Goal: Task Accomplishment & Management: Complete application form

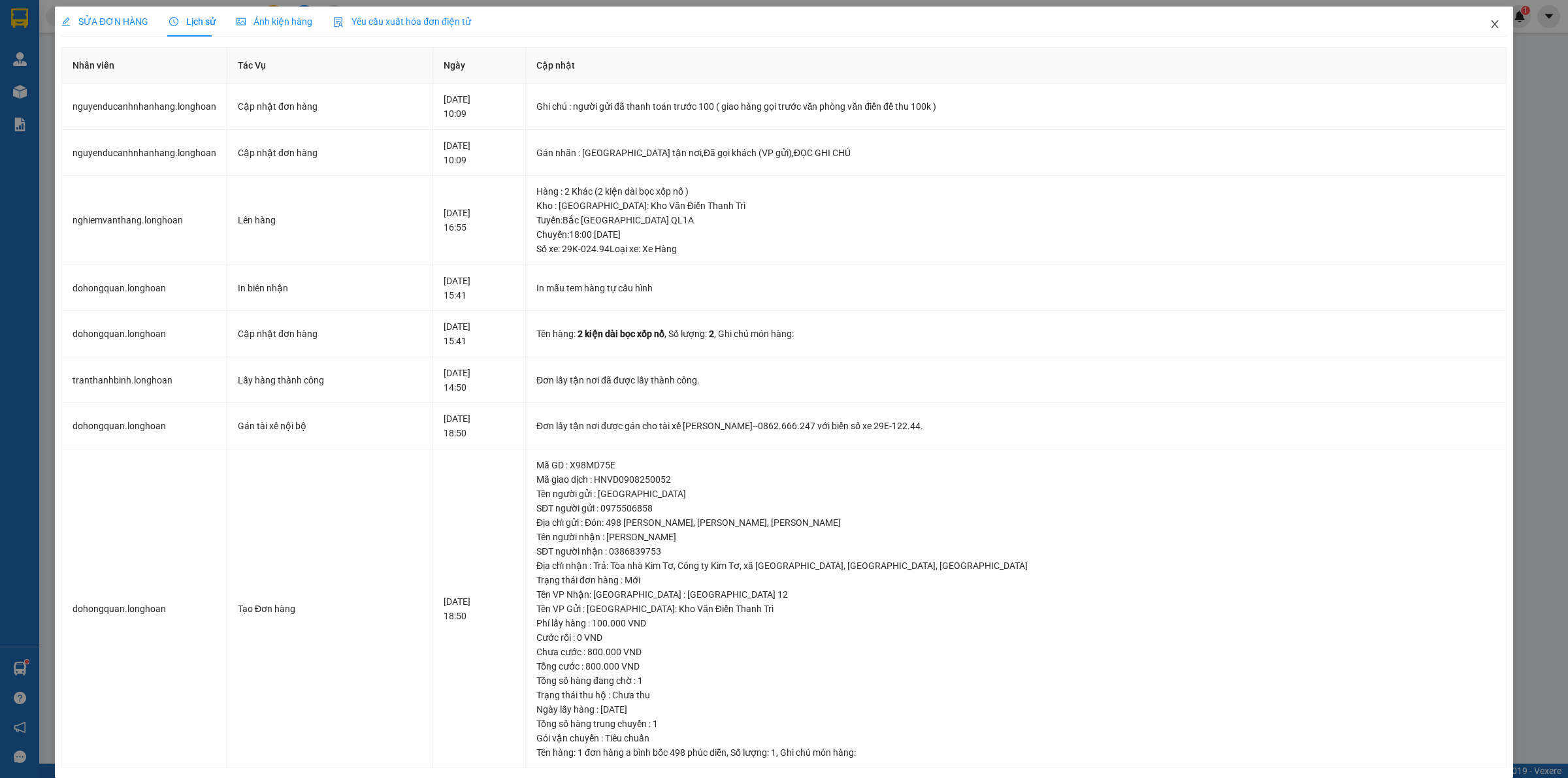
click at [1490, 27] on icon "close" at bounding box center [1494, 24] width 10 height 10
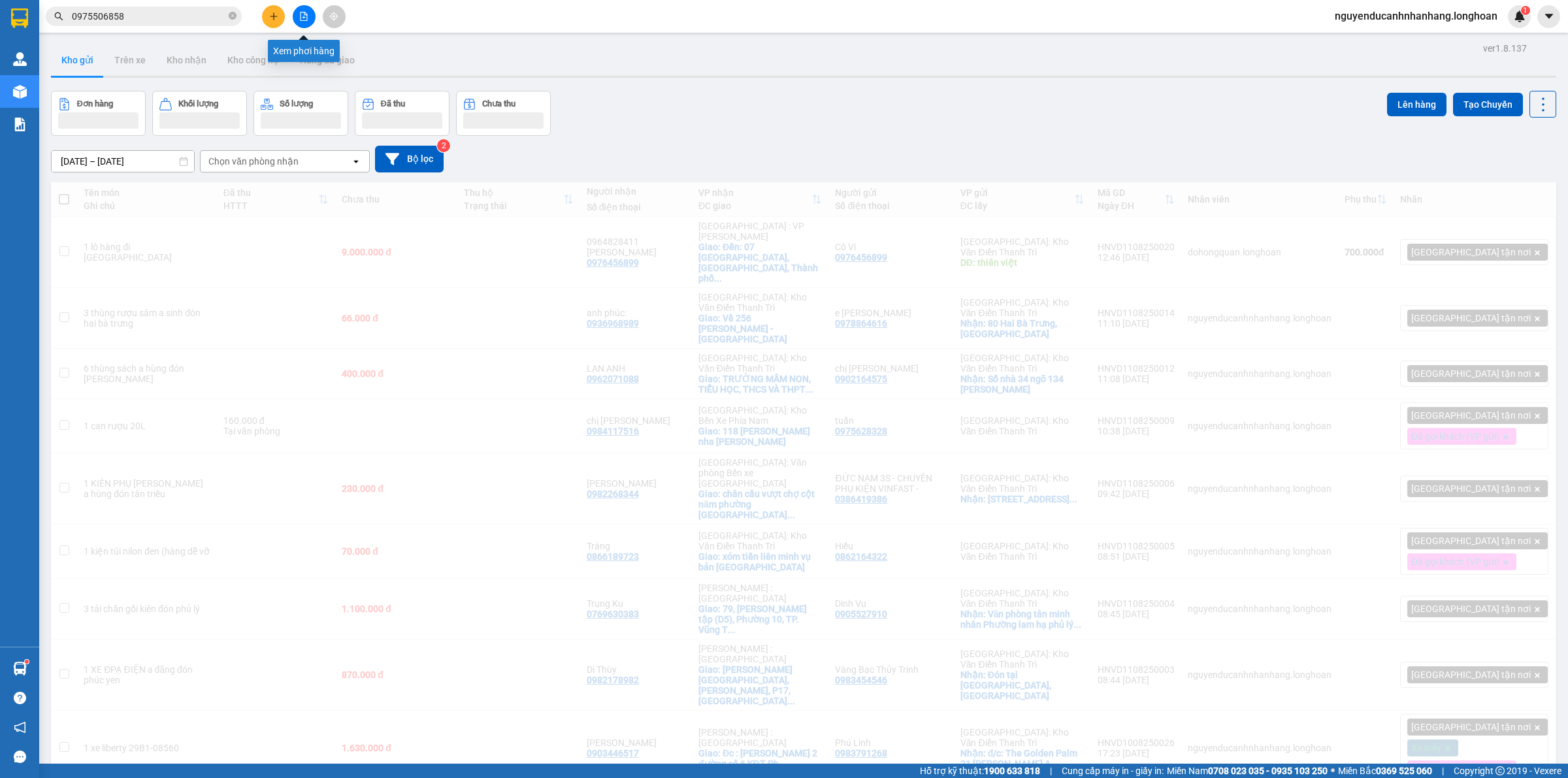
click at [304, 17] on icon "file-add" at bounding box center [304, 16] width 7 height 9
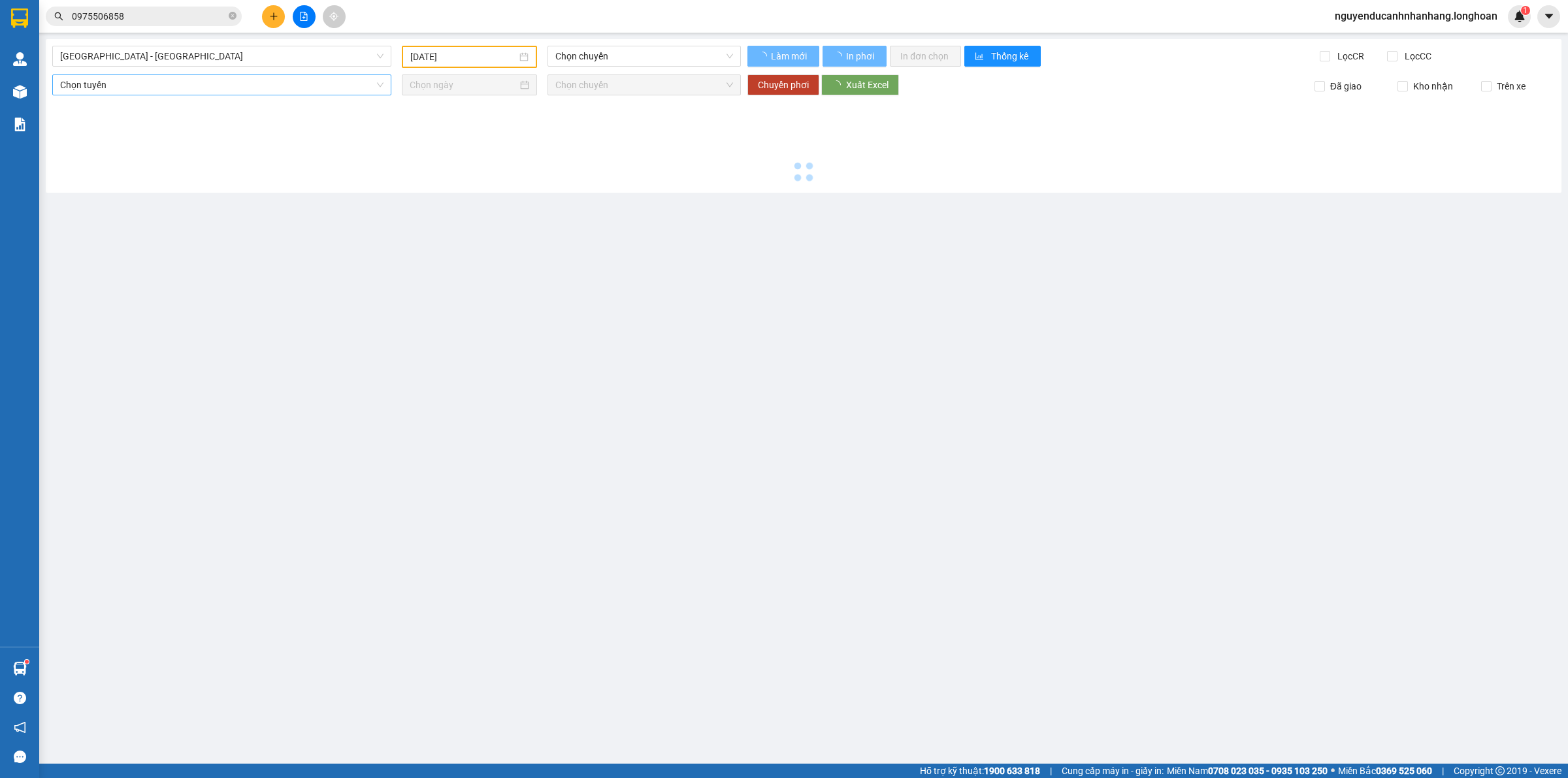
type input "[DATE]"
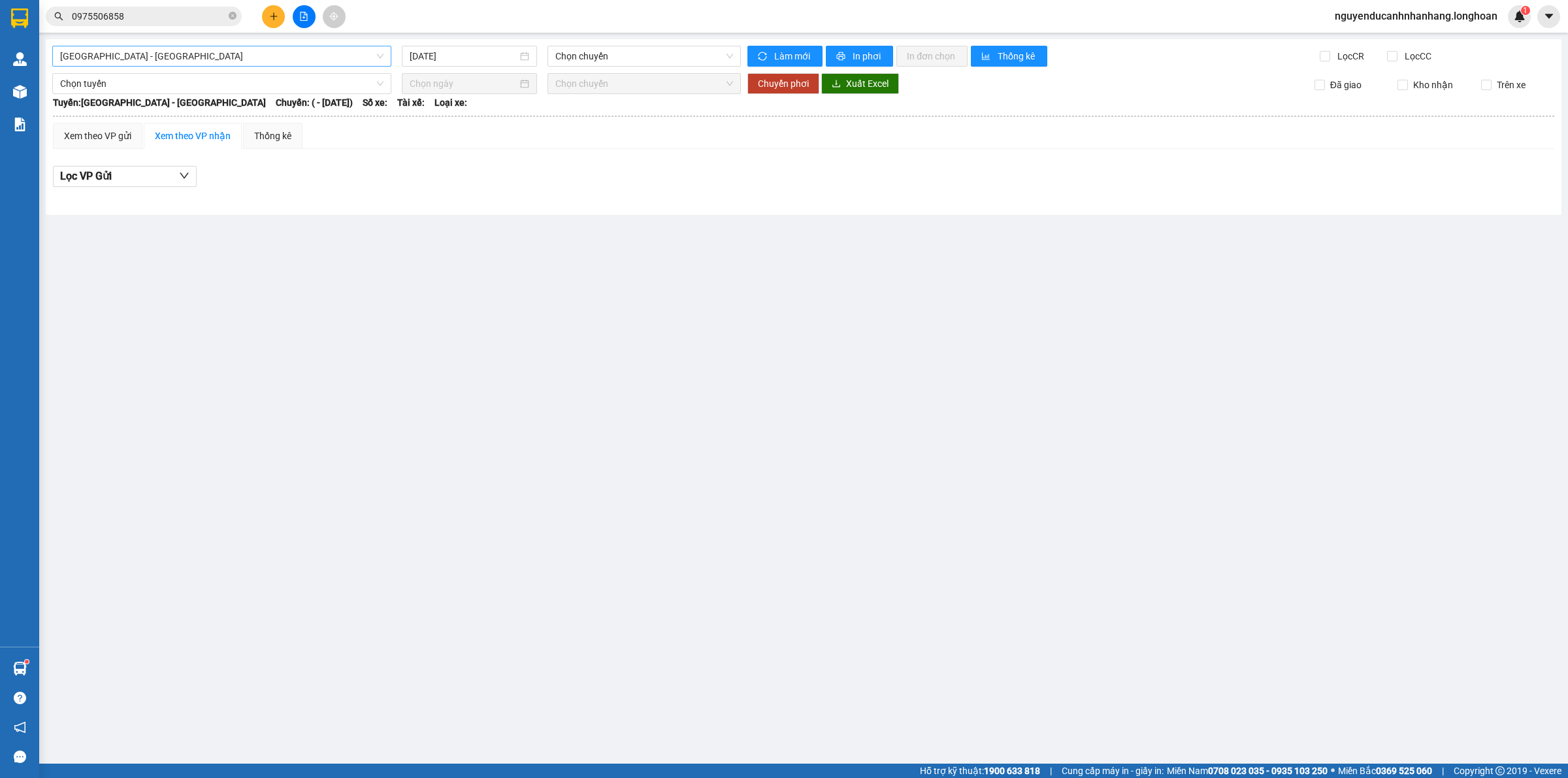
click at [220, 54] on span "[GEOGRAPHIC_DATA] - [GEOGRAPHIC_DATA]" at bounding box center [222, 56] width 323 height 19
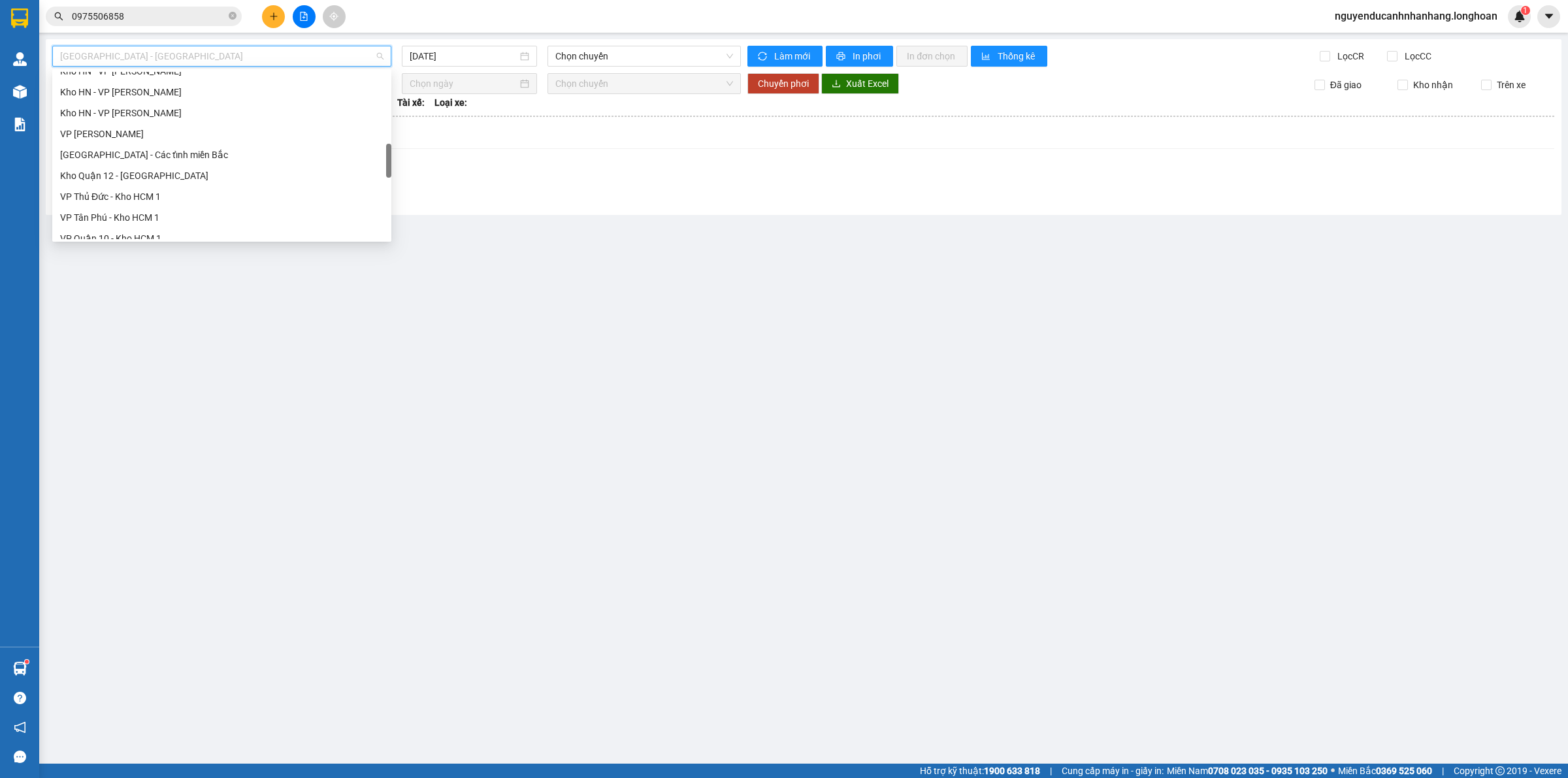
scroll to position [856, 0]
click at [123, 128] on div "Nam [GEOGRAPHIC_DATA]" at bounding box center [222, 125] width 323 height 15
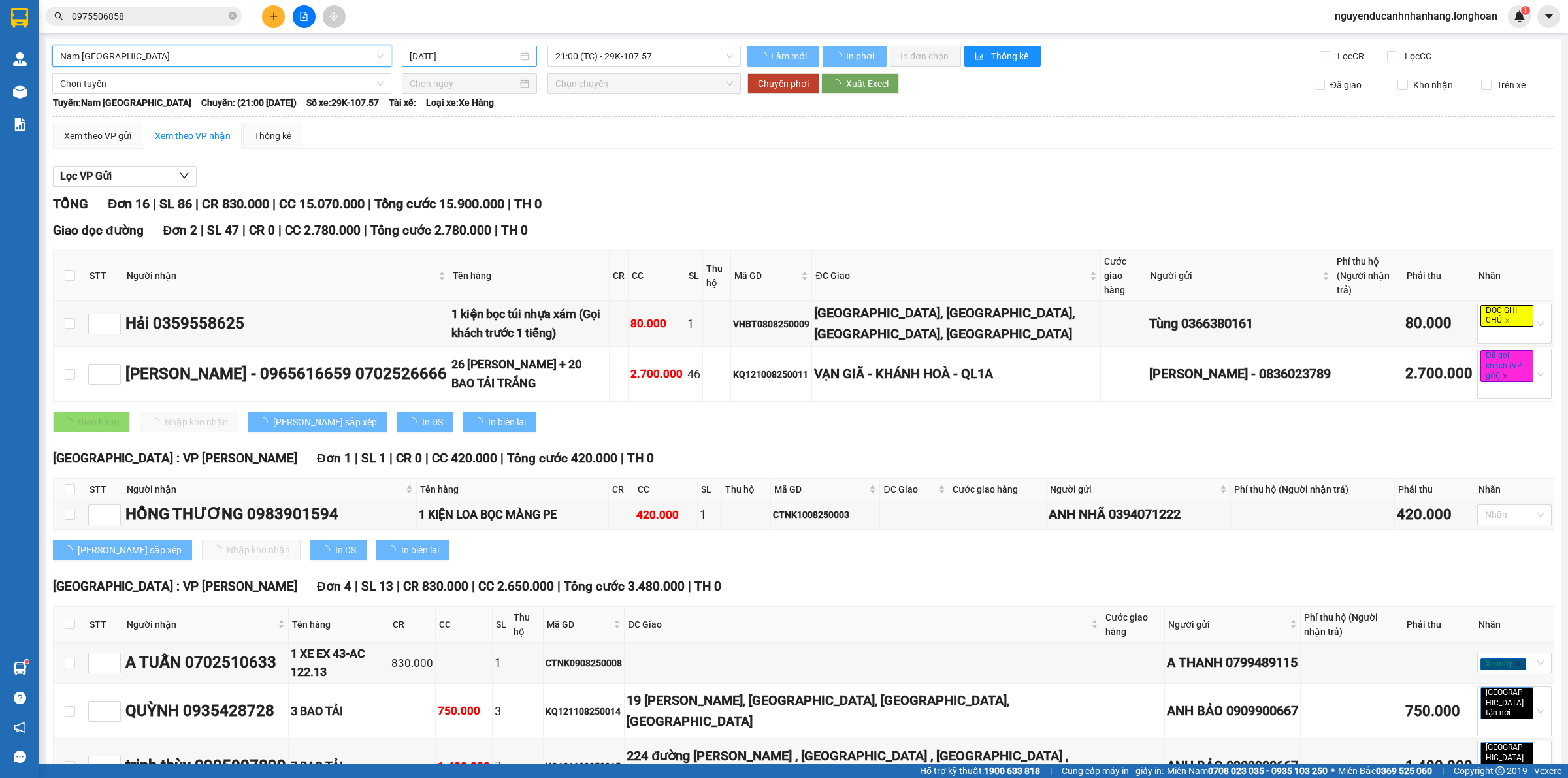
click at [475, 56] on input "[DATE]" at bounding box center [463, 57] width 108 height 15
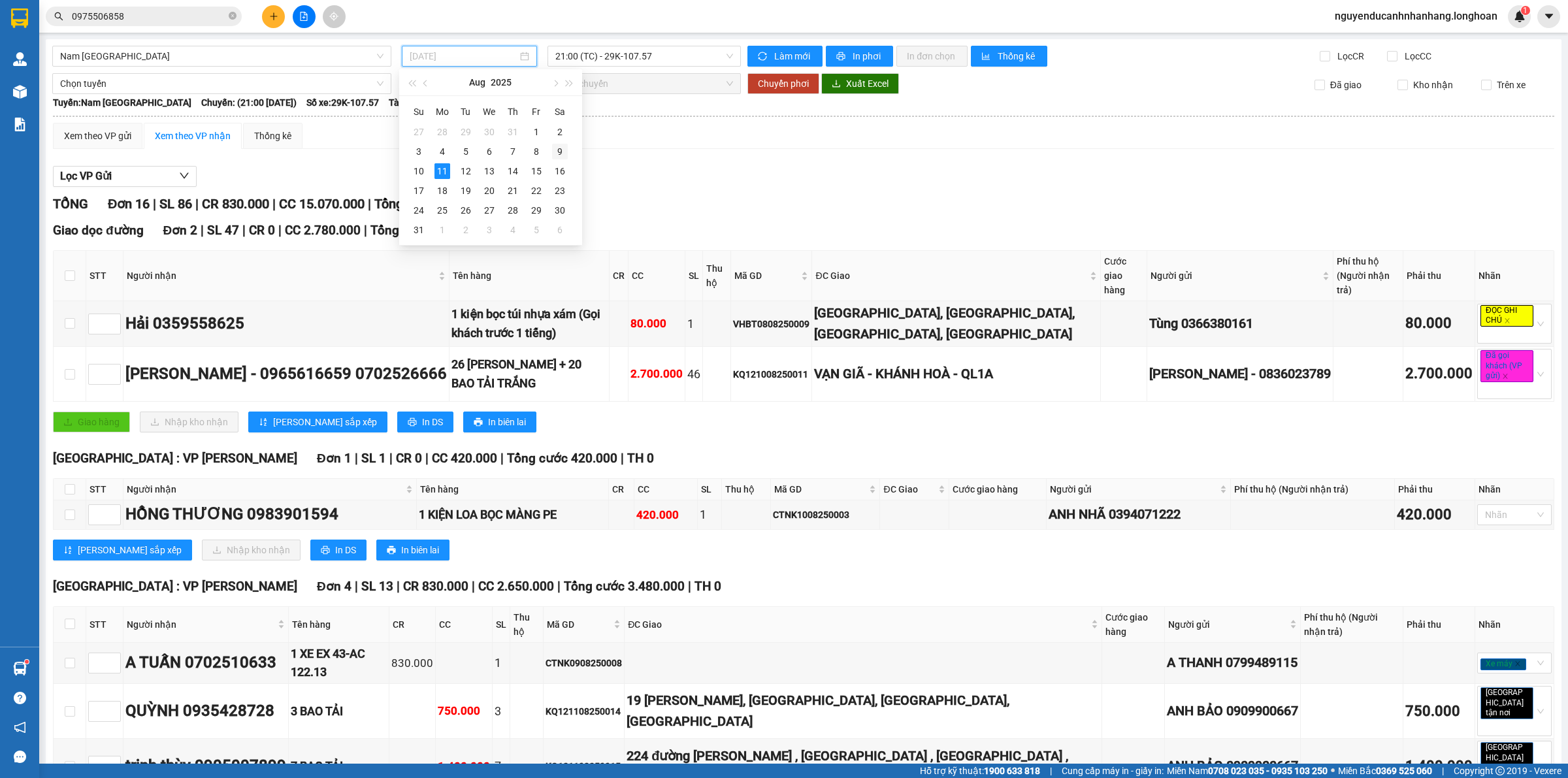
click at [560, 147] on div "9" at bounding box center [559, 151] width 16 height 16
type input "[DATE]"
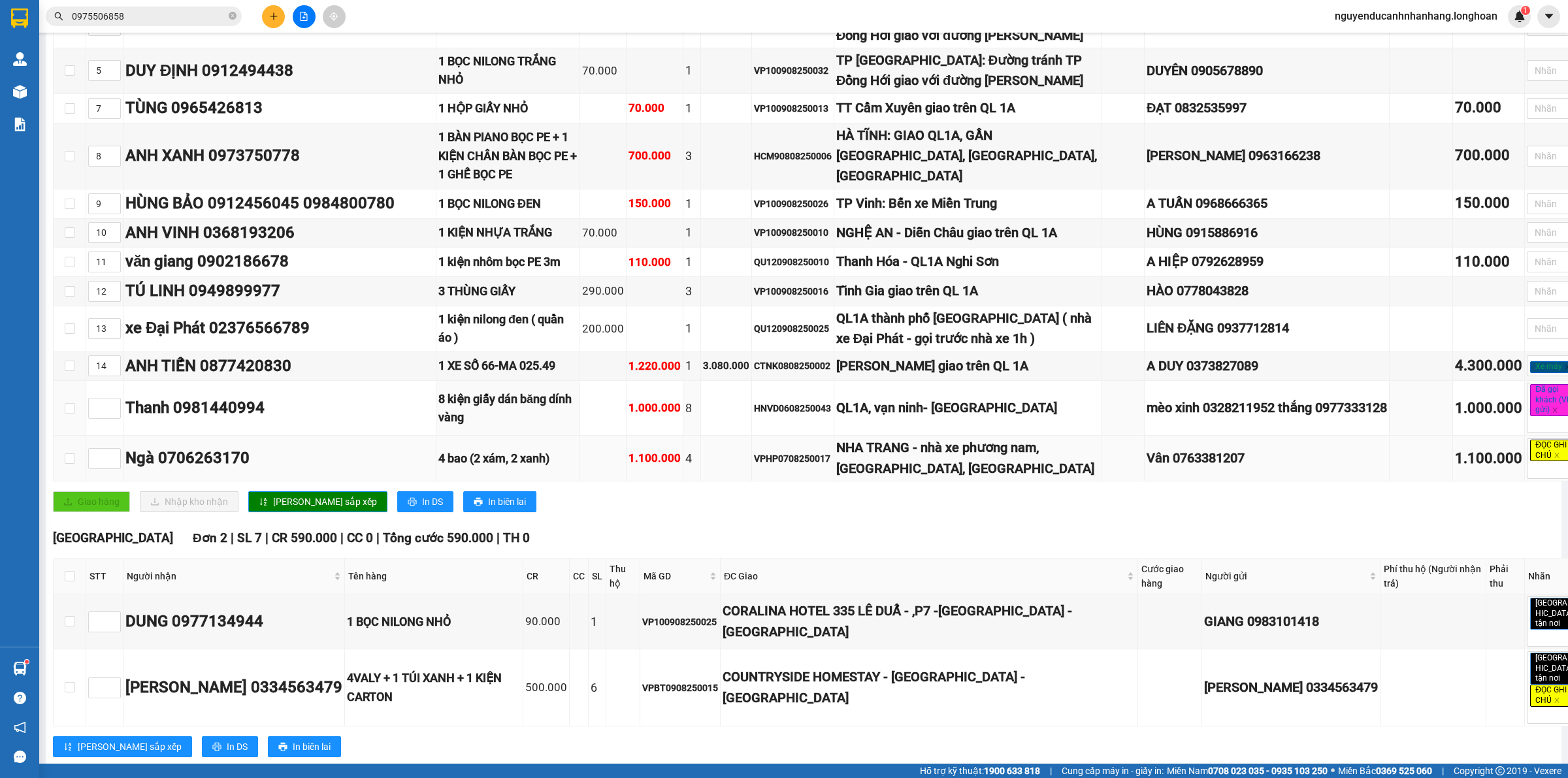
scroll to position [490, 0]
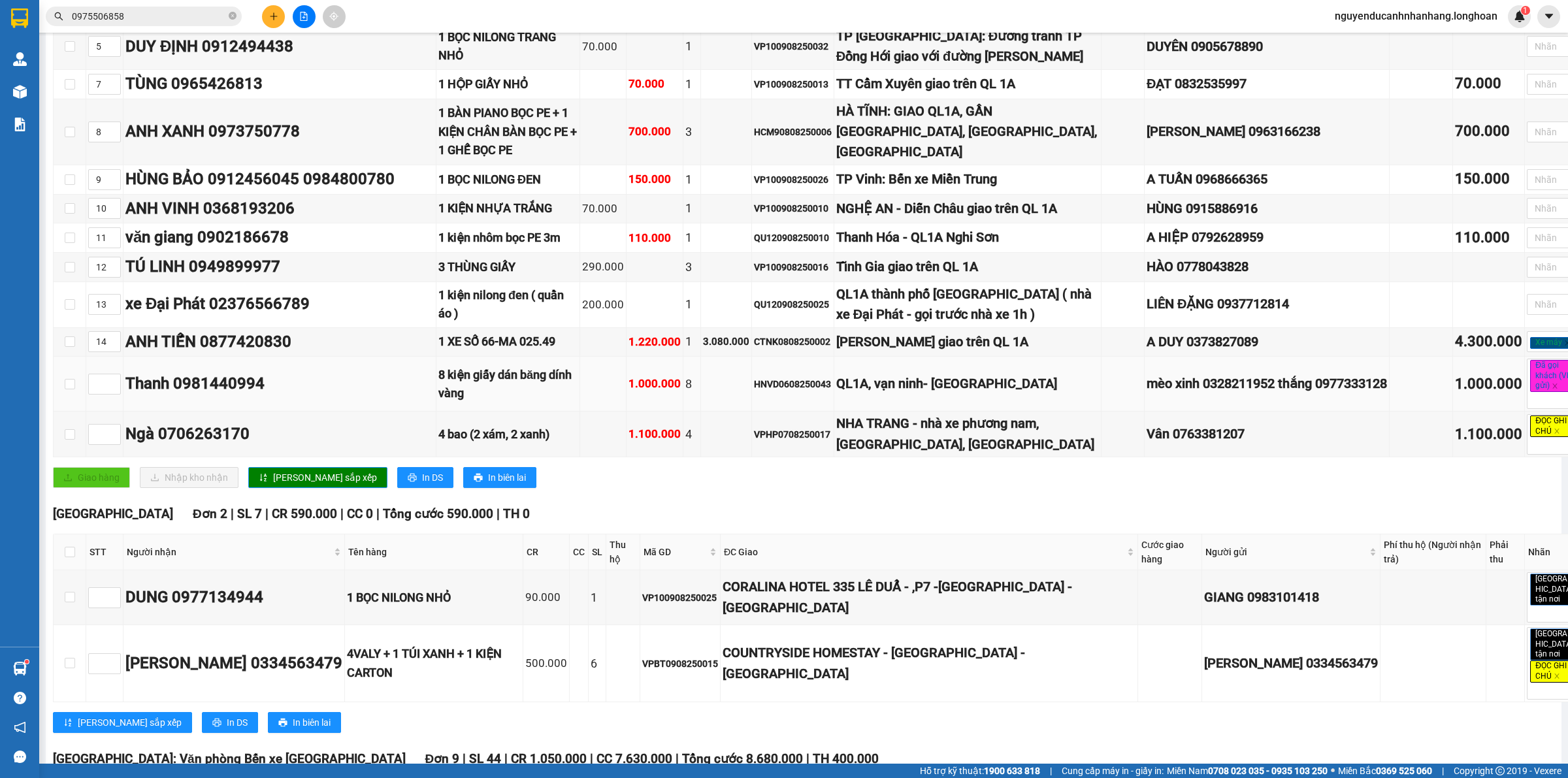
click at [534, 403] on div "8 kiện giấy dán băng dính vàng" at bounding box center [508, 384] width 140 height 37
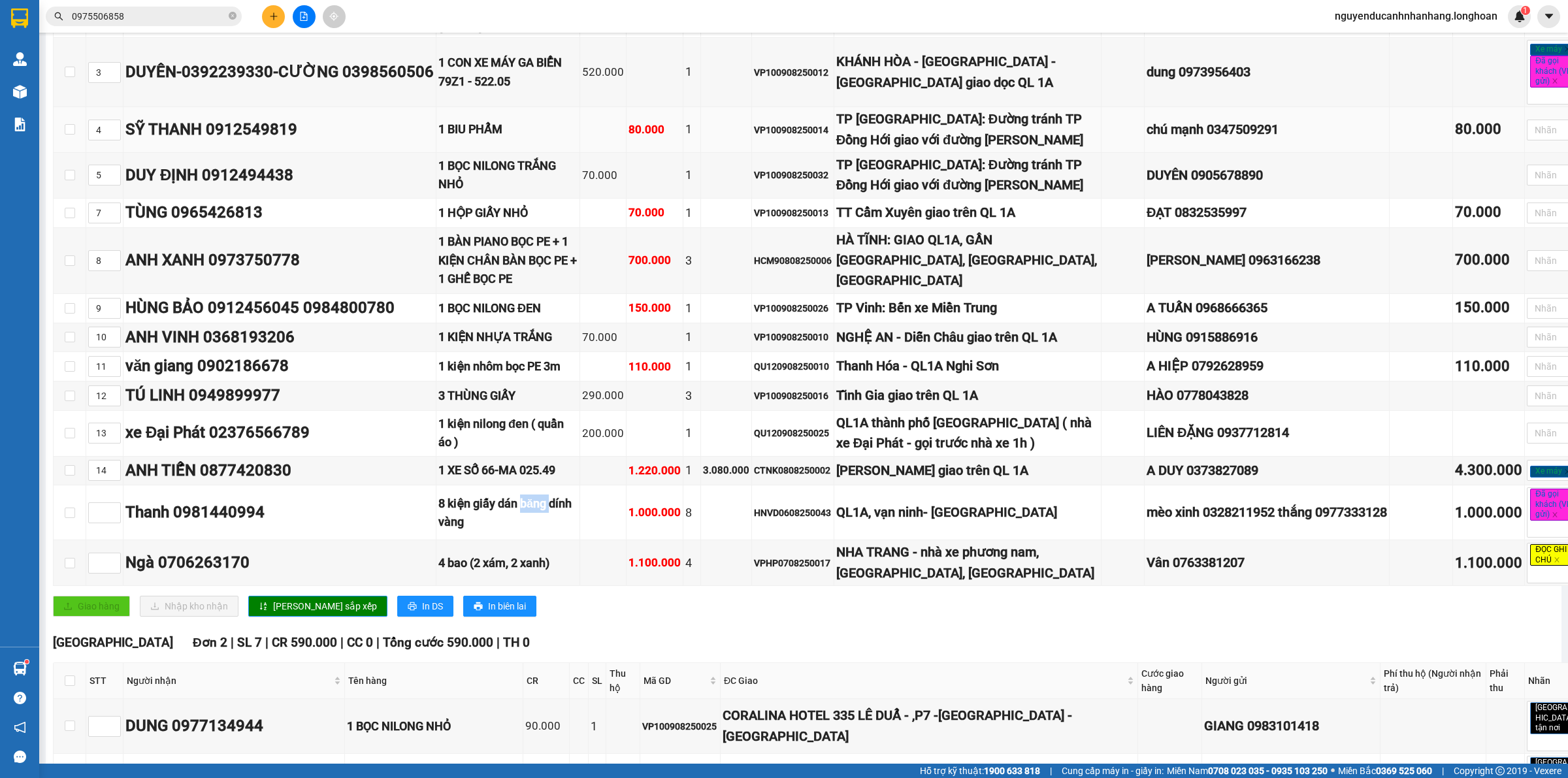
scroll to position [163, 0]
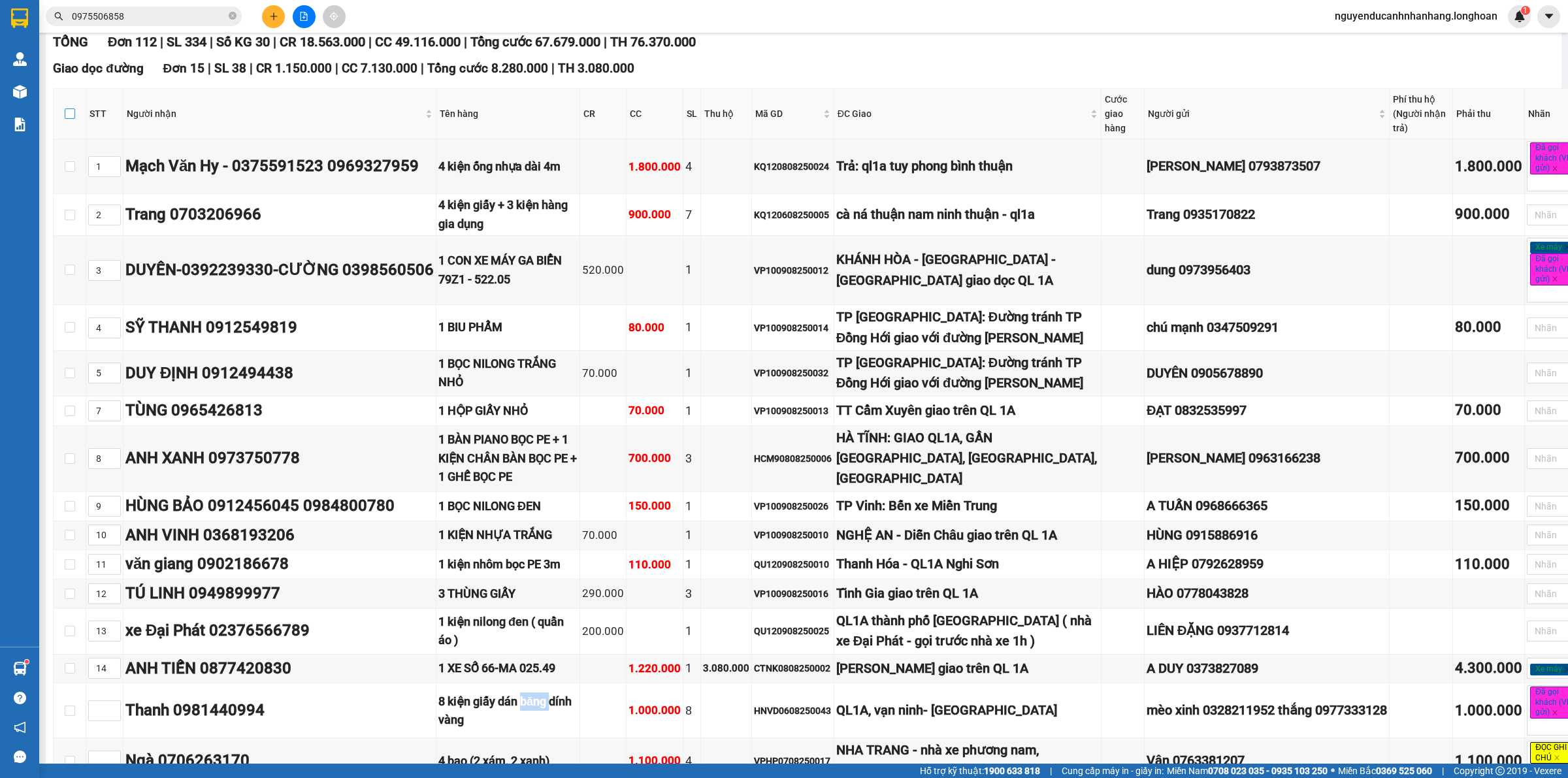
click at [69, 109] on input "checkbox" at bounding box center [69, 113] width 10 height 10
checkbox input "true"
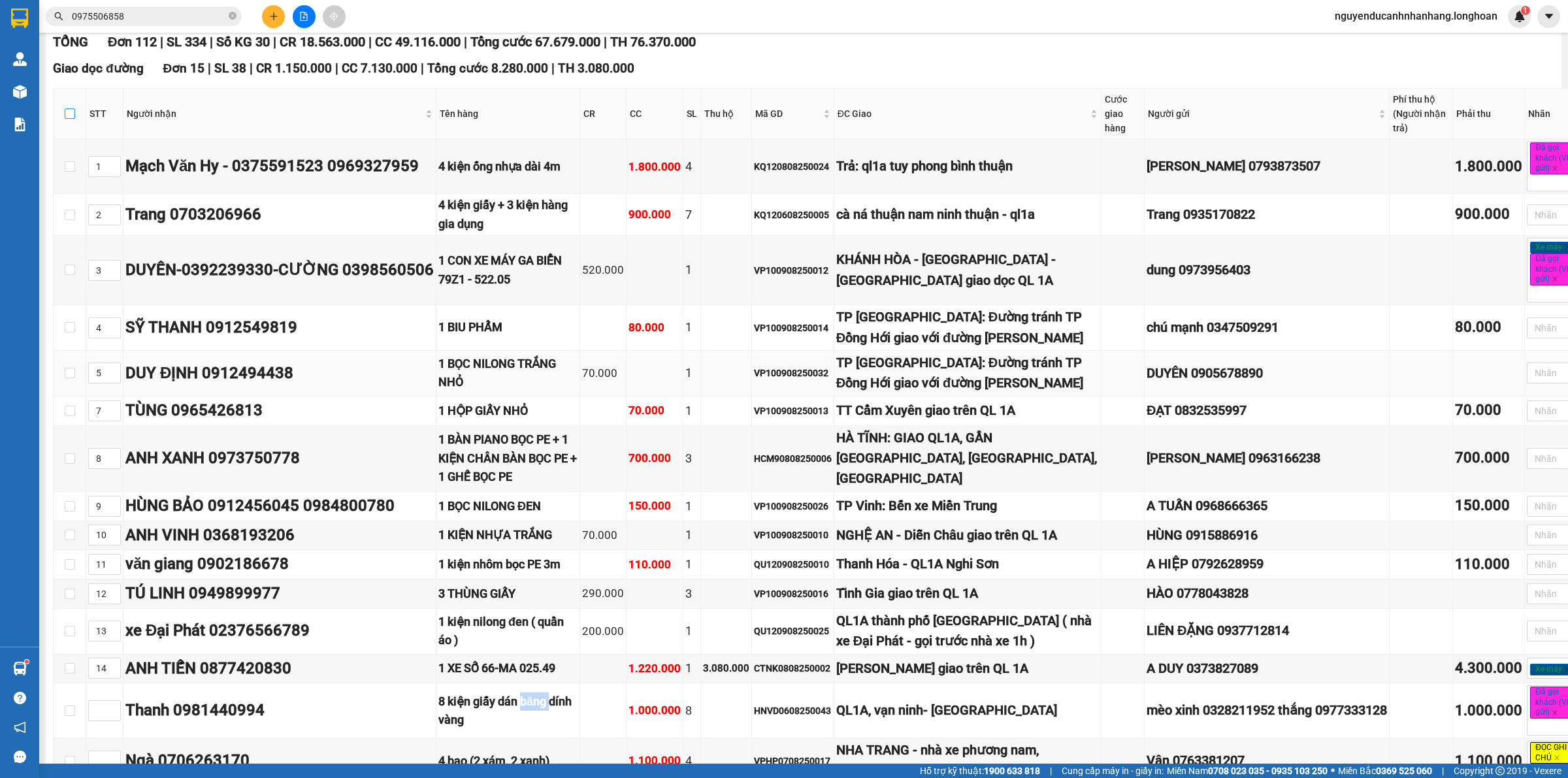
checkbox input "true"
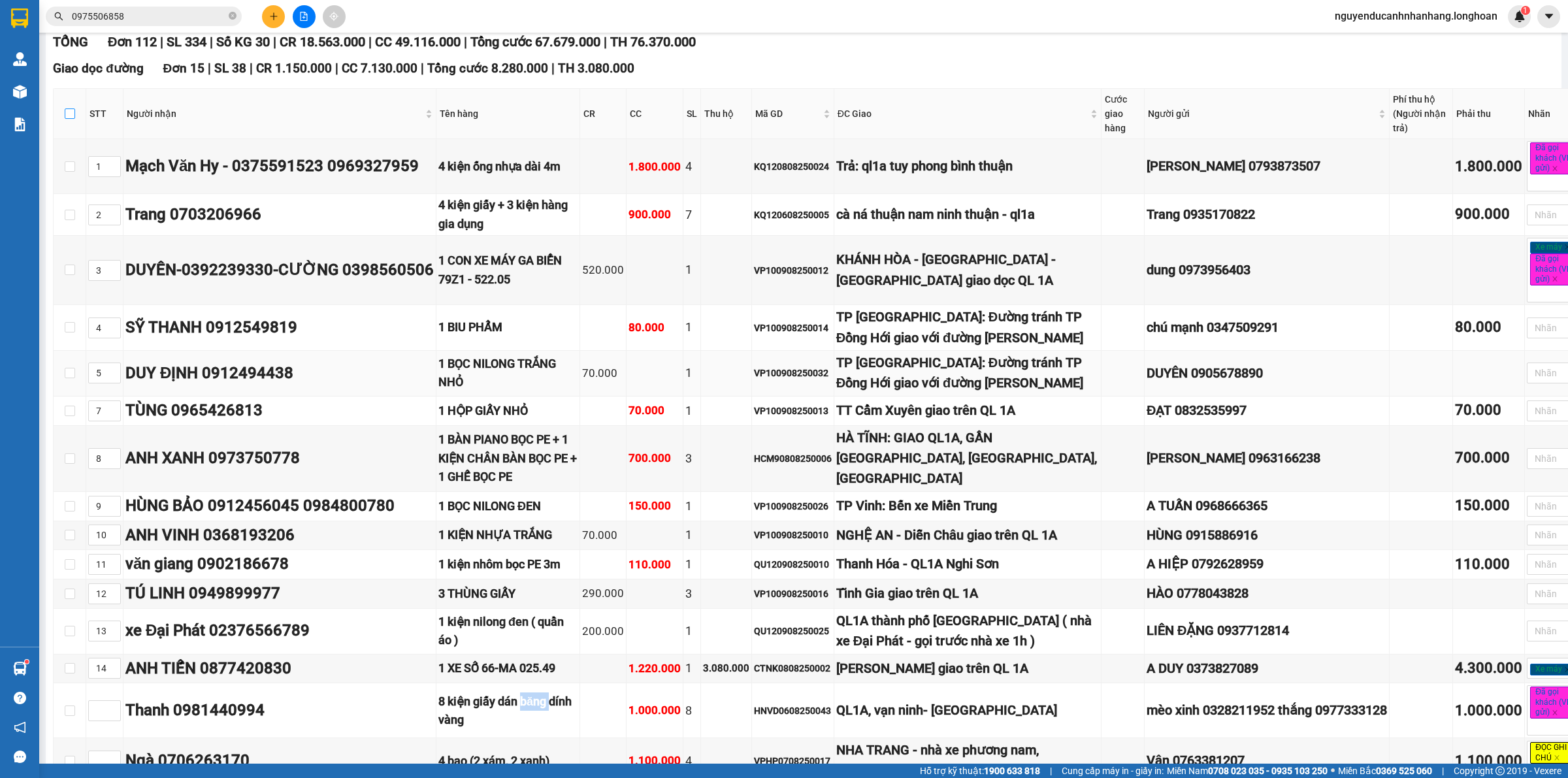
checkbox input "true"
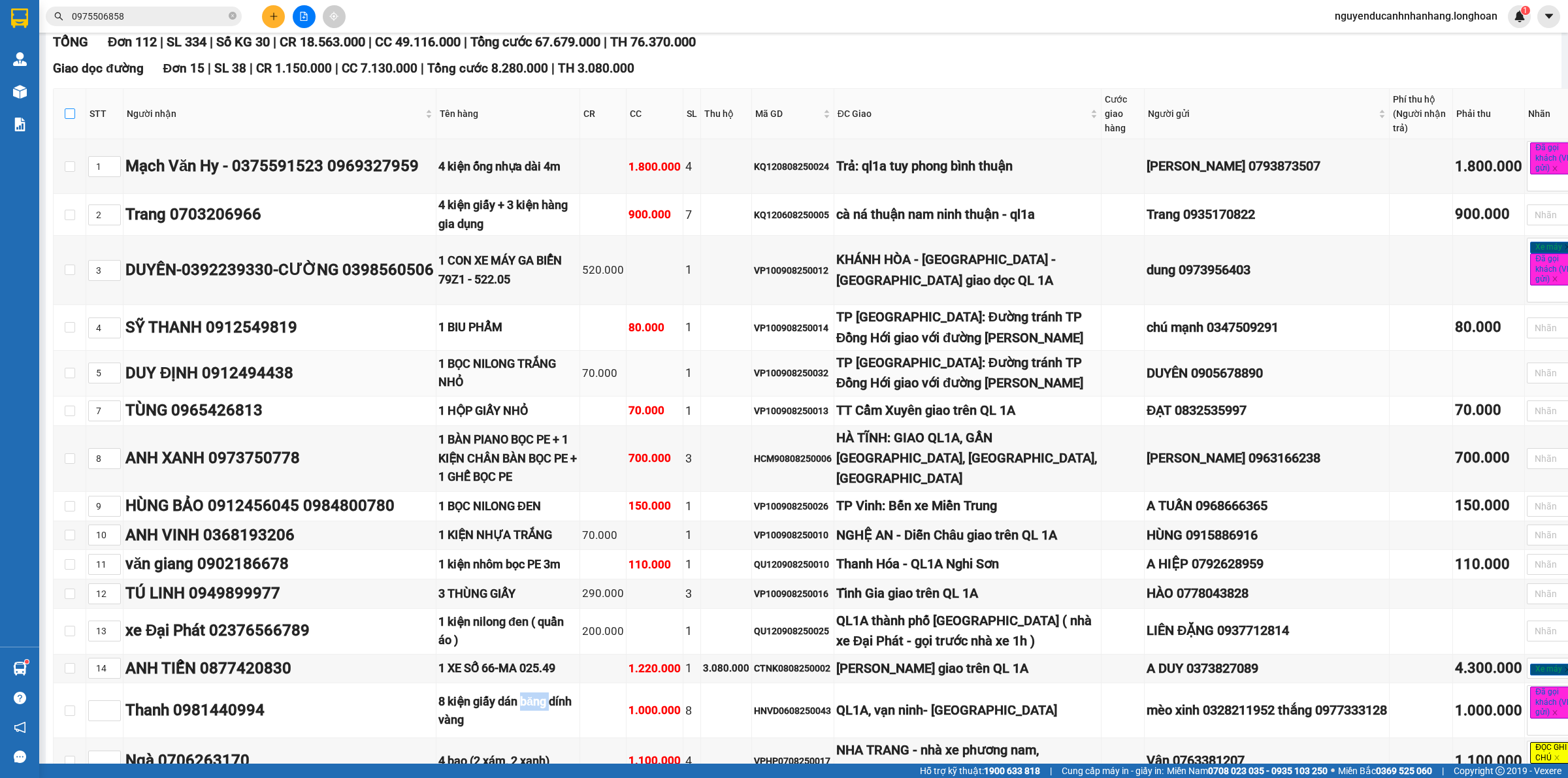
checkbox input "true"
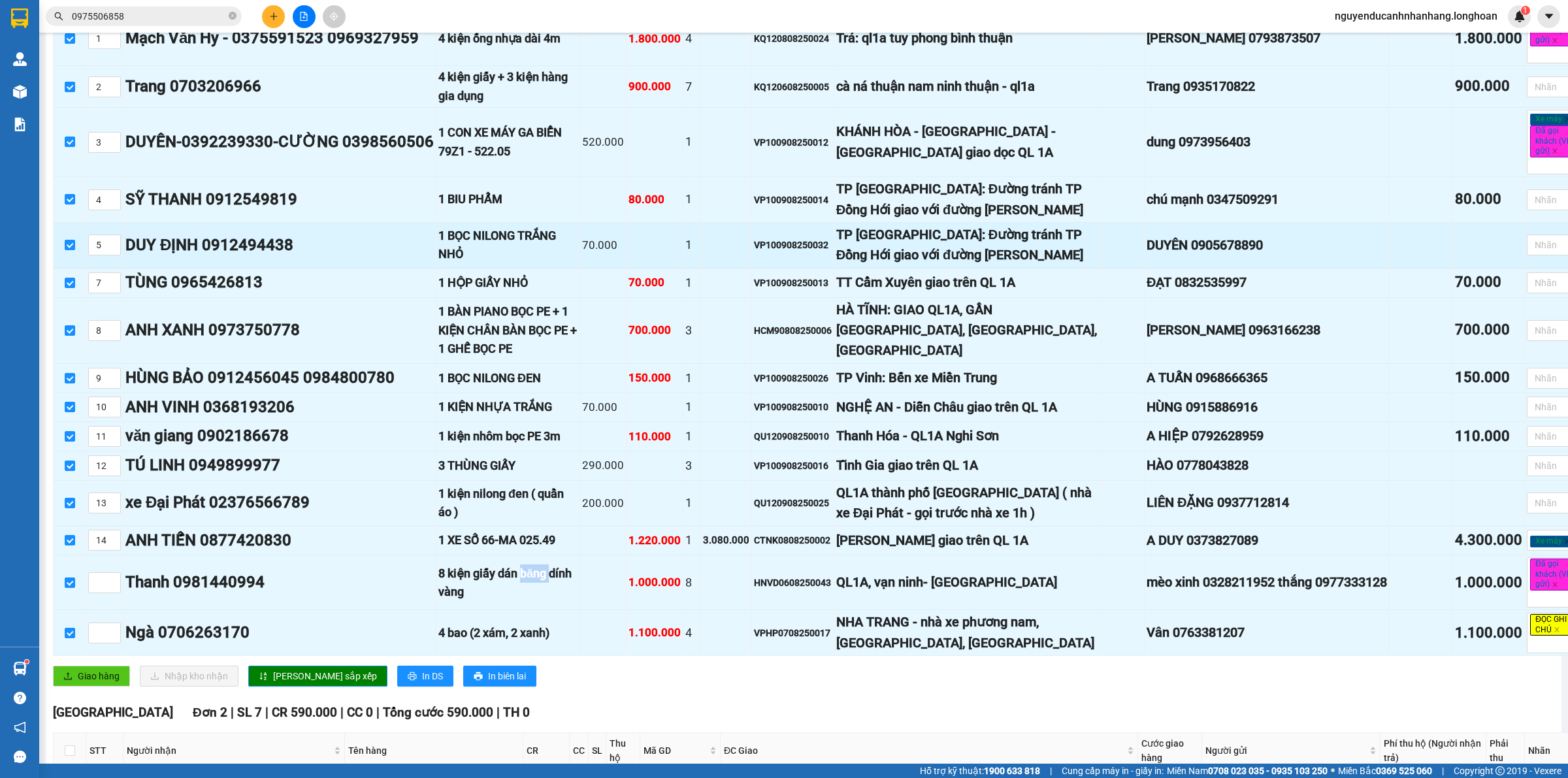
scroll to position [327, 0]
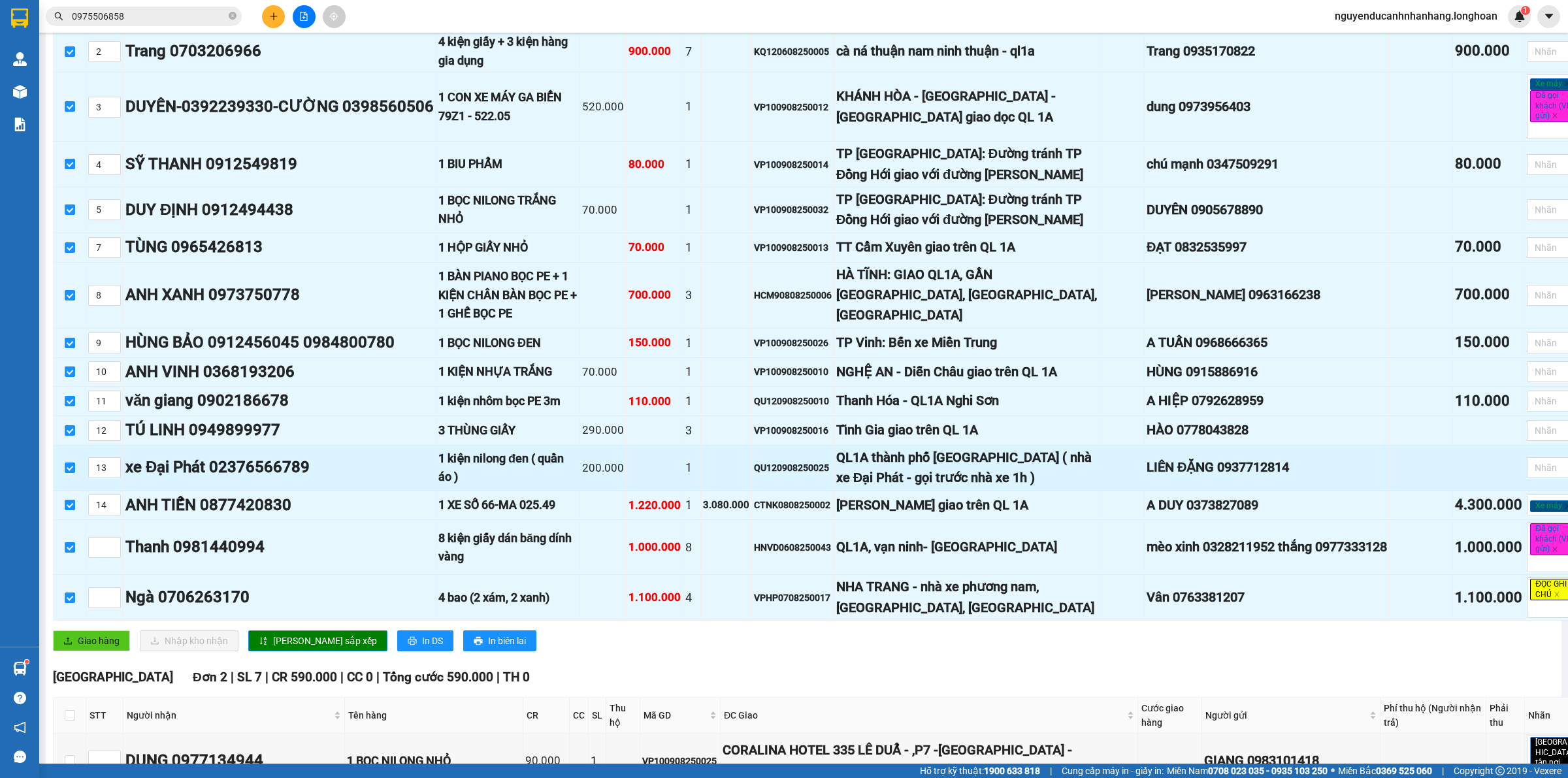
click at [853, 489] on div "QL1A thành phố [GEOGRAPHIC_DATA] ( nhà xe Đại Phát - gọi trước nhà xe 1h )" at bounding box center [968, 468] width 263 height 41
click at [70, 472] on input "checkbox" at bounding box center [69, 467] width 10 height 10
checkbox input "false"
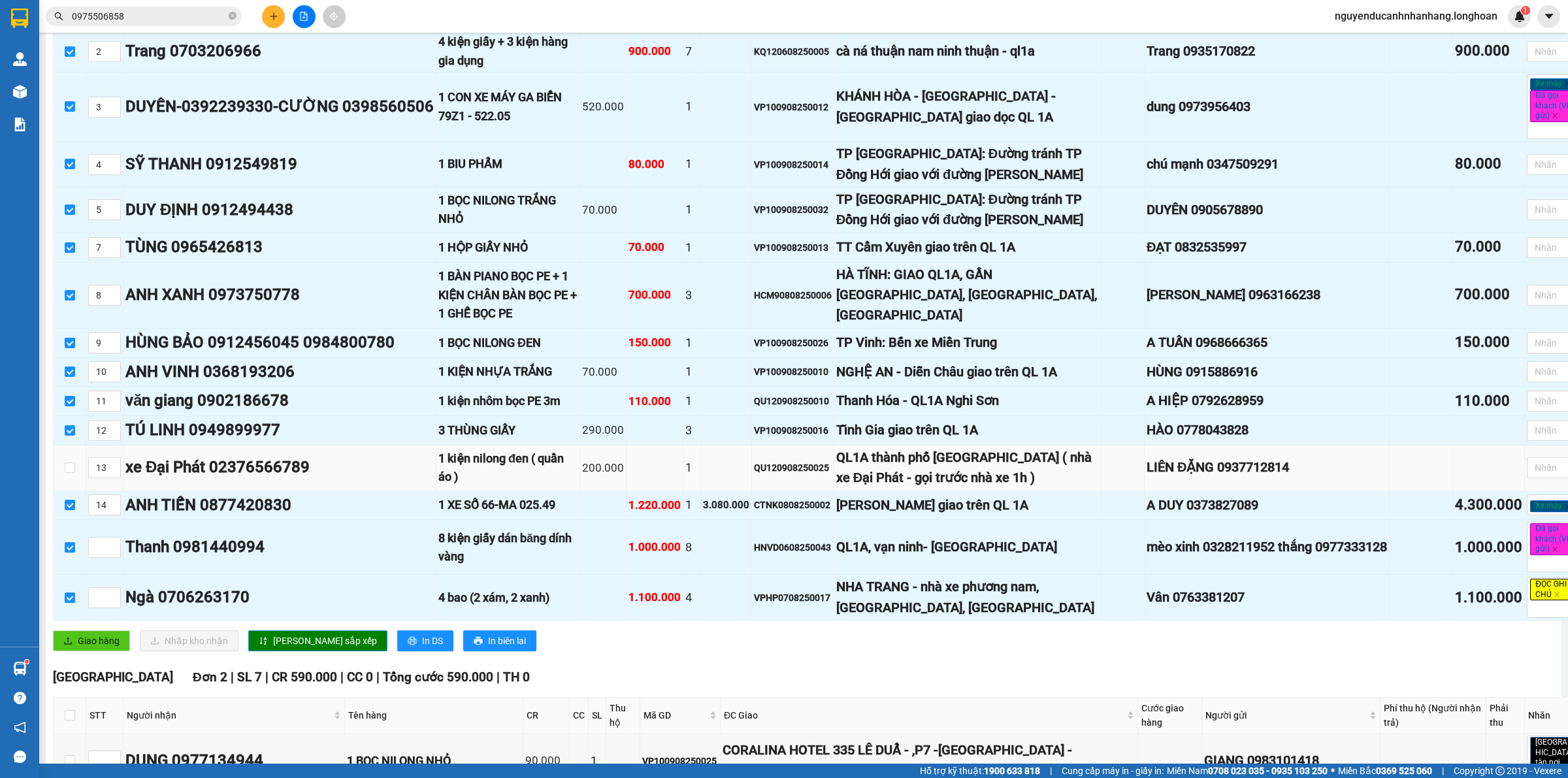
click at [996, 489] on div "QL1A thành phố [GEOGRAPHIC_DATA] ( nhà xe Đại Phát - gọi trước nhà xe 1h )" at bounding box center [968, 468] width 263 height 41
click at [794, 475] on div "QU120908250025" at bounding box center [792, 468] width 78 height 15
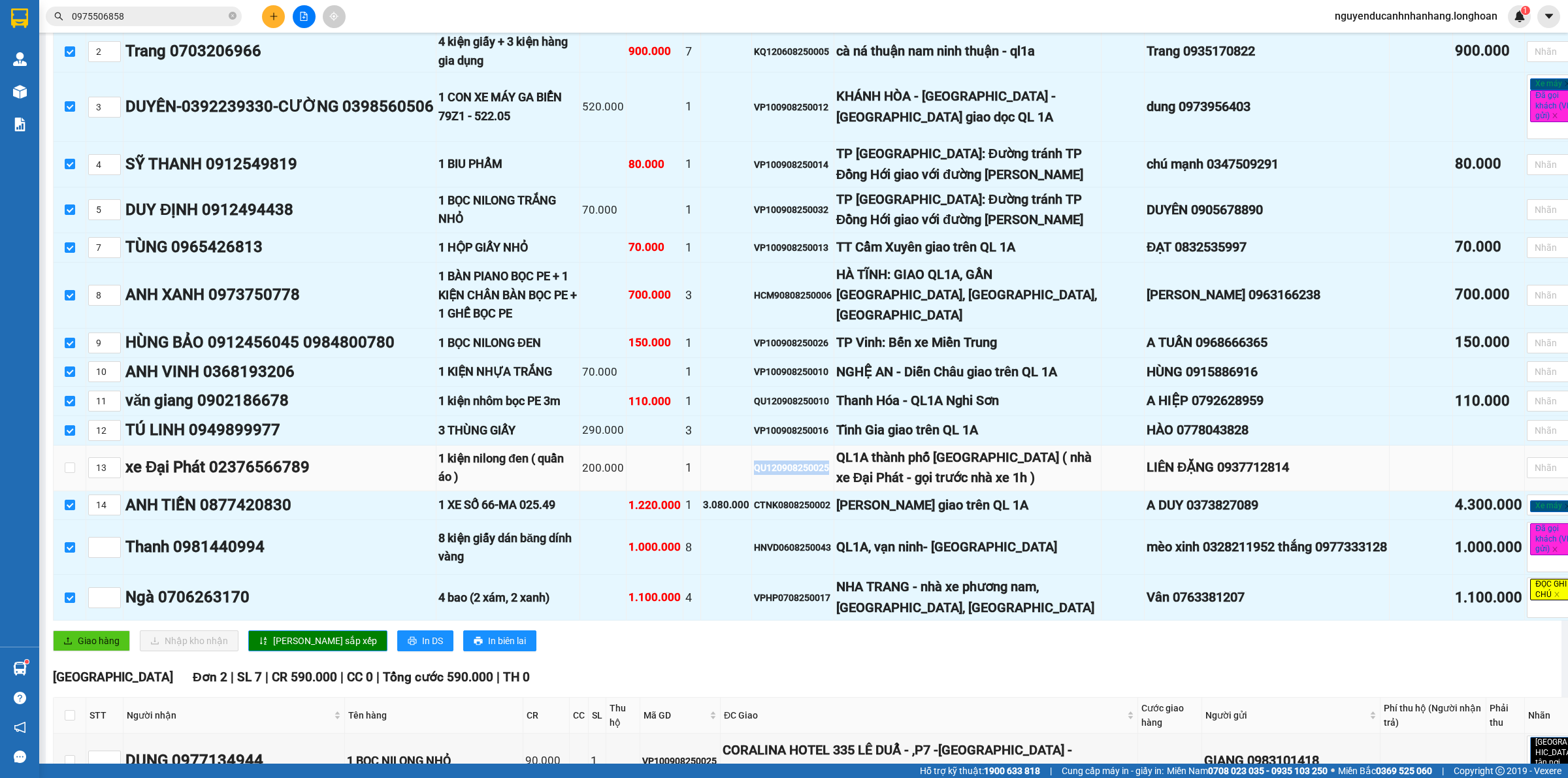
copy div "QU120908250025"
click at [234, 17] on icon "close-circle" at bounding box center [233, 16] width 8 height 8
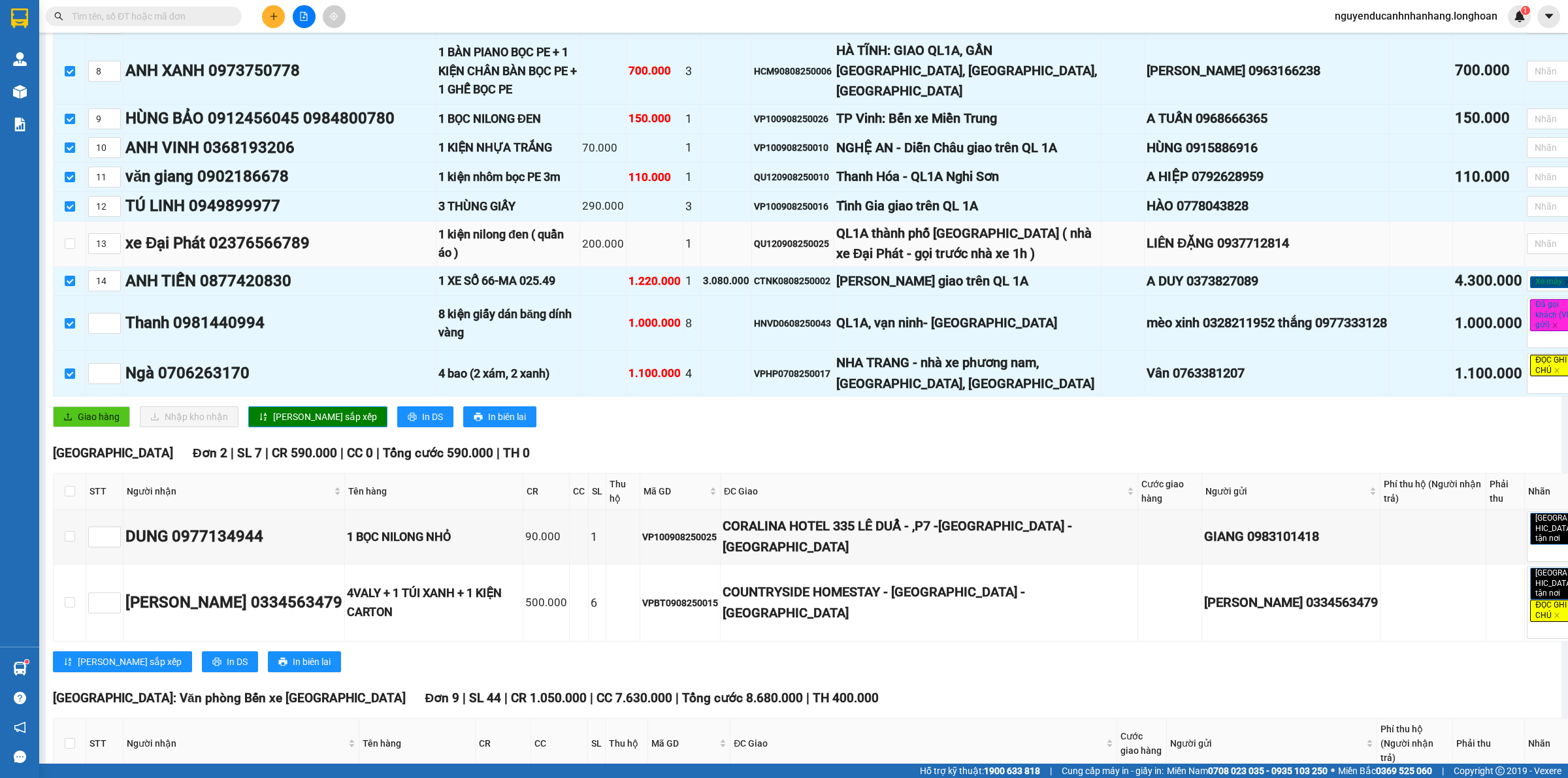
scroll to position [572, 0]
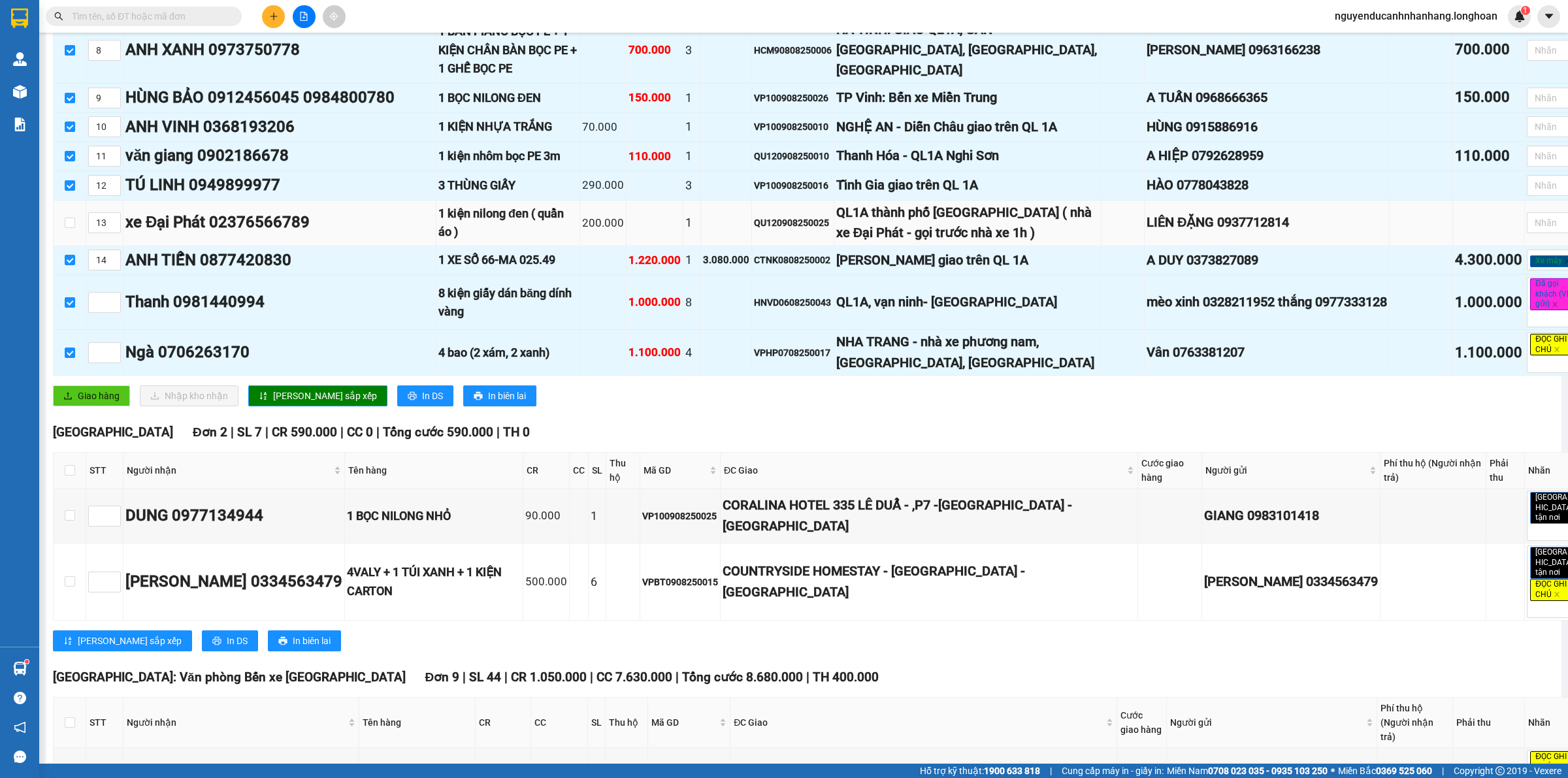
click at [794, 230] on div "QU120908250025" at bounding box center [792, 223] width 78 height 15
copy div "QU120908250025"
click at [108, 403] on span "Giao hàng" at bounding box center [99, 396] width 42 height 15
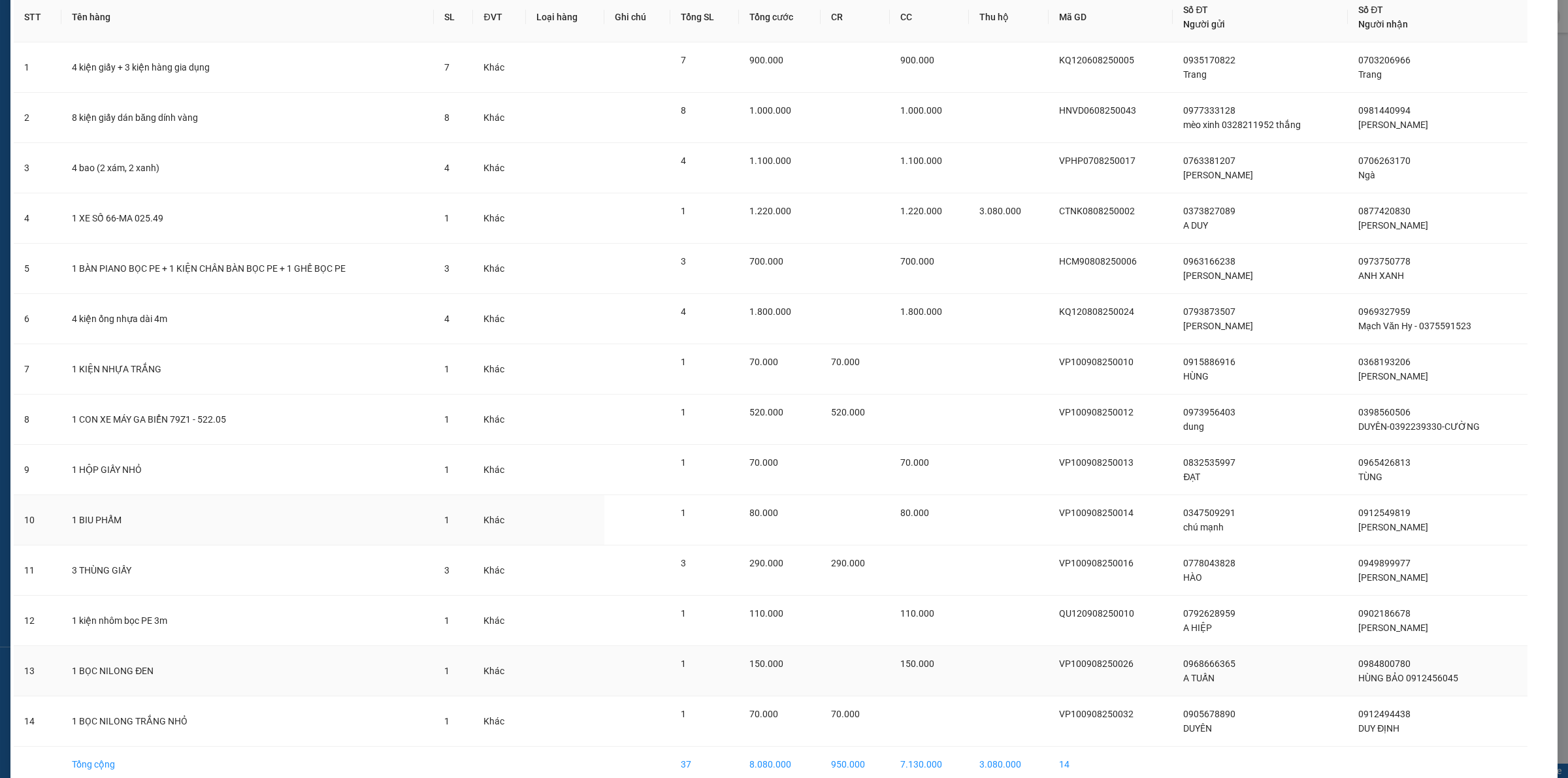
scroll to position [134, 0]
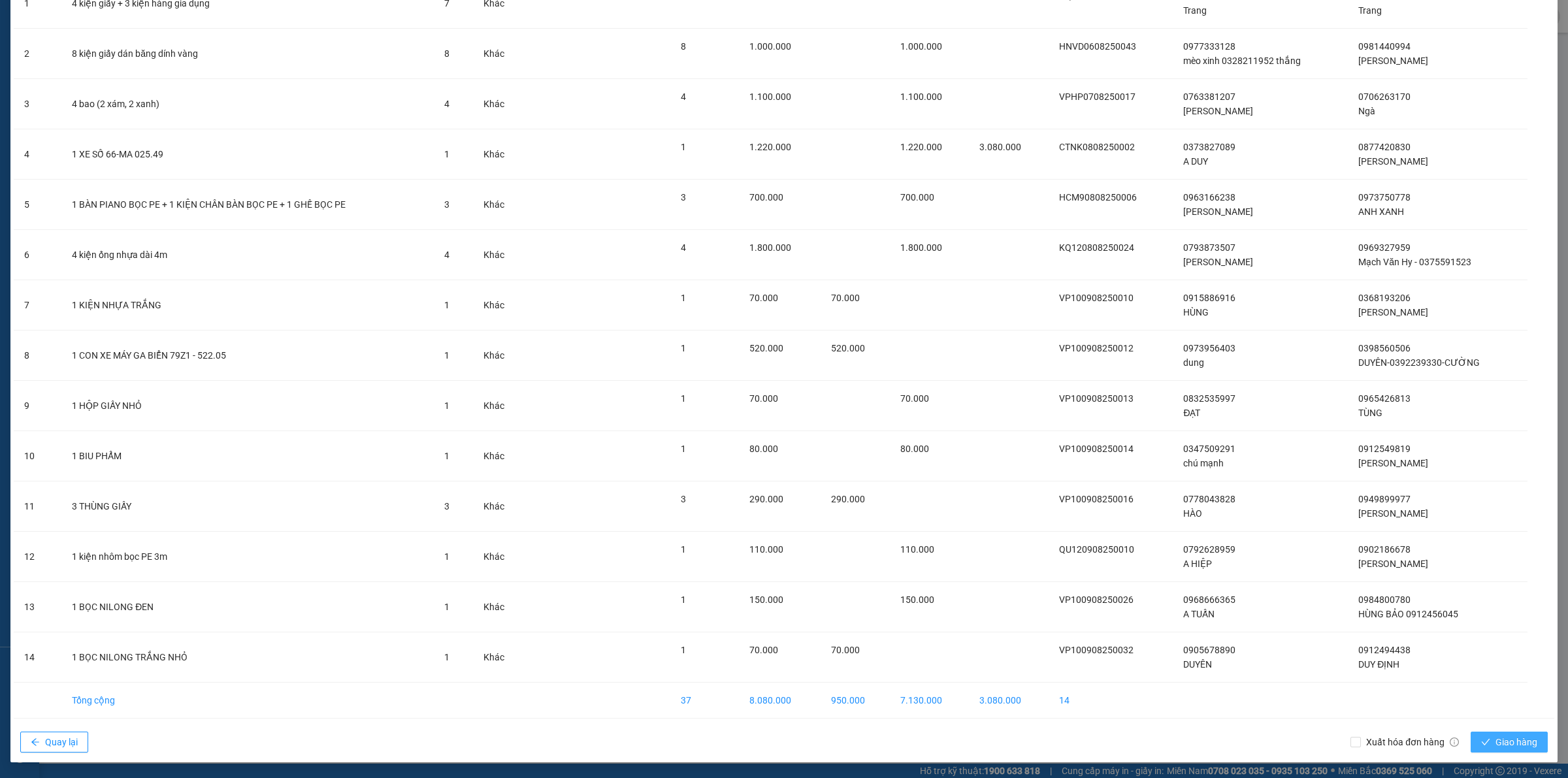
click at [1500, 740] on span "Giao hàng" at bounding box center [1516, 742] width 42 height 15
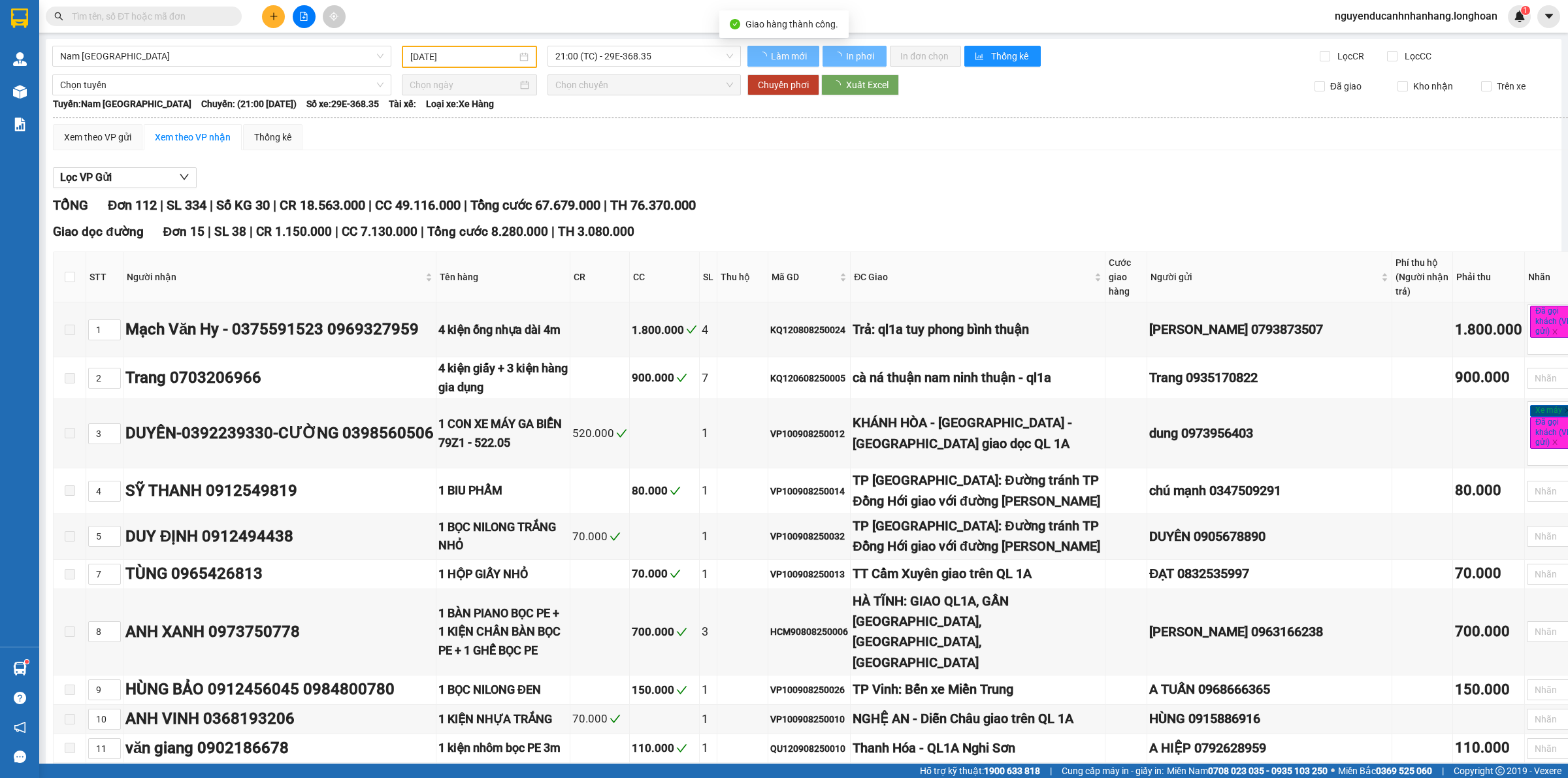
click at [474, 57] on input "[DATE]" at bounding box center [463, 57] width 107 height 15
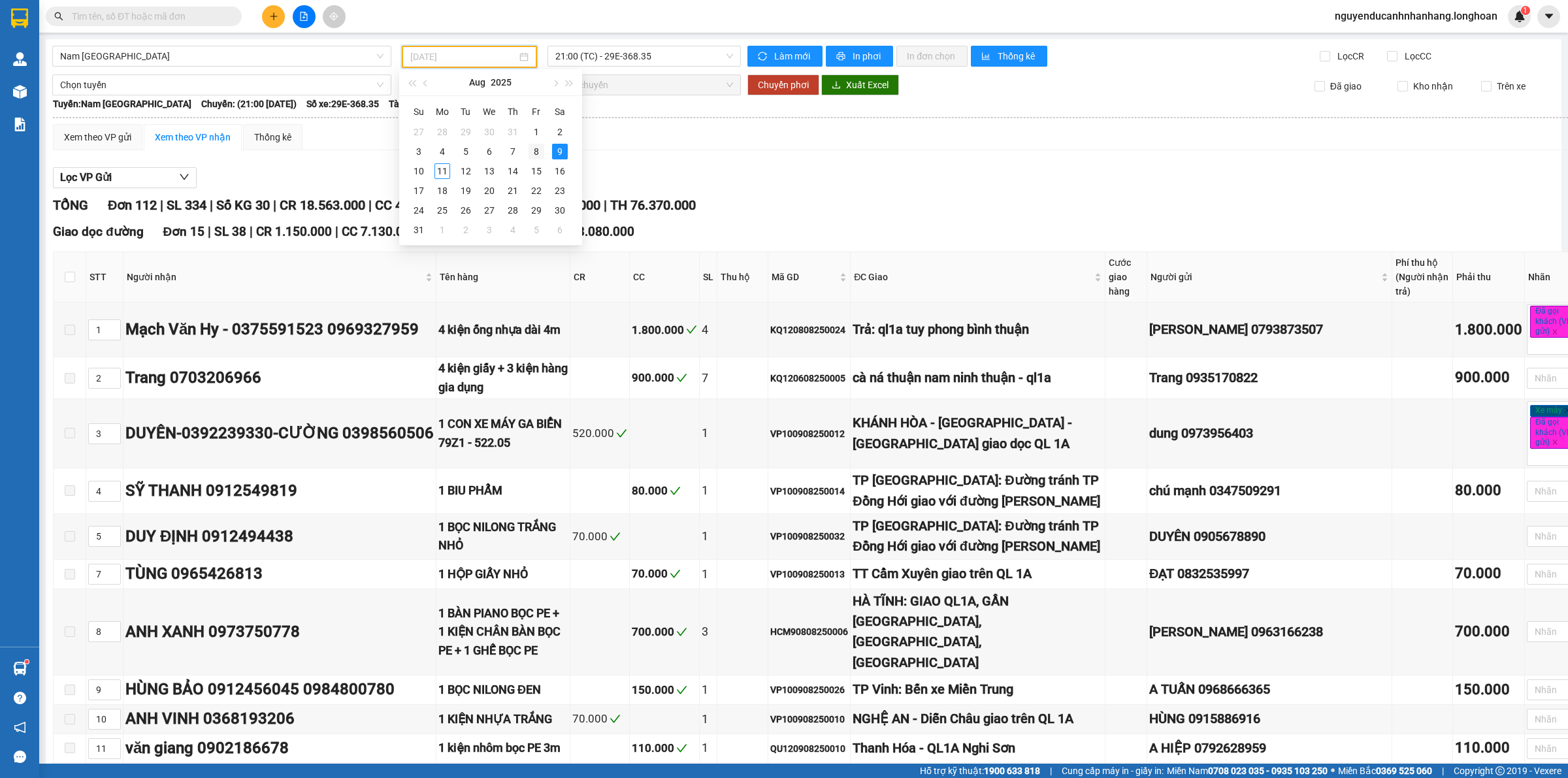
click at [537, 154] on div "8" at bounding box center [535, 151] width 16 height 16
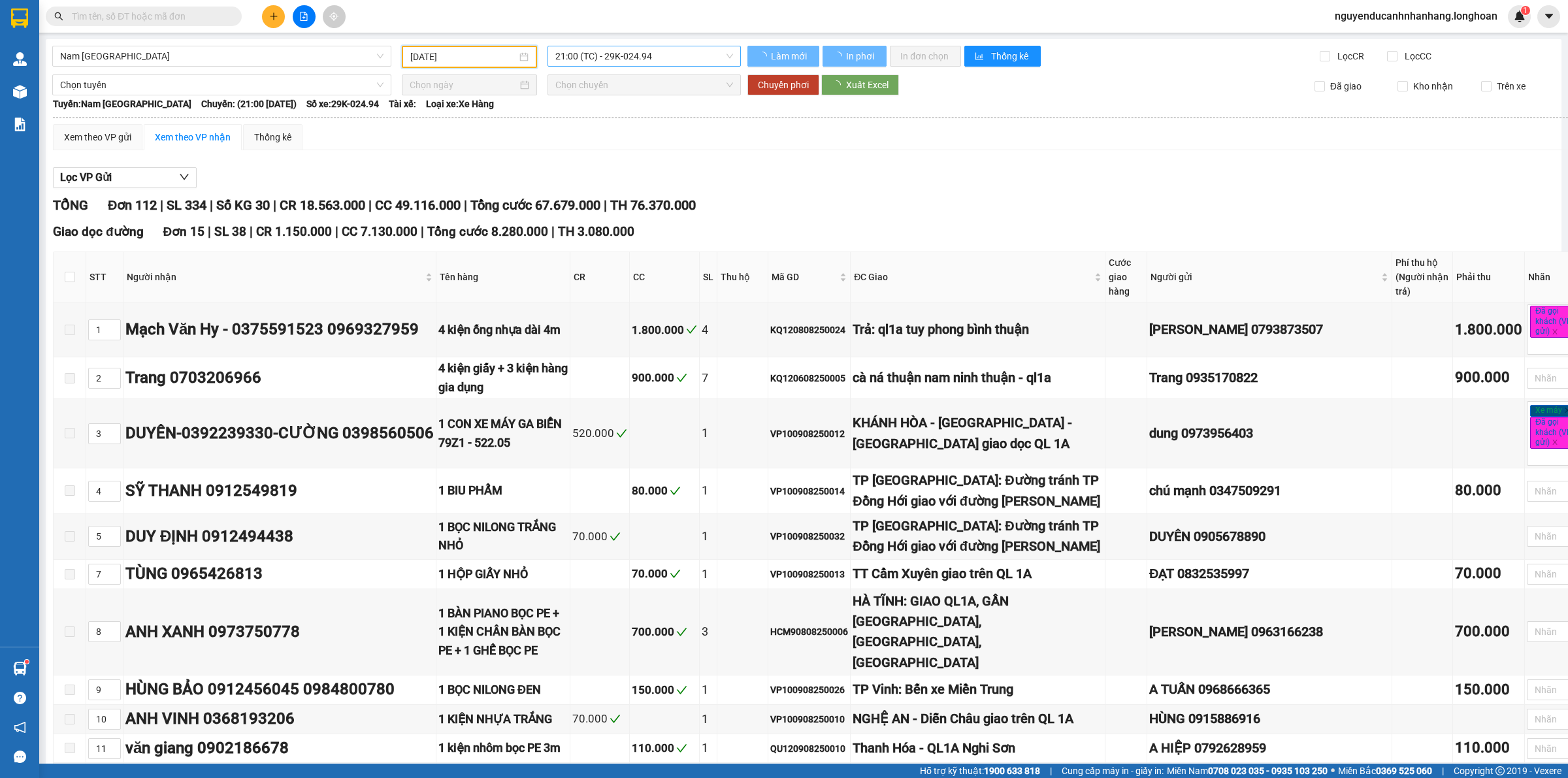
type input "[DATE]"
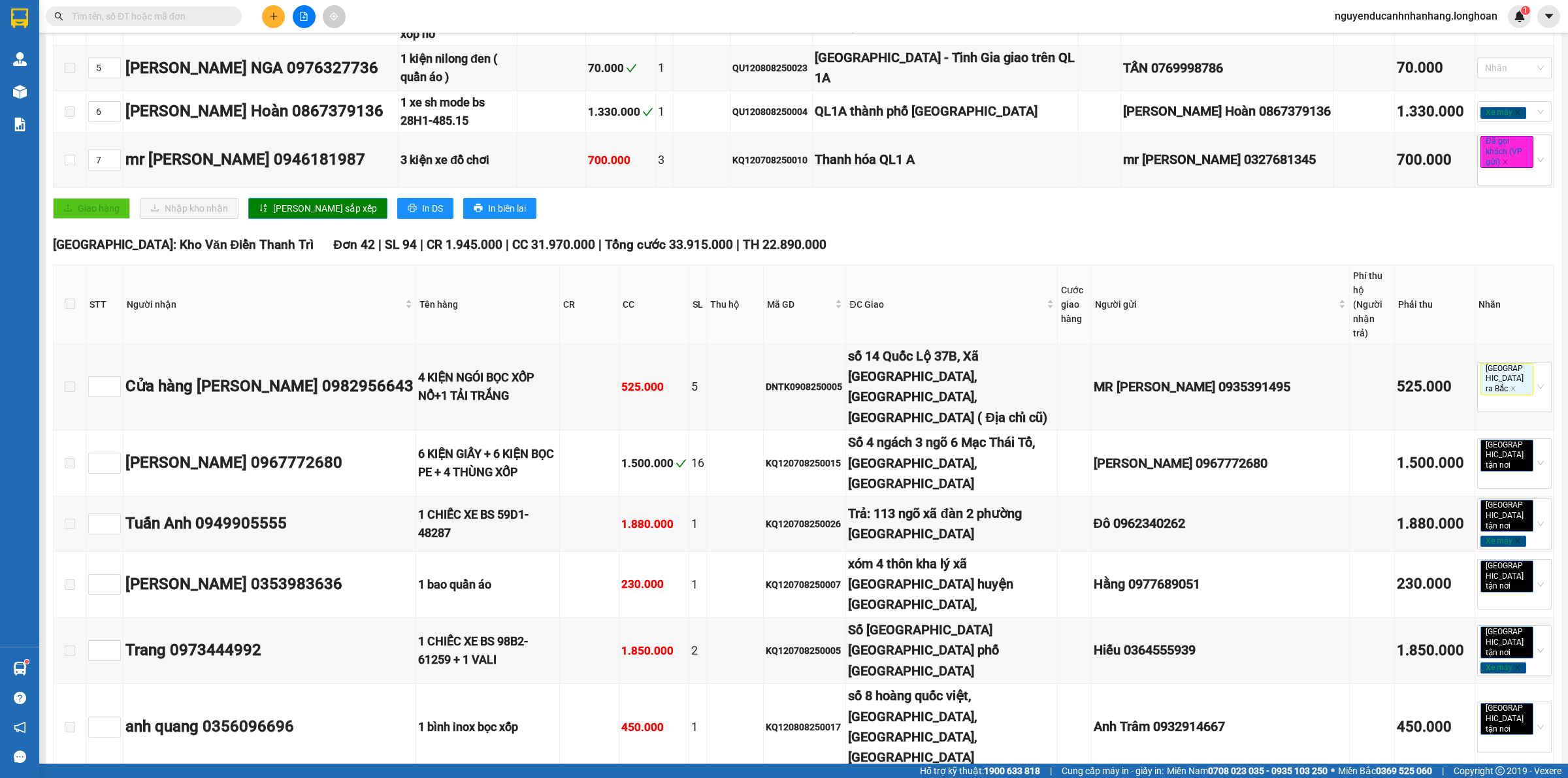
scroll to position [409, 0]
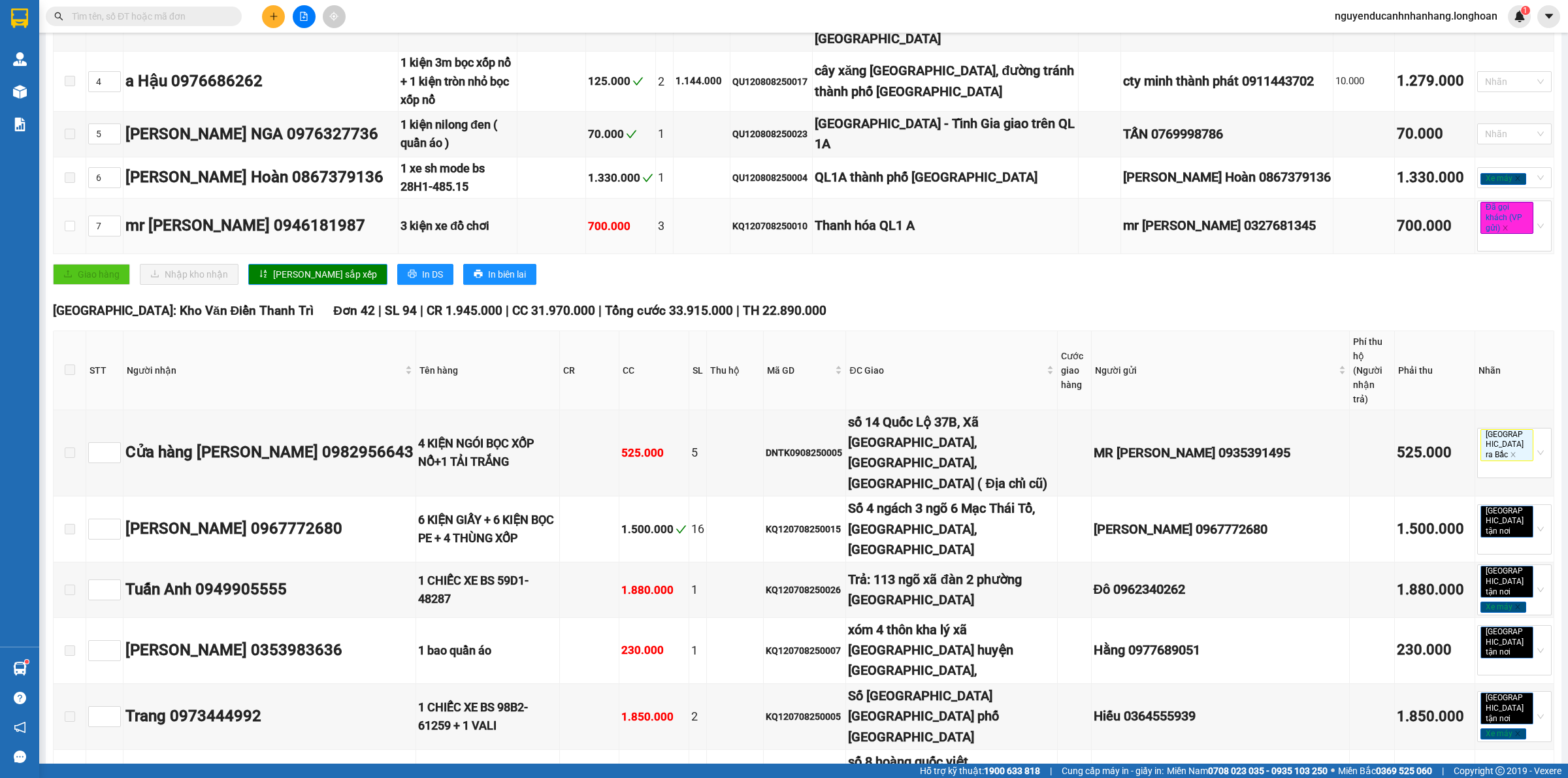
click at [782, 219] on div "KQ120708250010" at bounding box center [771, 226] width 78 height 15
copy div "2"
click at [805, 219] on div "KQ120708250010" at bounding box center [771, 226] width 78 height 15
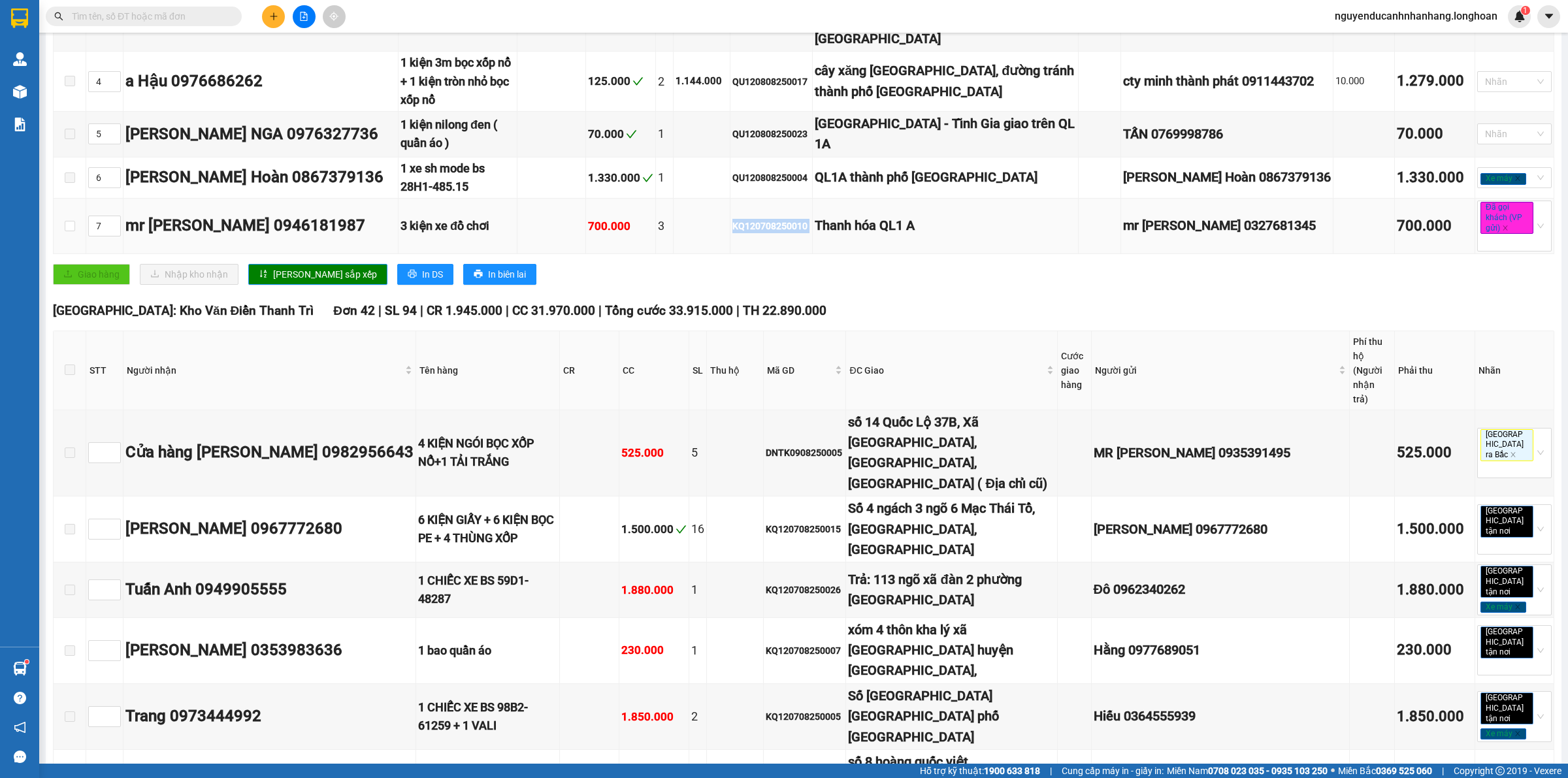
click at [805, 219] on div "KQ120708250010" at bounding box center [771, 226] width 78 height 15
copy div "KQ120708250010"
click at [185, 22] on input "text" at bounding box center [149, 16] width 154 height 15
paste input "KQ120708250010"
type input "KQ120708250010"
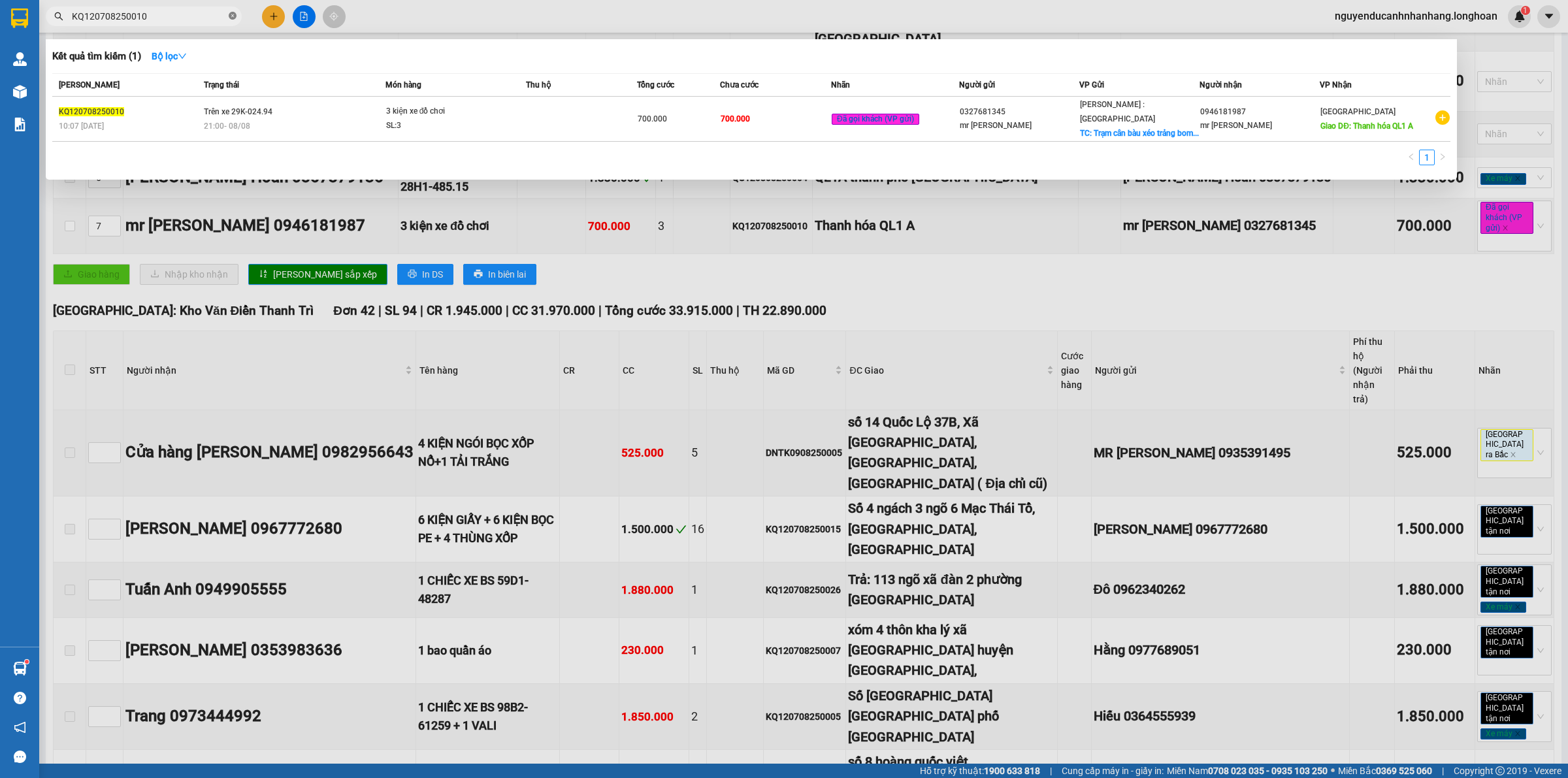
click at [232, 14] on icon "close-circle" at bounding box center [233, 16] width 8 height 8
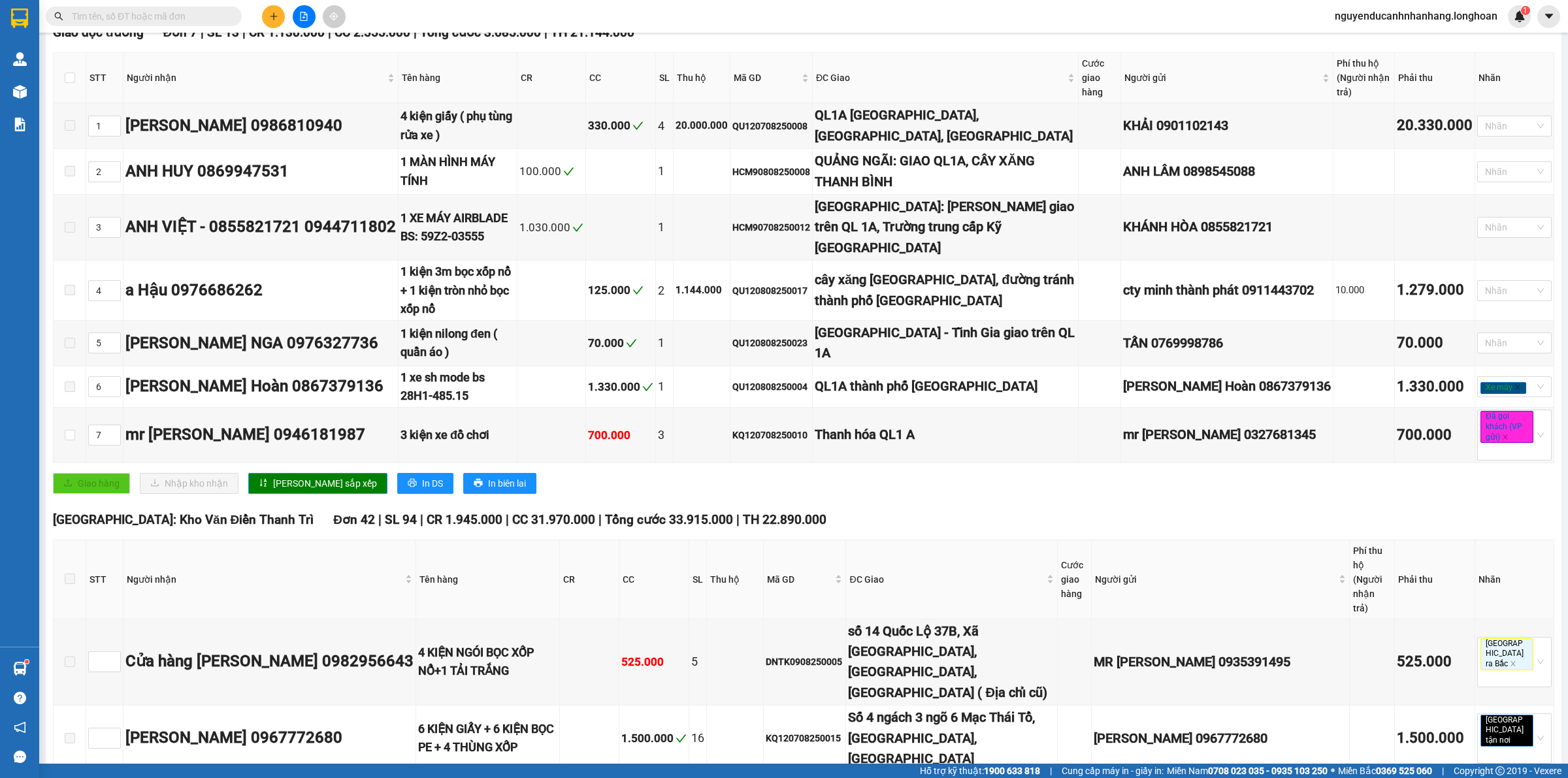
scroll to position [0, 0]
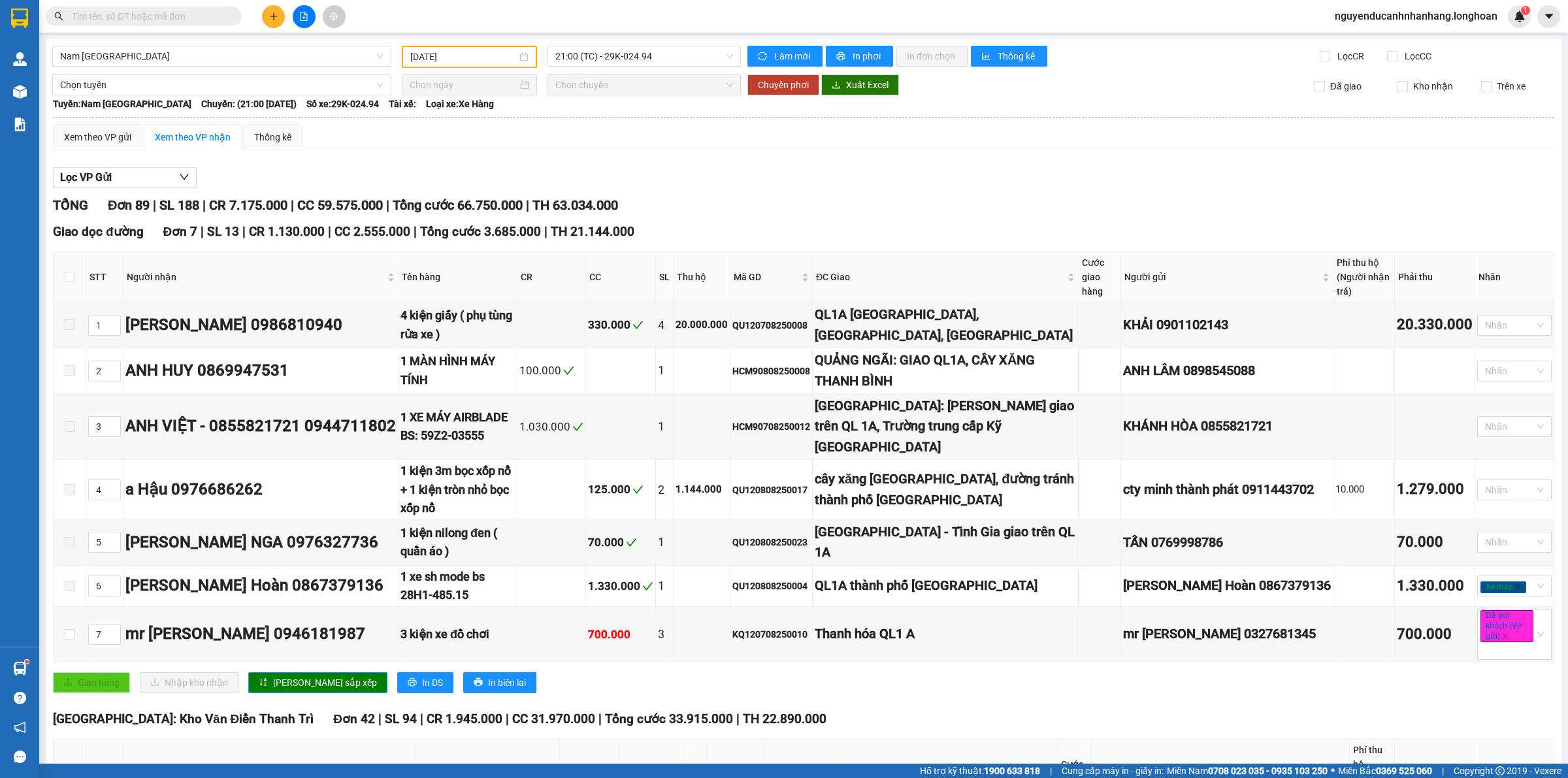
click at [650, 57] on span "21:00 (TC) - 29K-024.94" at bounding box center [644, 56] width 178 height 19
click at [614, 126] on div "23:00 (TC) - 29K-041.05" at bounding box center [602, 124] width 102 height 15
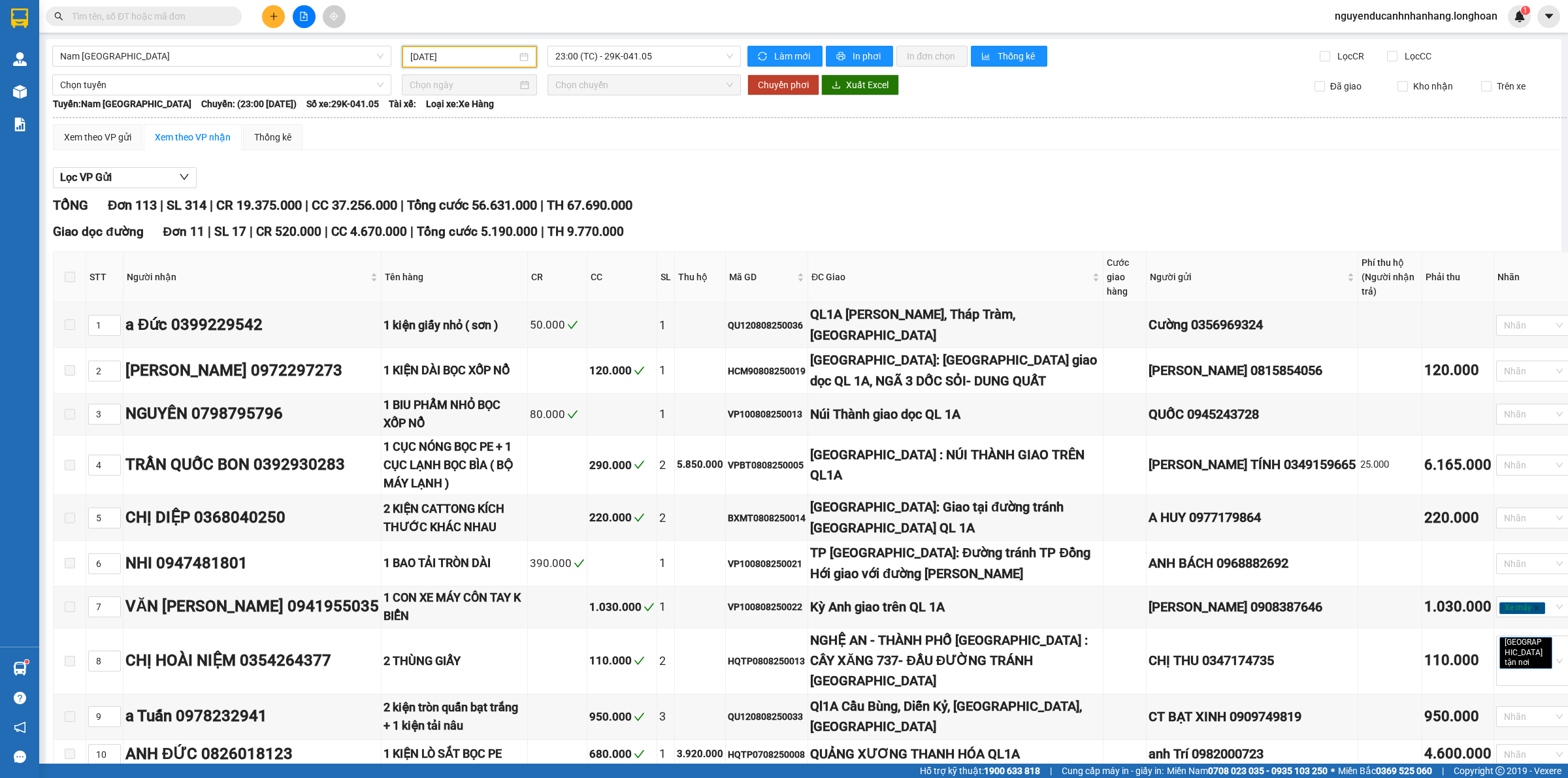
click at [473, 57] on input "[DATE]" at bounding box center [463, 57] width 107 height 15
type input "[DATE]"
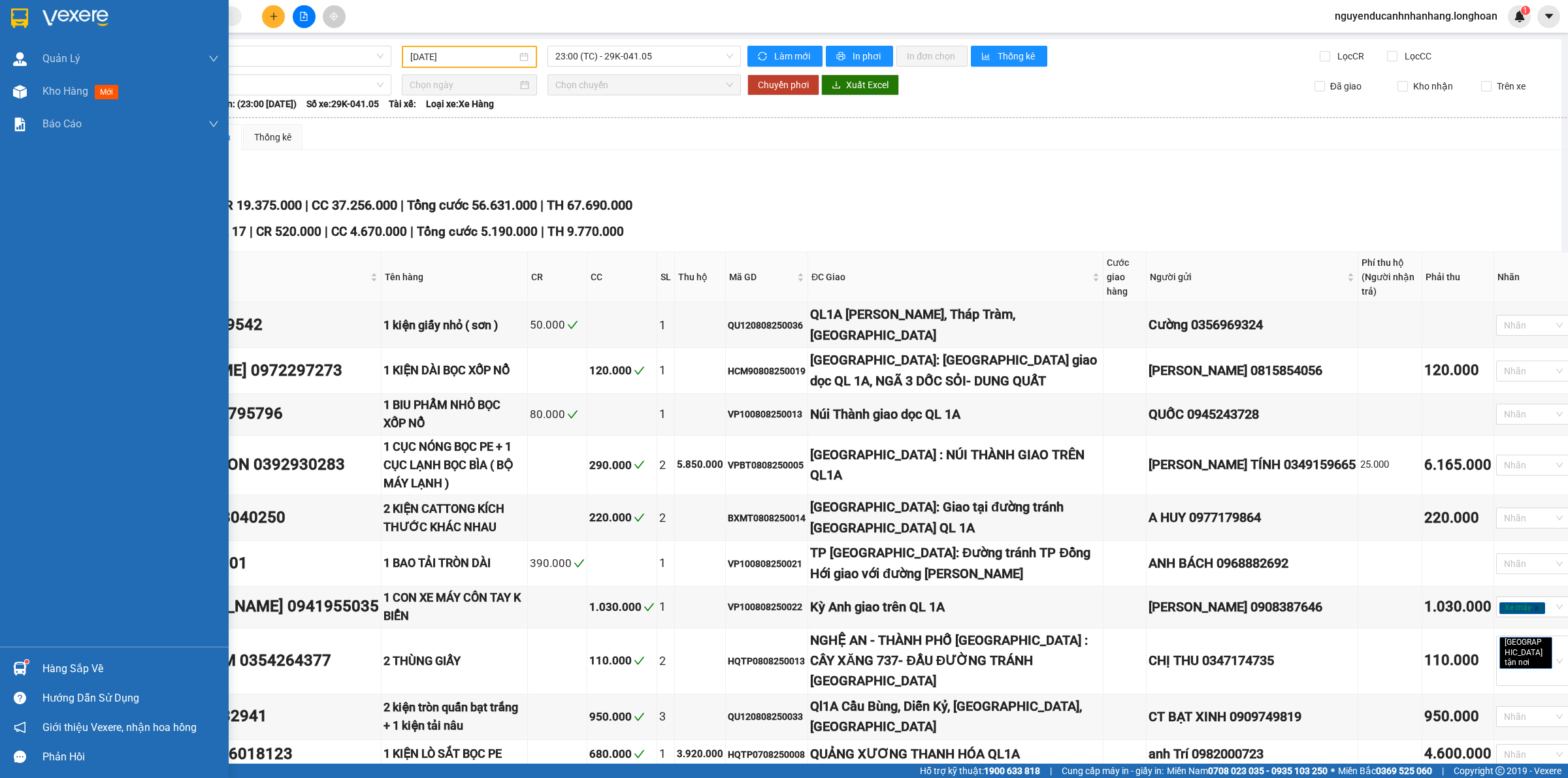
click at [20, 17] on img at bounding box center [19, 17] width 17 height 19
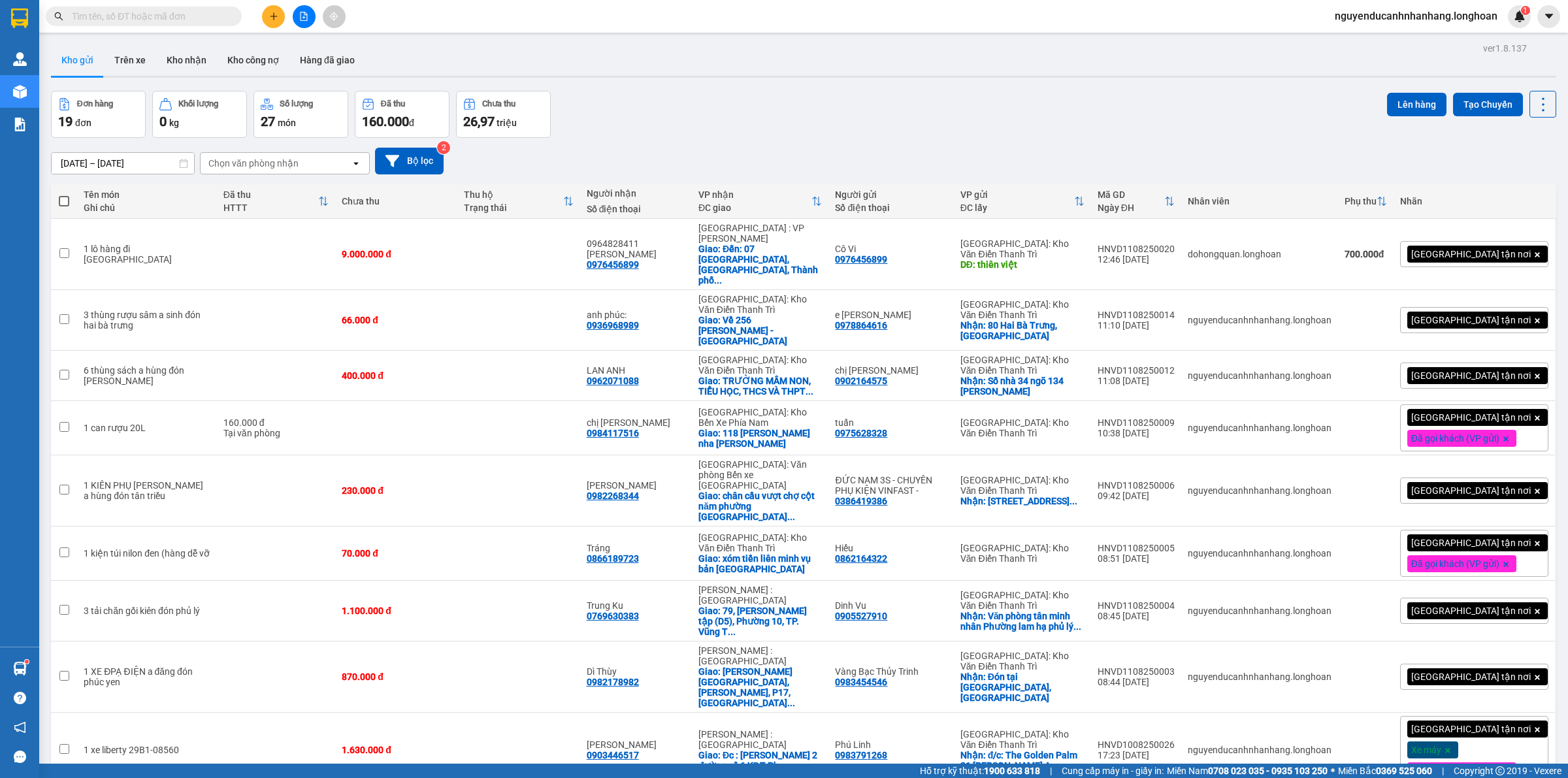
click at [187, 17] on input "text" at bounding box center [149, 16] width 154 height 15
paste input "0984691450"
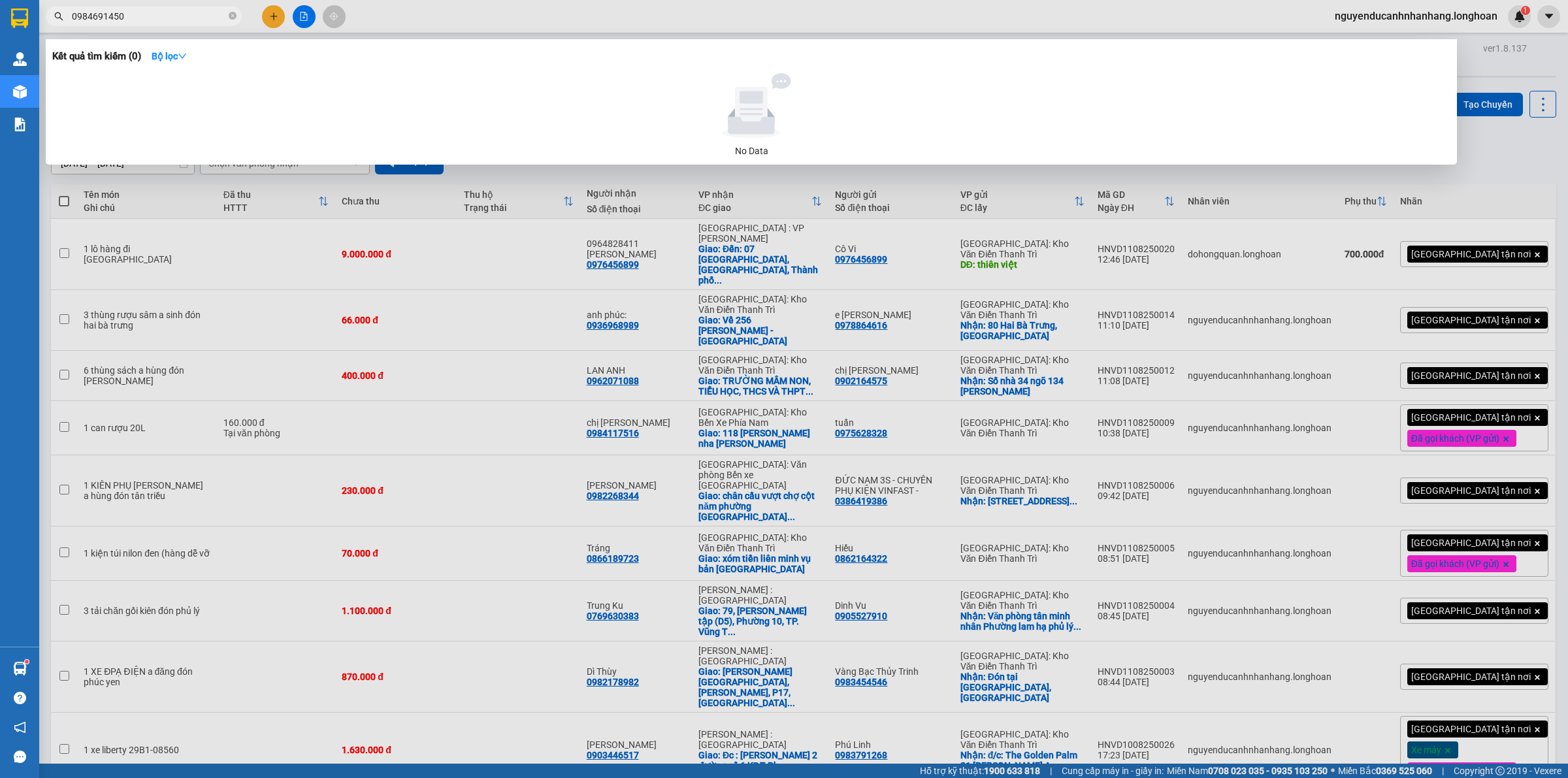
type input "0984691450"
click at [234, 15] on icon "close-circle" at bounding box center [233, 16] width 8 height 8
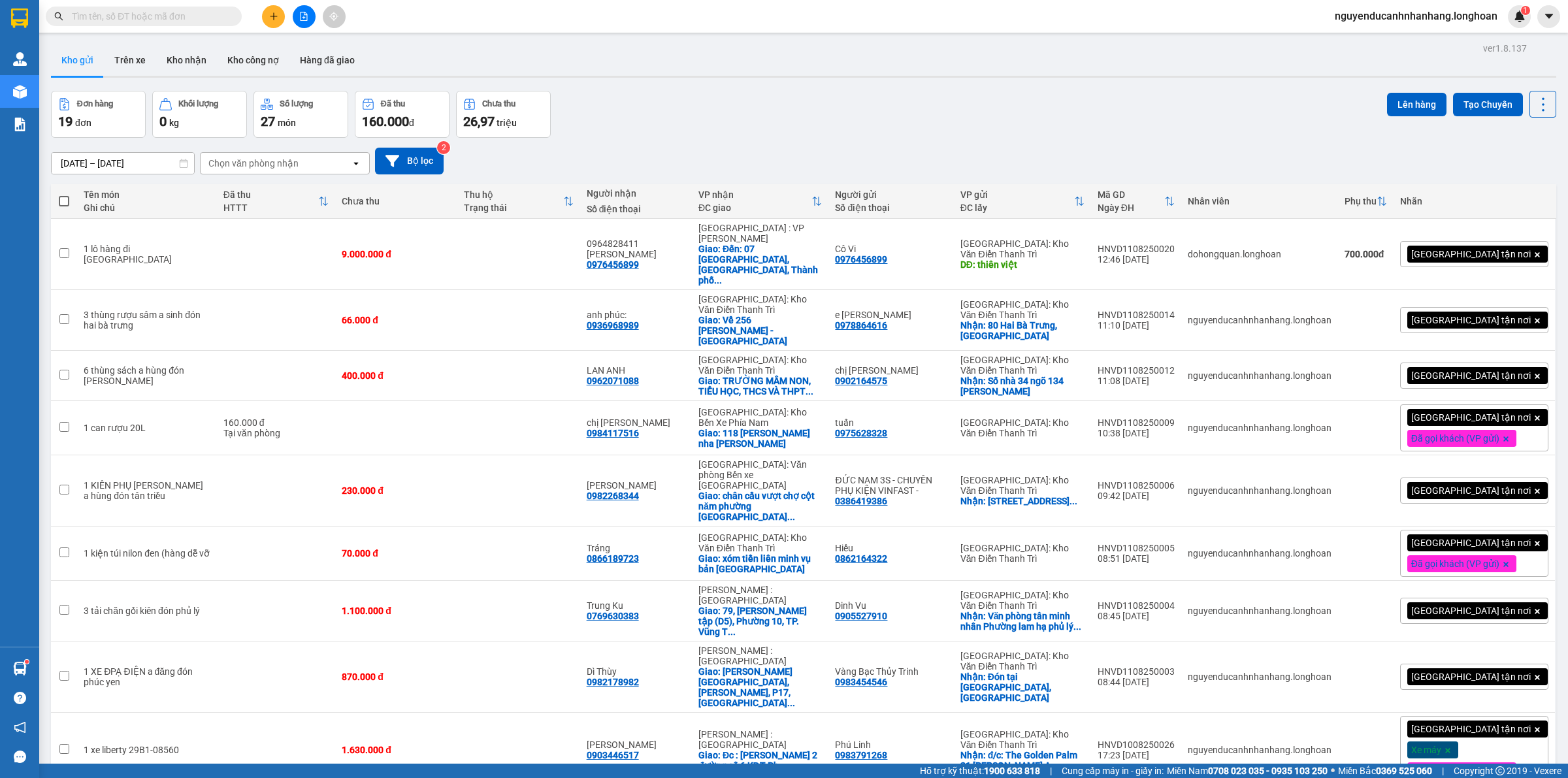
click at [197, 15] on input "text" at bounding box center [149, 16] width 154 height 15
paste input "HNVD1008250019"
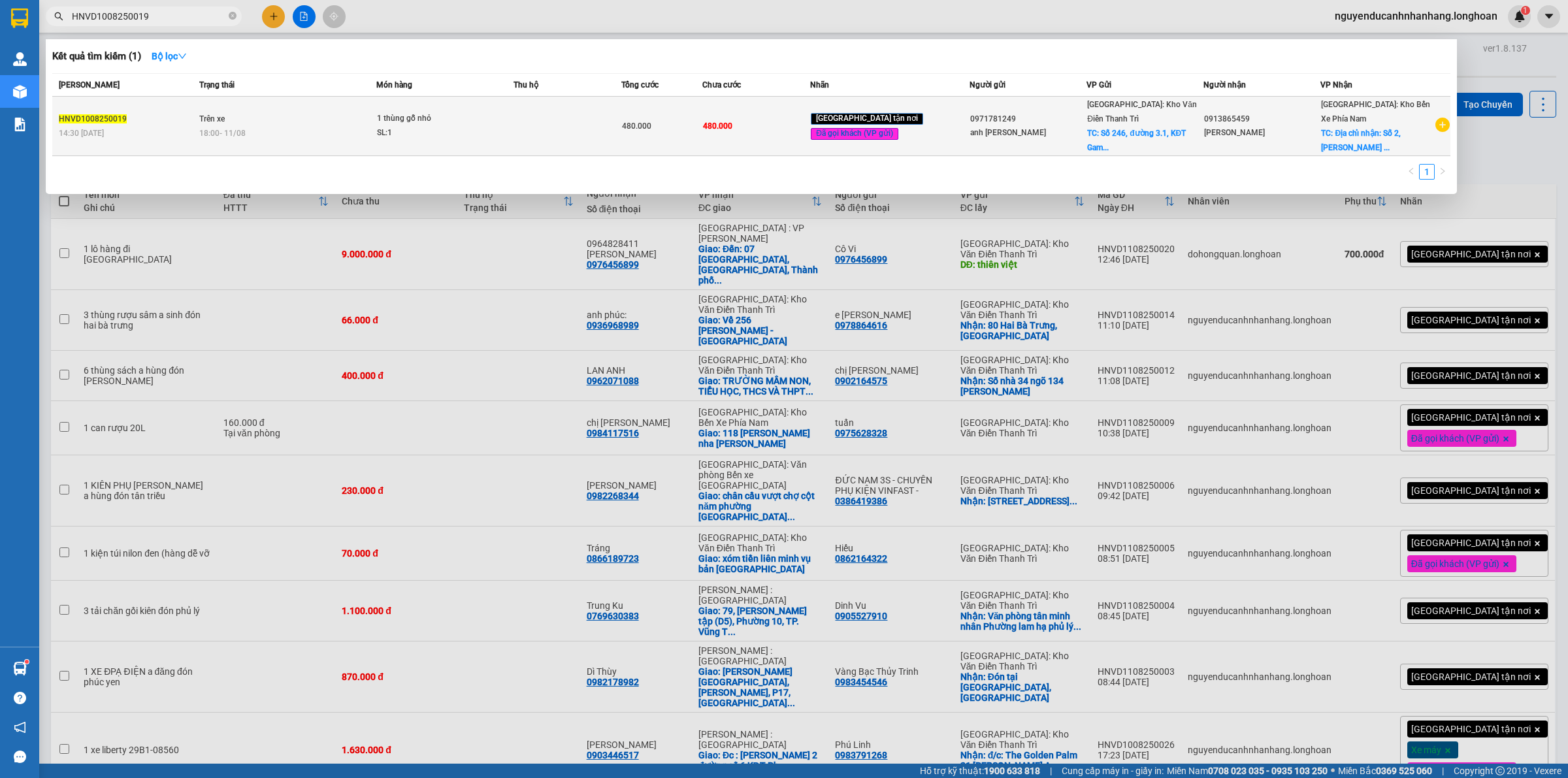
type input "HNVD1008250019"
click at [323, 109] on td "Trên xe 18:00 [DATE]" at bounding box center [286, 126] width 181 height 59
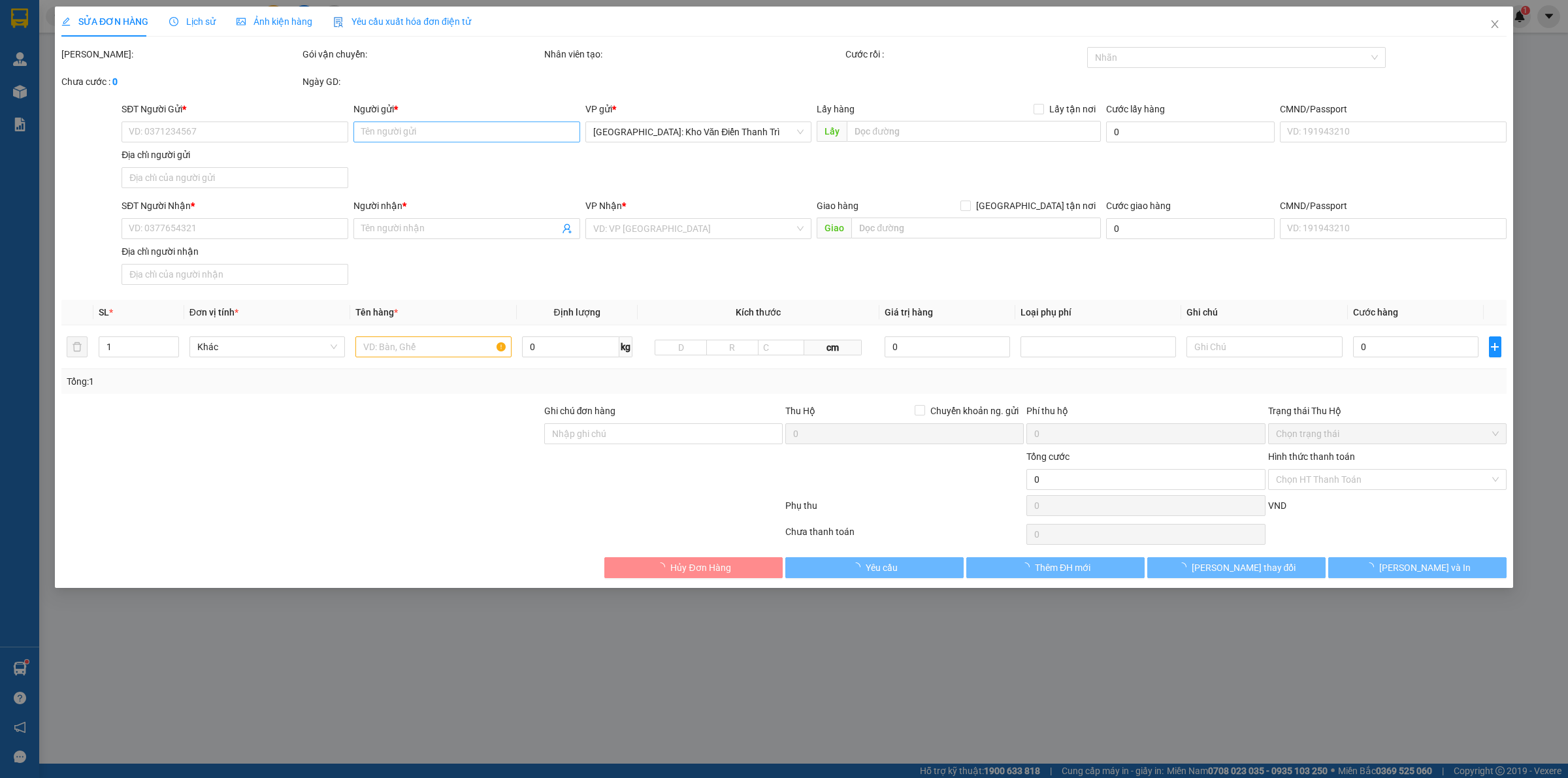
type input "0971781249"
type input "anh [PERSON_NAME]"
checkbox input "true"
type input "[STREET_ADDRESS]"
type input "0913865459"
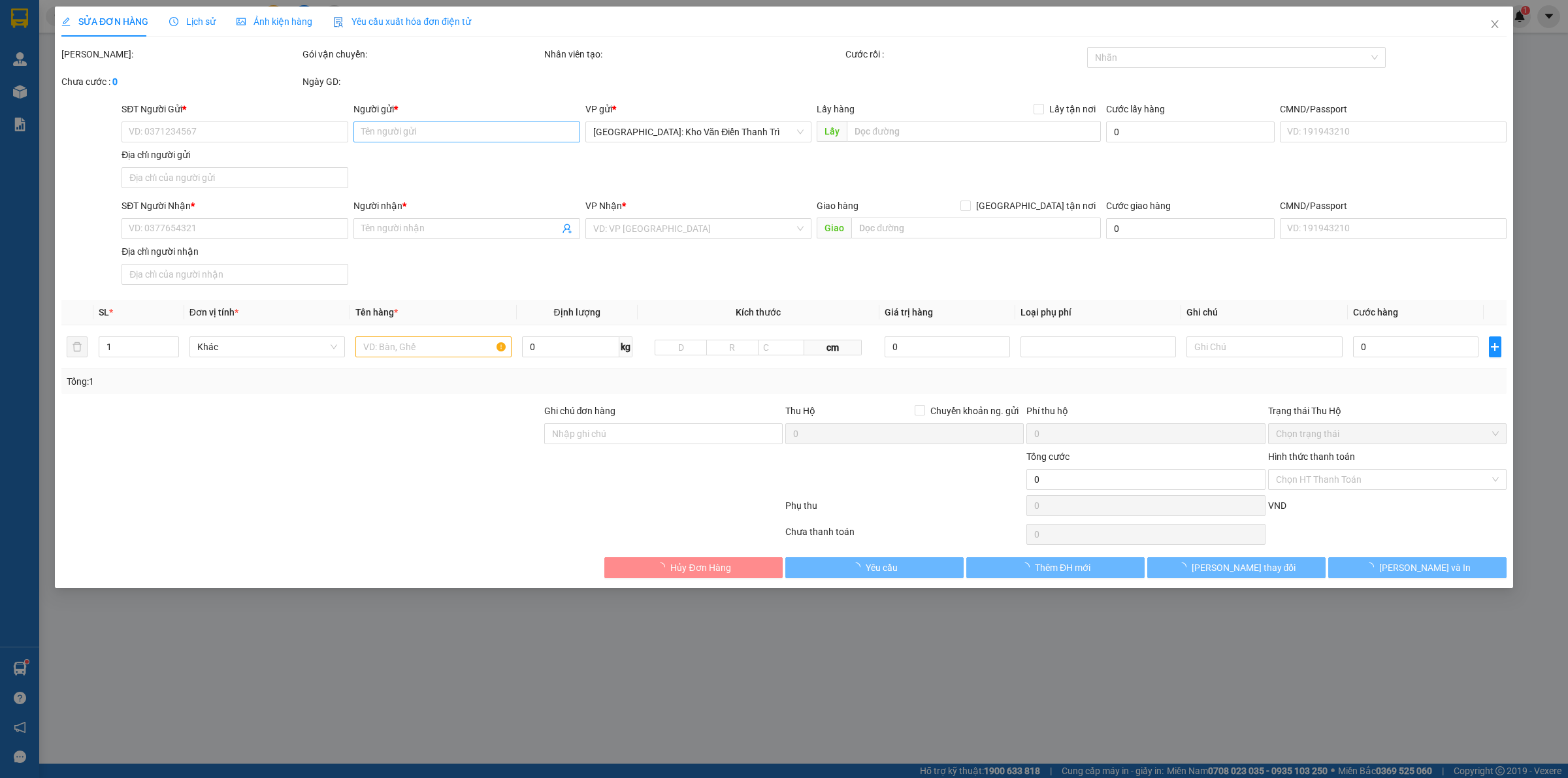
type input "[PERSON_NAME]"
checkbox input "true"
type input "Địa chỉ nhận: [STREET_ADDRESS][PERSON_NAME] Đồng"
type input "hàng giao nguyên kiện, hư vỡ ko đền"
type input "480.000"
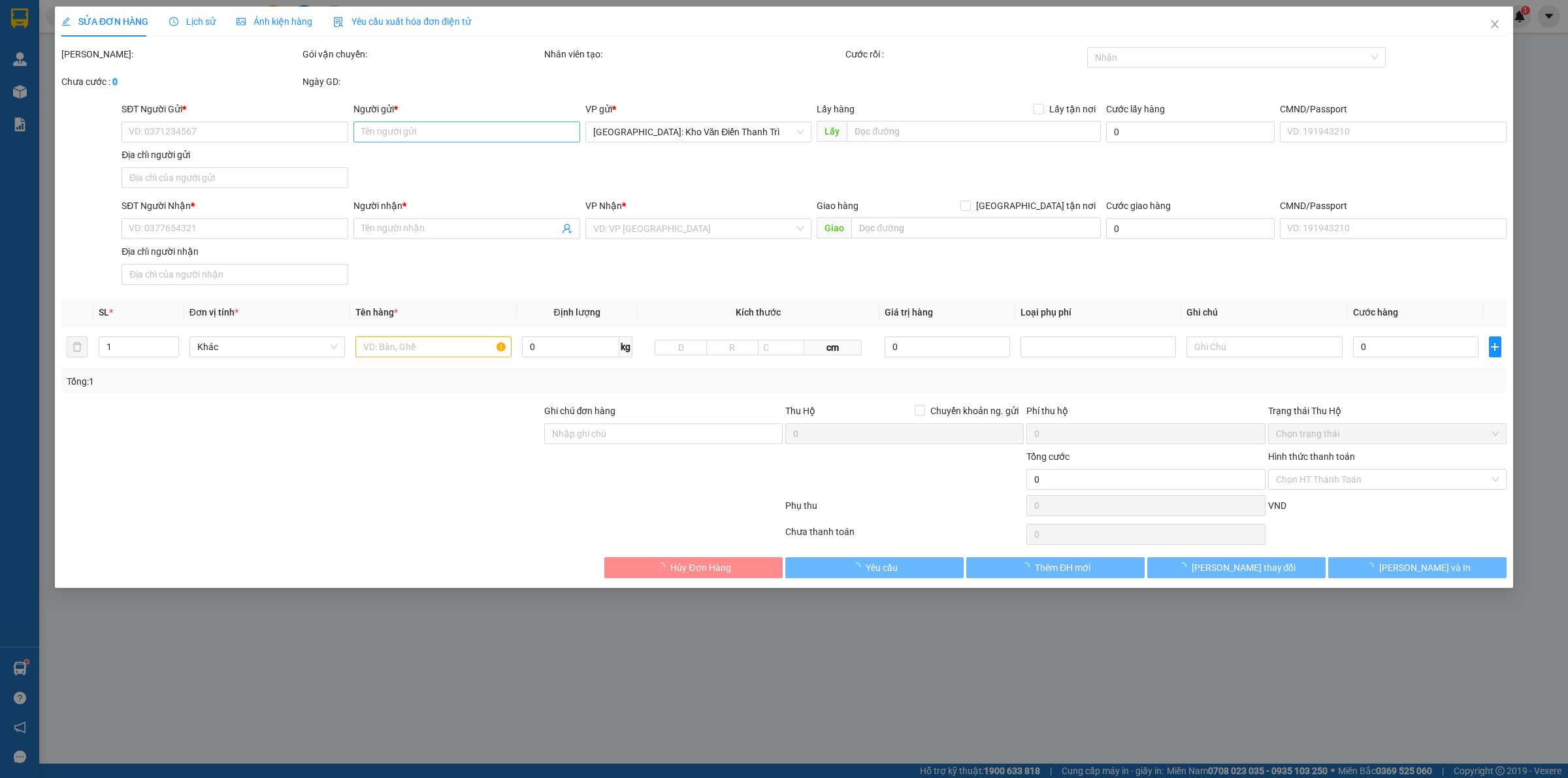
type input "480.000"
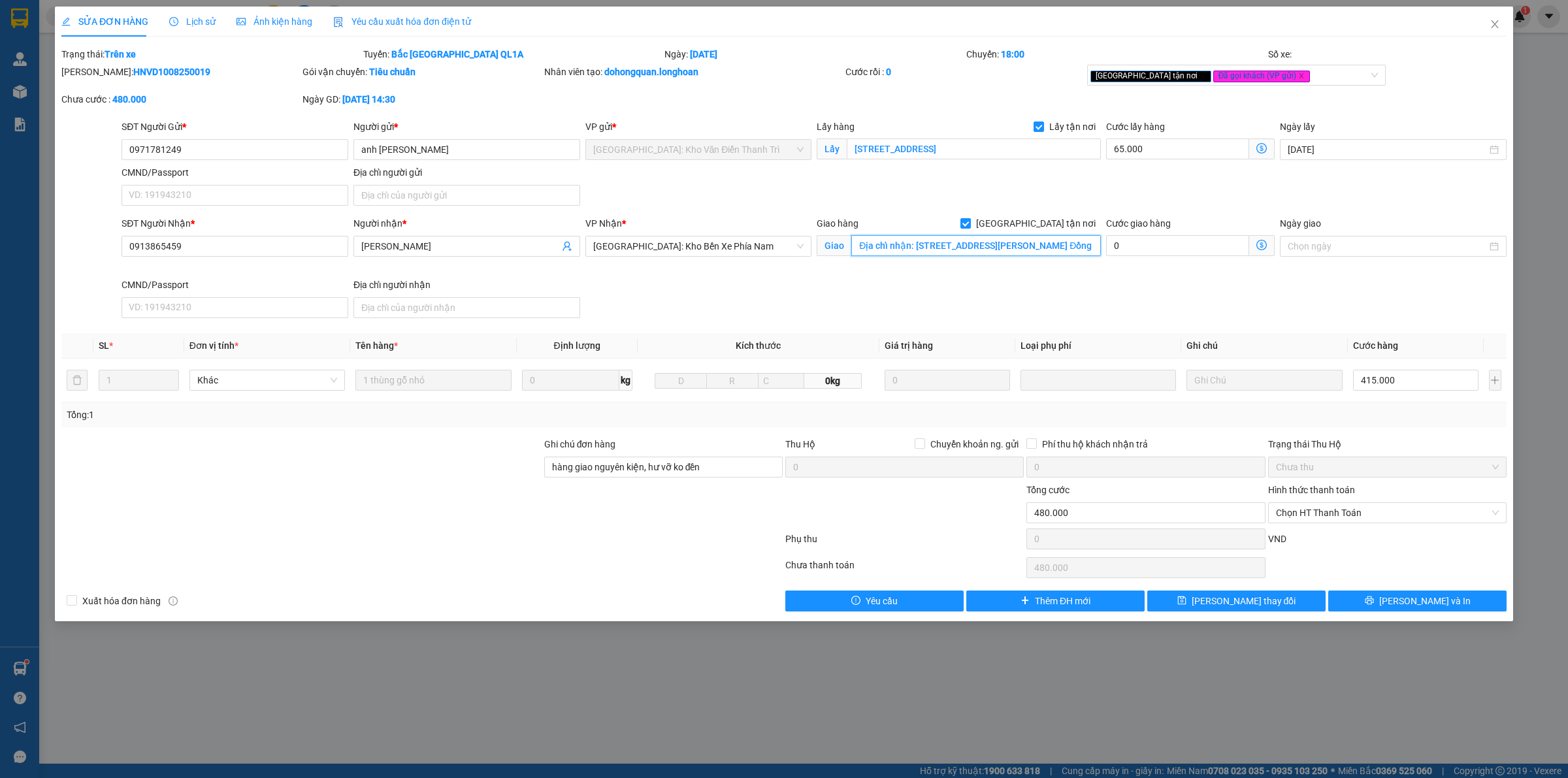
click at [1059, 245] on input "Địa chỉ nhận: [STREET_ADDRESS][PERSON_NAME] Đồng" at bounding box center [976, 245] width 250 height 21
click at [1081, 248] on input "Địa chỉ nhận: [STREET_ADDRESS][PERSON_NAME] Đồng" at bounding box center [976, 245] width 250 height 21
click at [254, 146] on input "0971781249" at bounding box center [234, 150] width 226 height 21
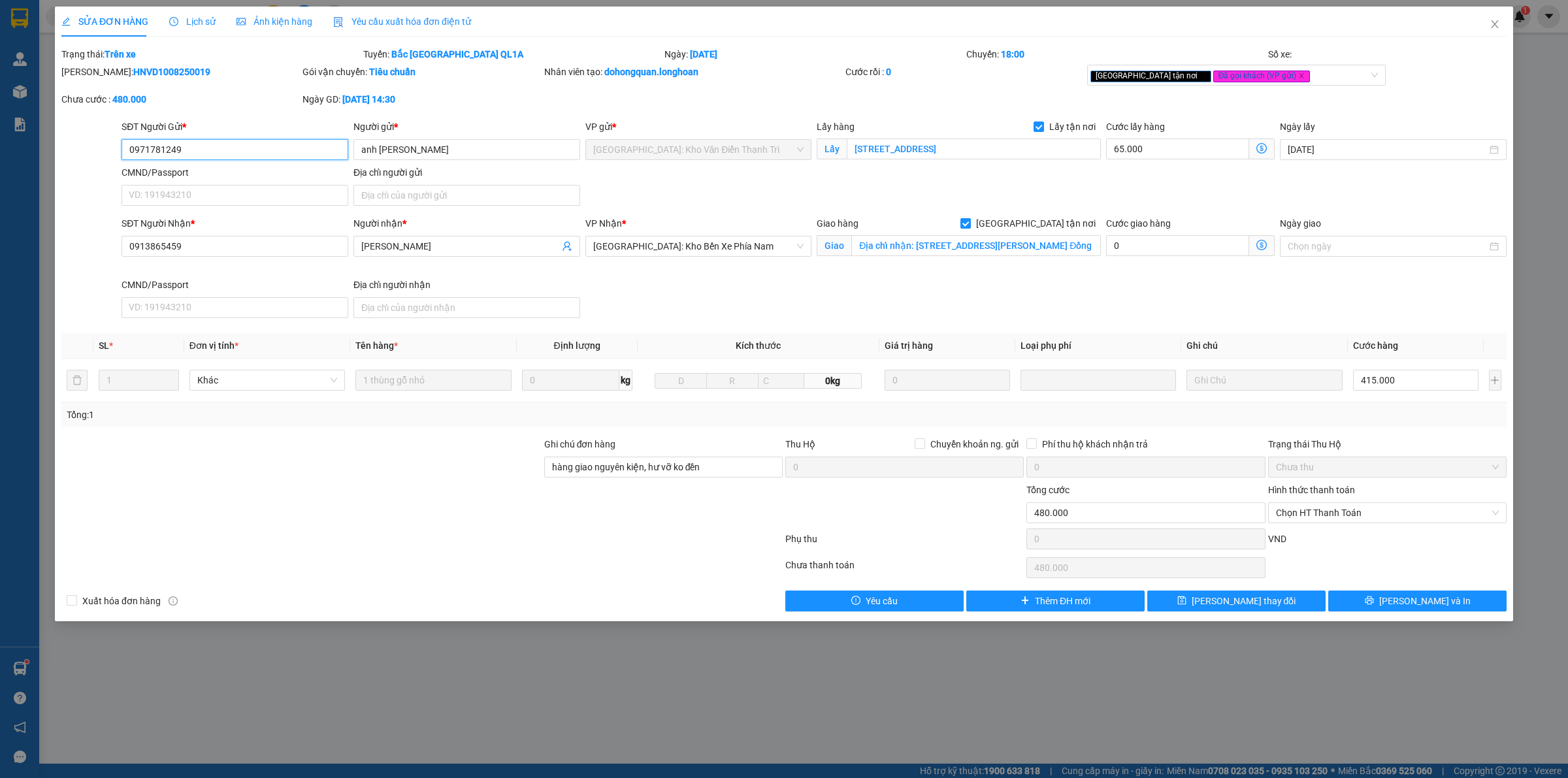
click at [254, 146] on input "0971781249" at bounding box center [234, 150] width 226 height 21
click at [1393, 382] on input "415.000" at bounding box center [1415, 379] width 125 height 21
type input "65.003"
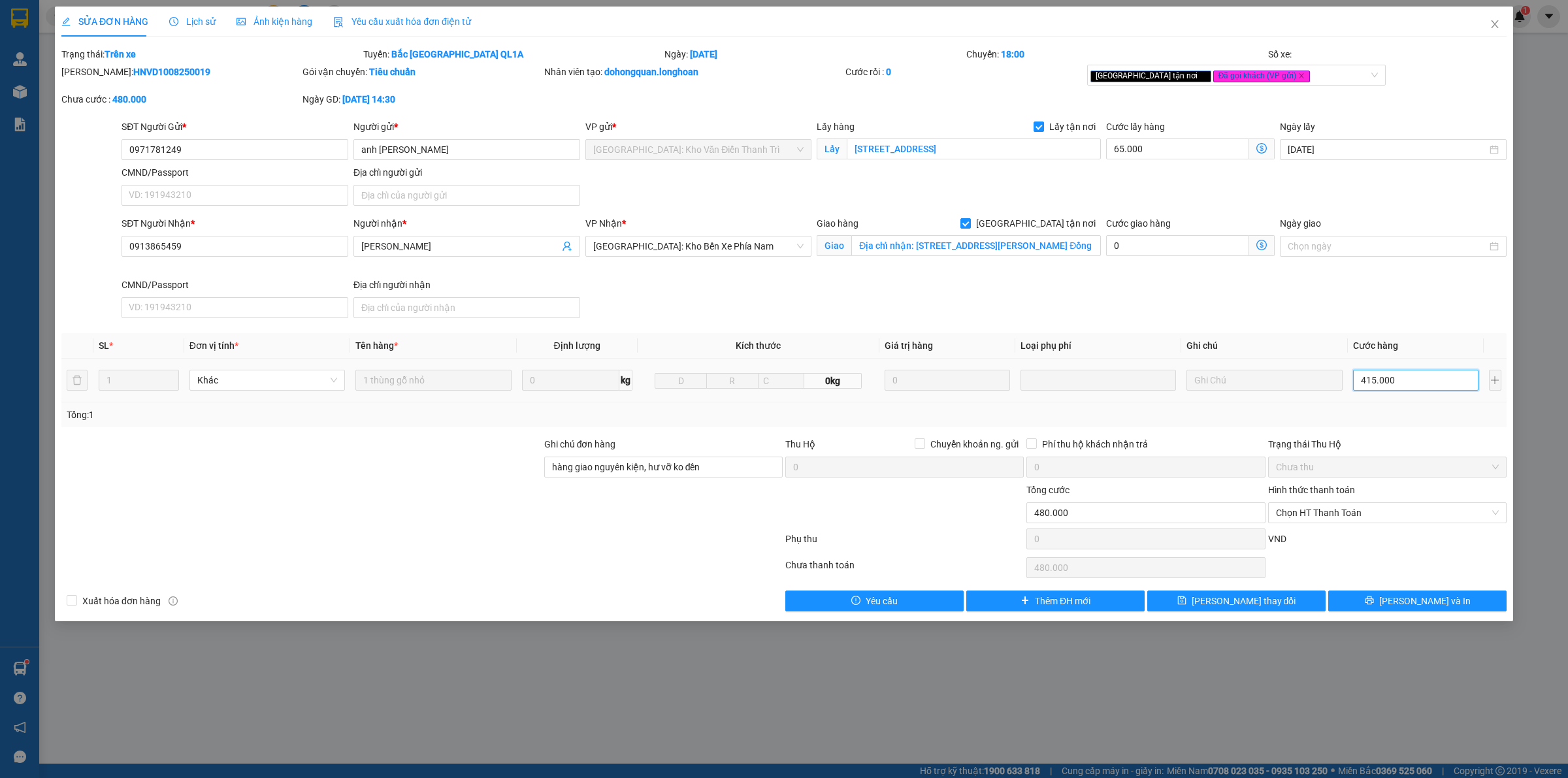
type input "65.003"
type input "3"
type input "65.031"
type input "31"
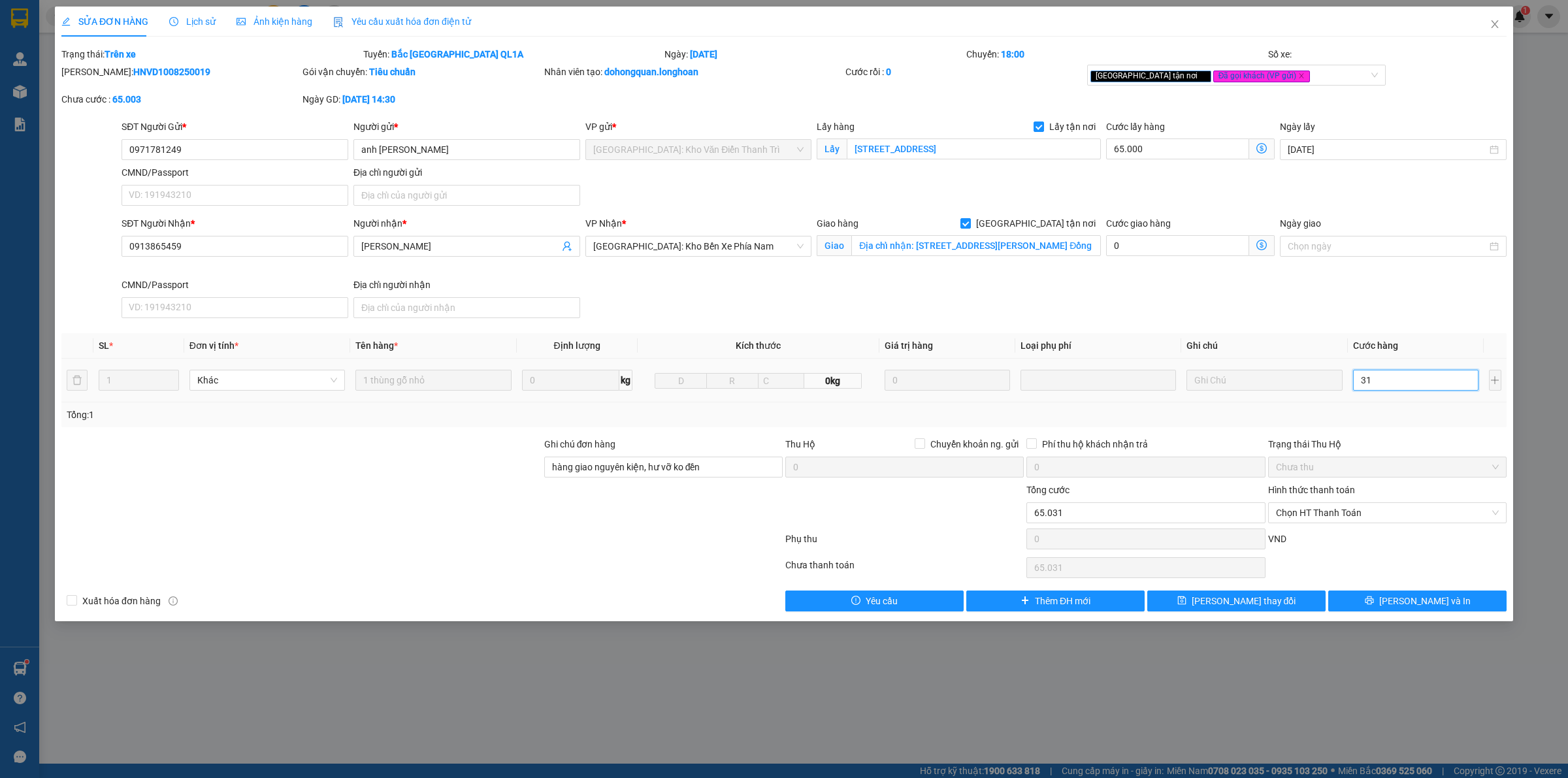
type input "65.315"
type input "315"
type input "380.000"
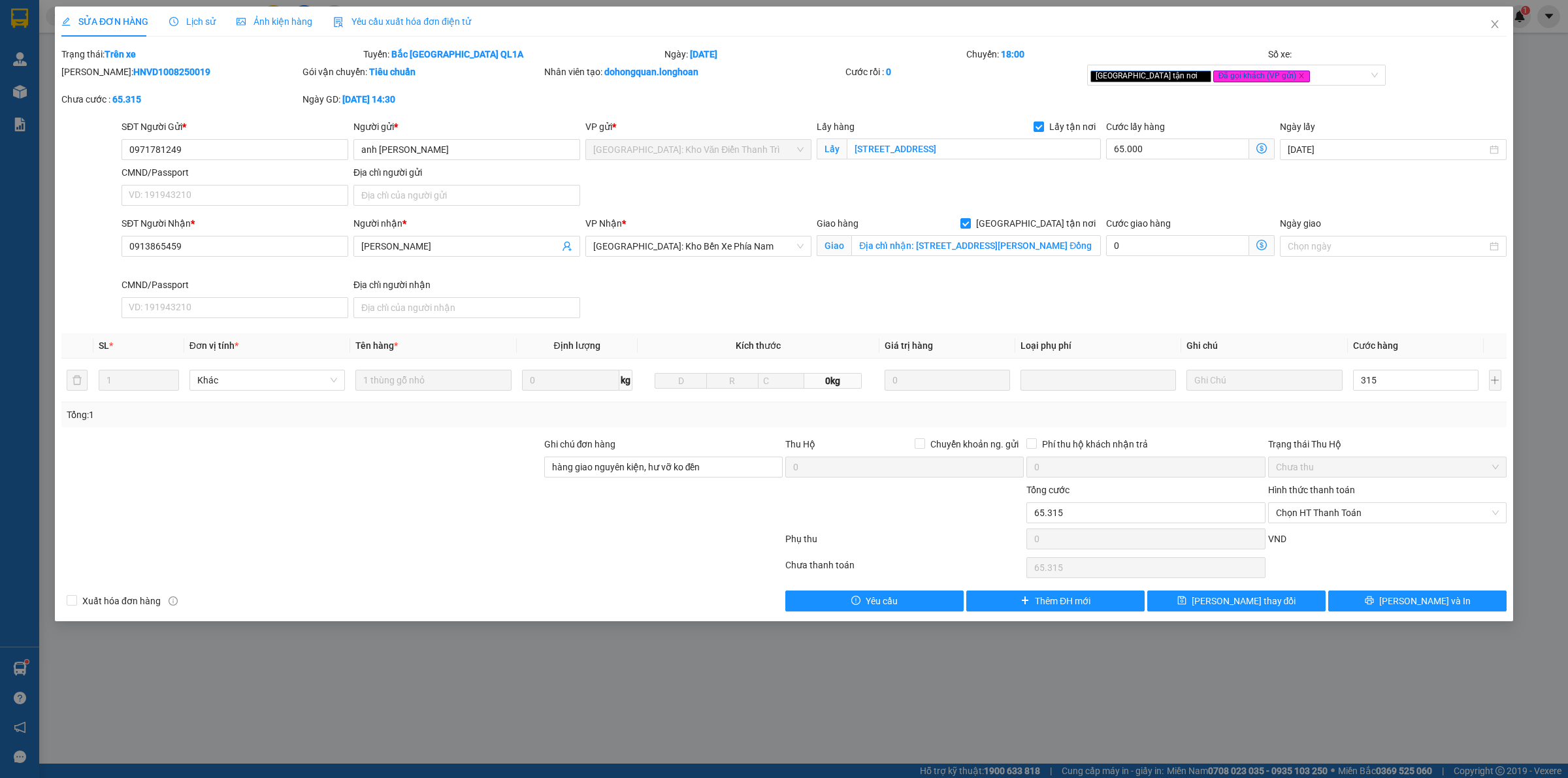
type input "315.000"
click at [958, 492] on div at bounding box center [904, 505] width 241 height 46
click at [1396, 388] on input "315.000" at bounding box center [1415, 379] width 125 height 21
type input "65.003"
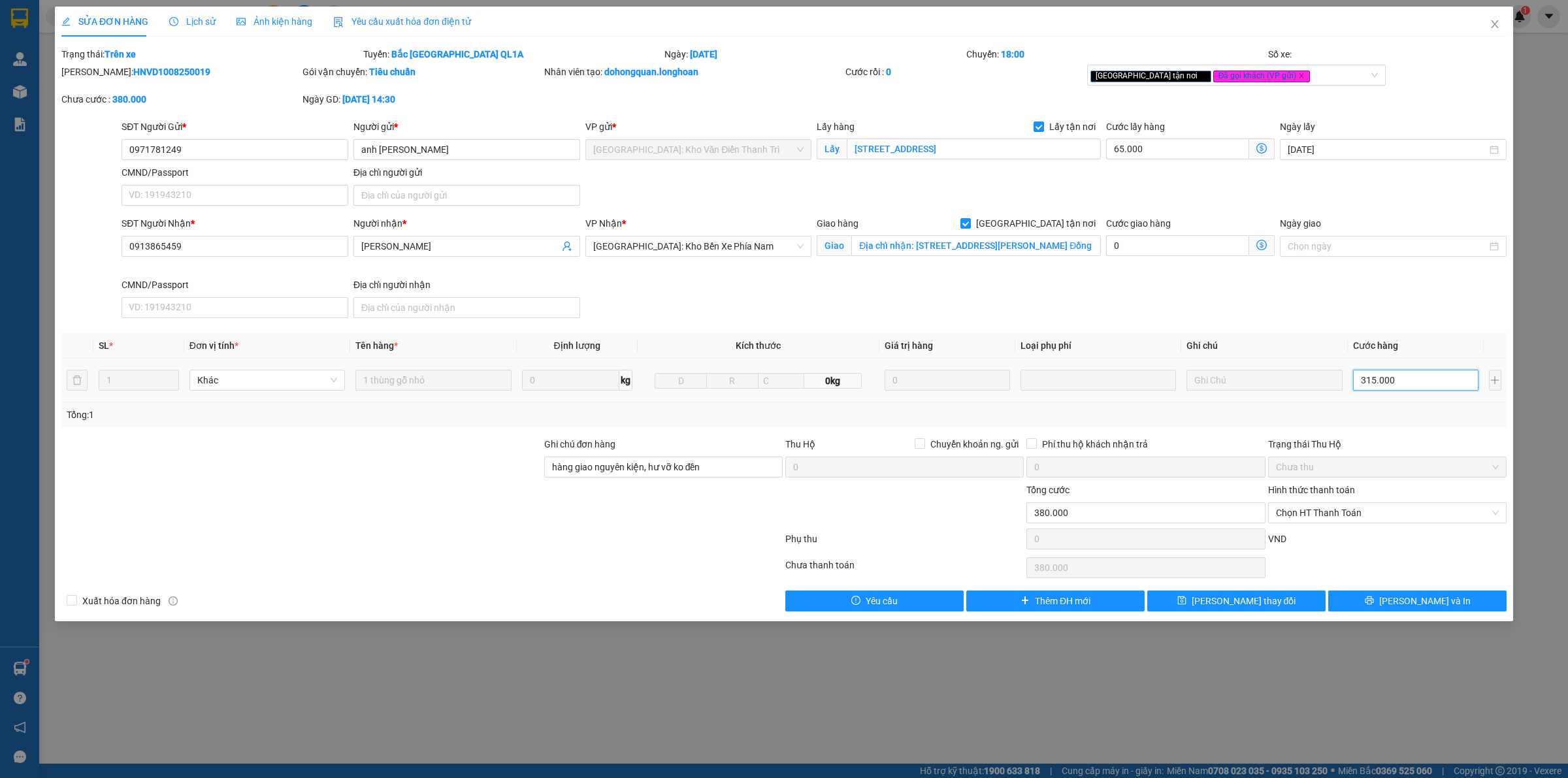
type input "65.003"
type input "3"
type input "65.035"
type input "35"
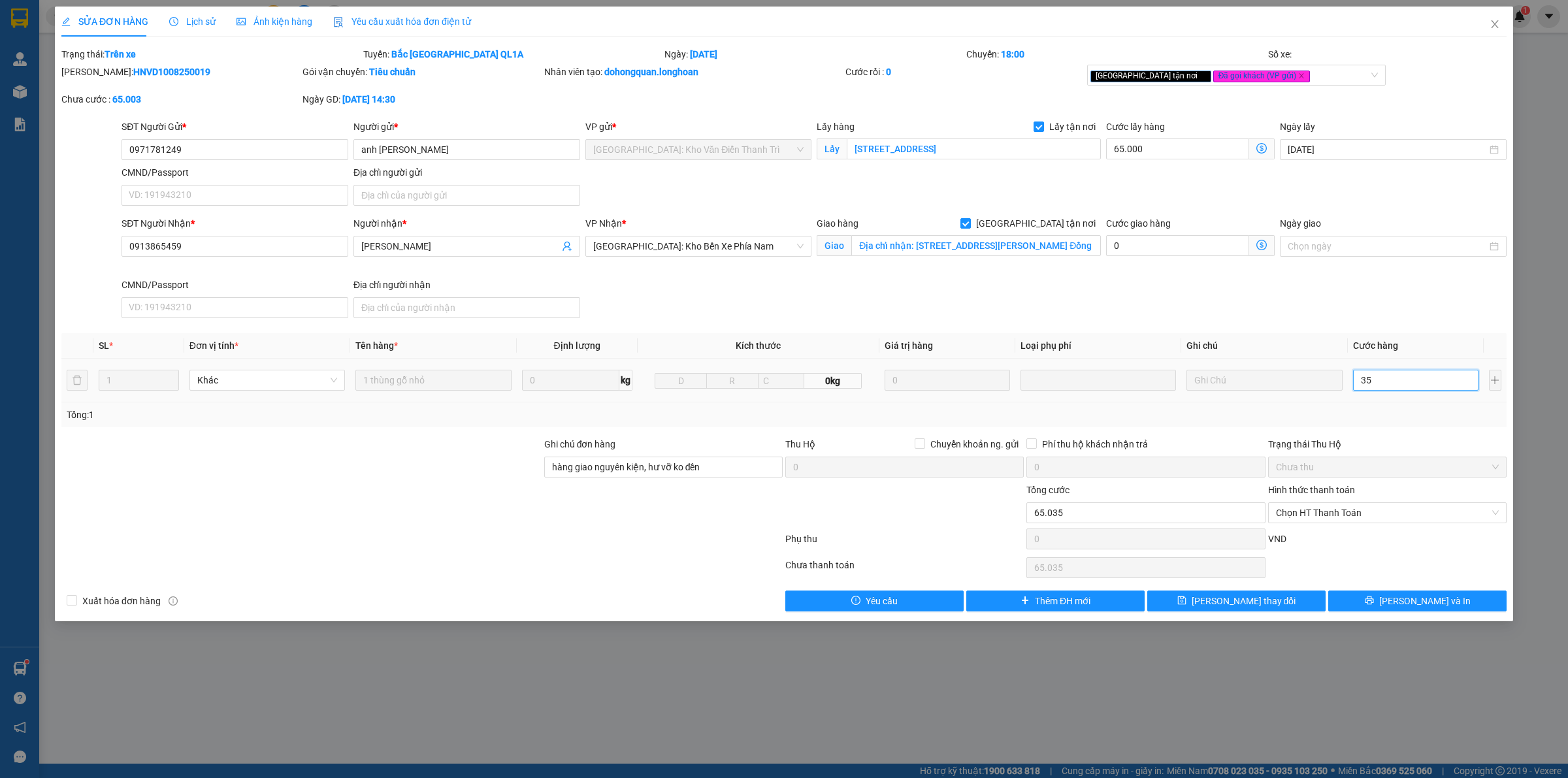
type input "65.350"
type input "350"
type input "415.000"
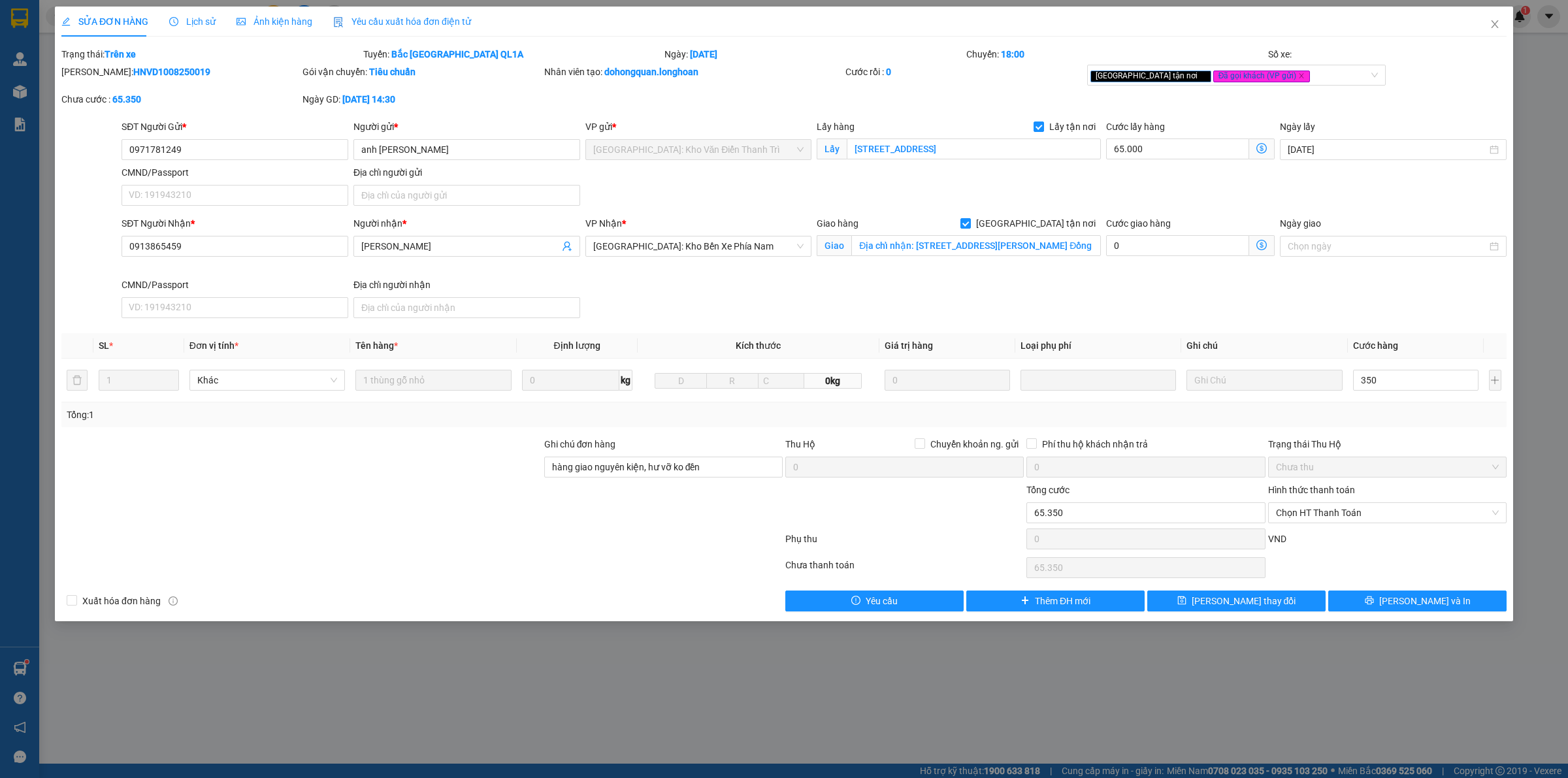
type input "350.000"
click at [1374, 412] on div "Tổng: 1" at bounding box center [784, 415] width 1435 height 15
click at [980, 541] on div "Phụ thu" at bounding box center [904, 543] width 241 height 23
click at [178, 23] on span "Lịch sử" at bounding box center [192, 21] width 47 height 10
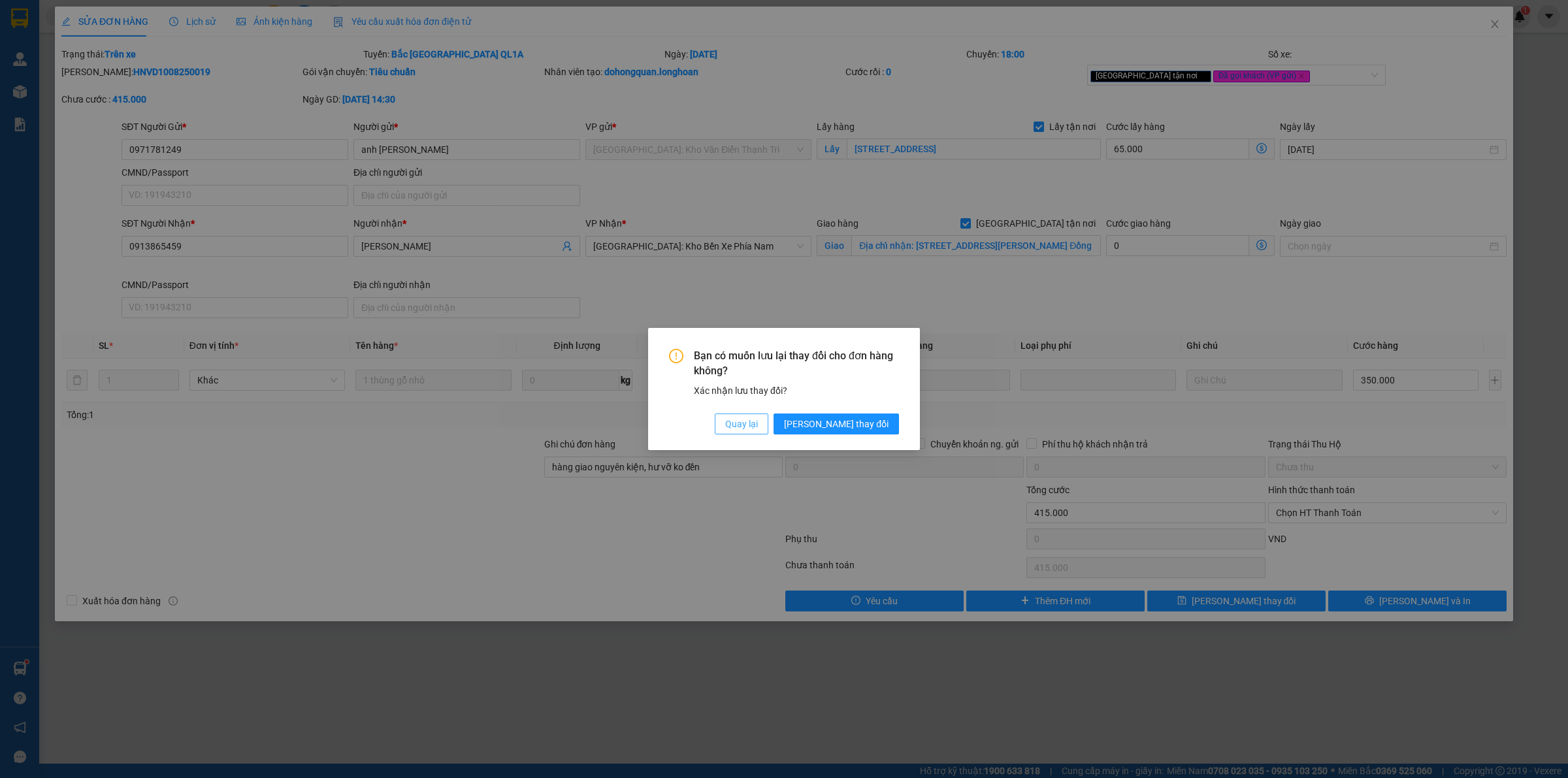
click at [758, 425] on span "Quay lại" at bounding box center [742, 424] width 33 height 15
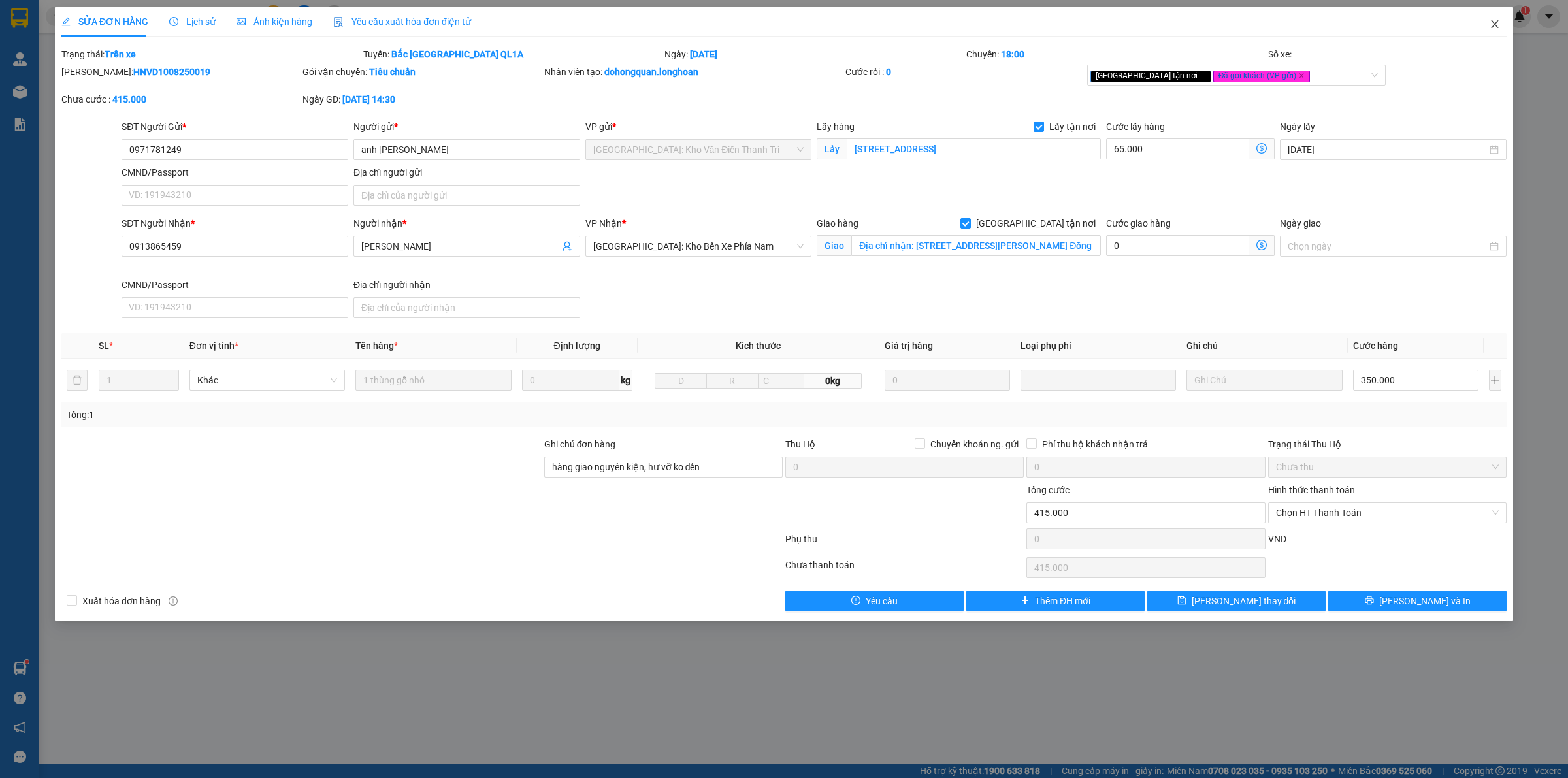
click at [1492, 26] on icon "close" at bounding box center [1494, 24] width 10 height 10
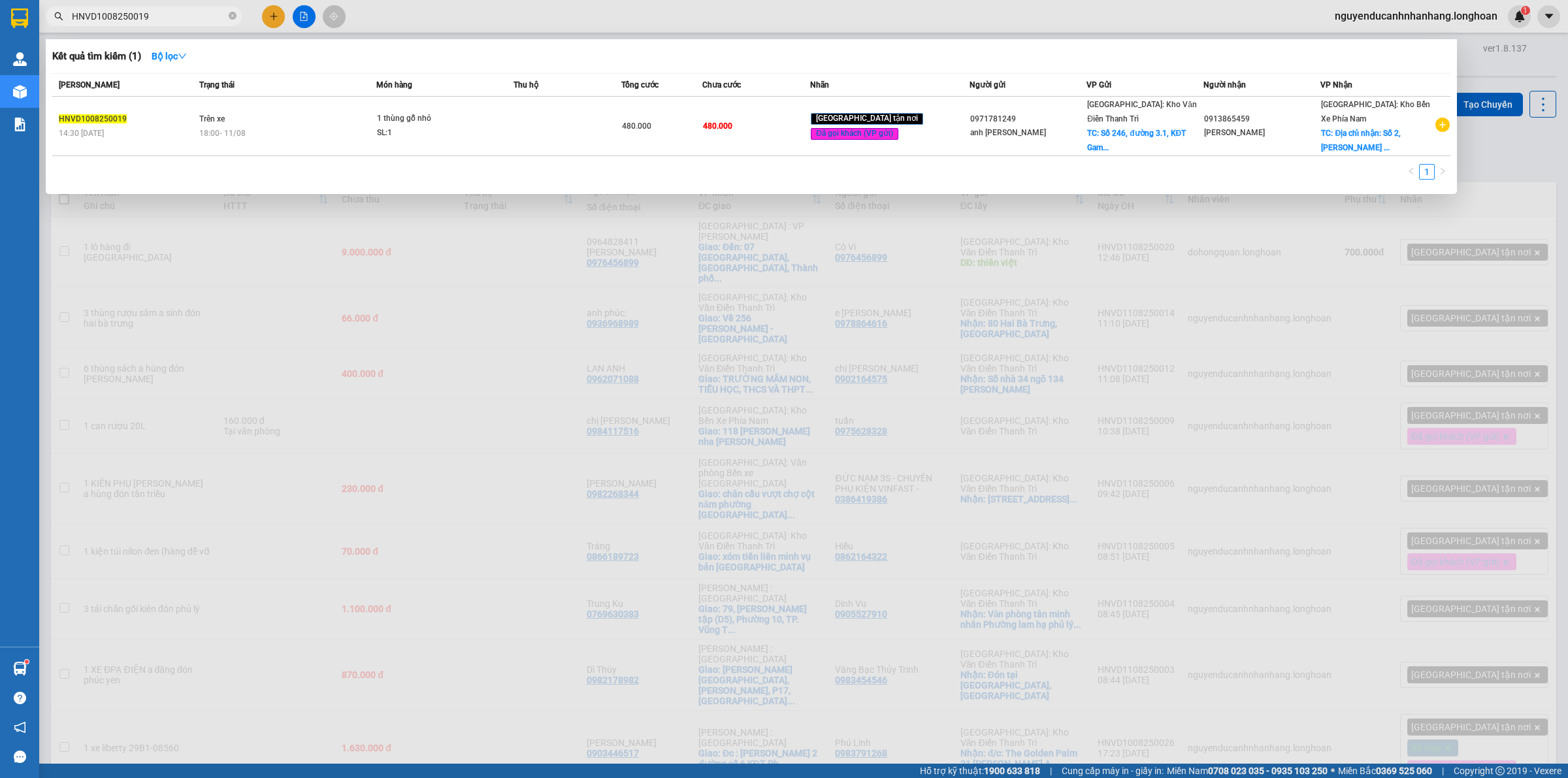
click at [171, 16] on input "HNVD1008250019" at bounding box center [149, 16] width 154 height 15
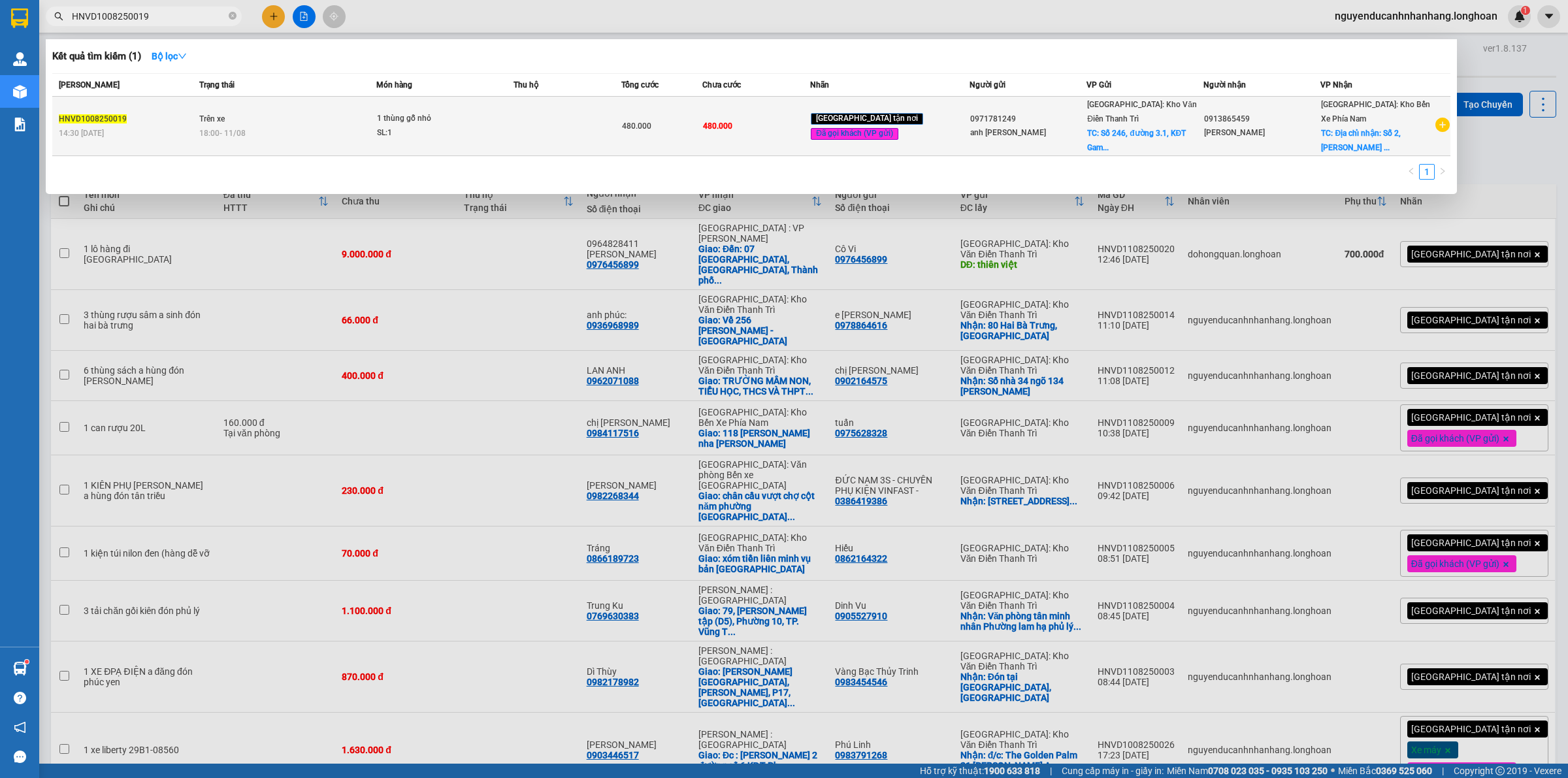
click at [217, 114] on span "Trên xe" at bounding box center [212, 119] width 26 height 9
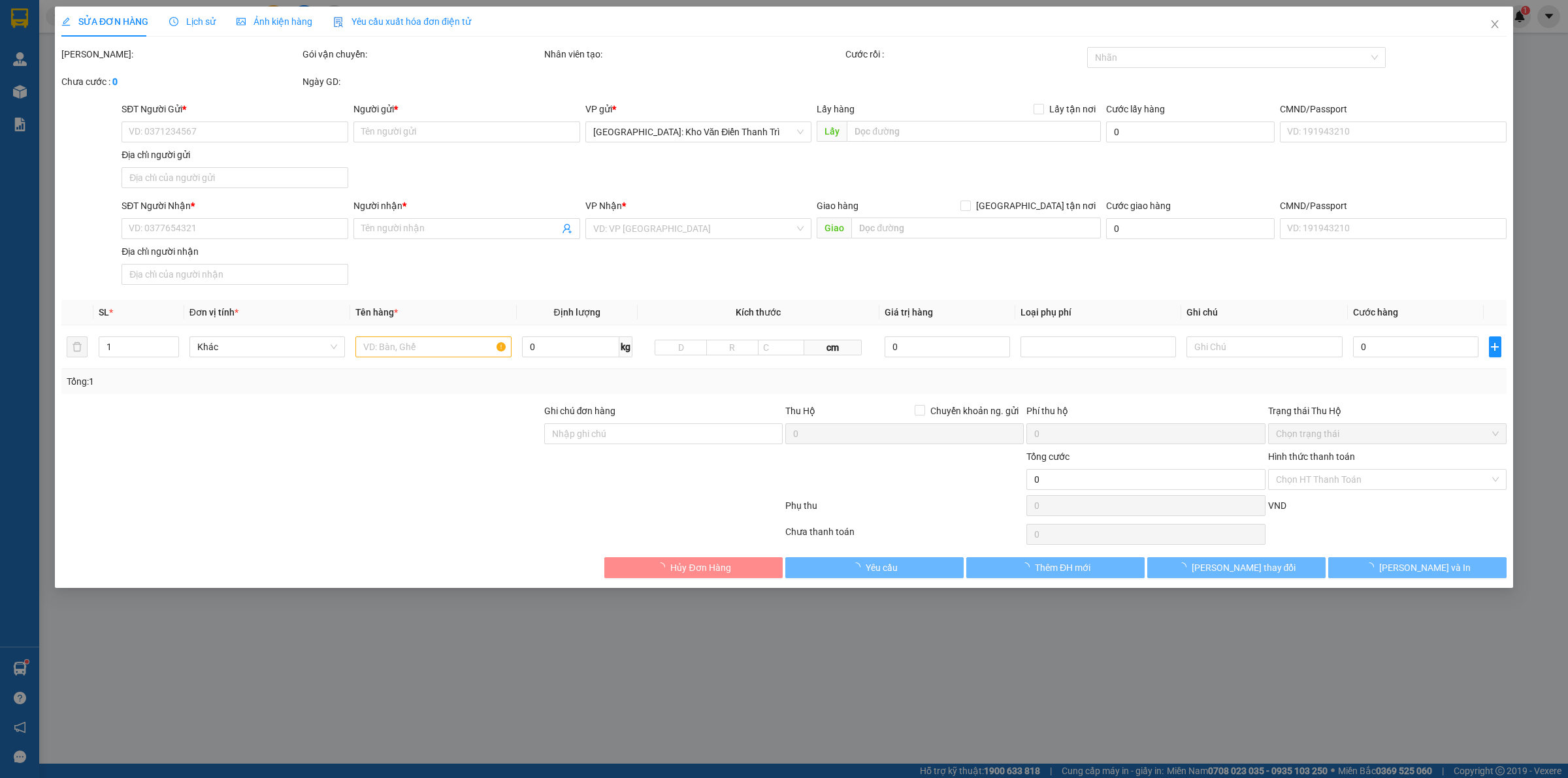
type input "0971781249"
type input "anh [PERSON_NAME]"
checkbox input "true"
type input "[STREET_ADDRESS]"
type input "0913865459"
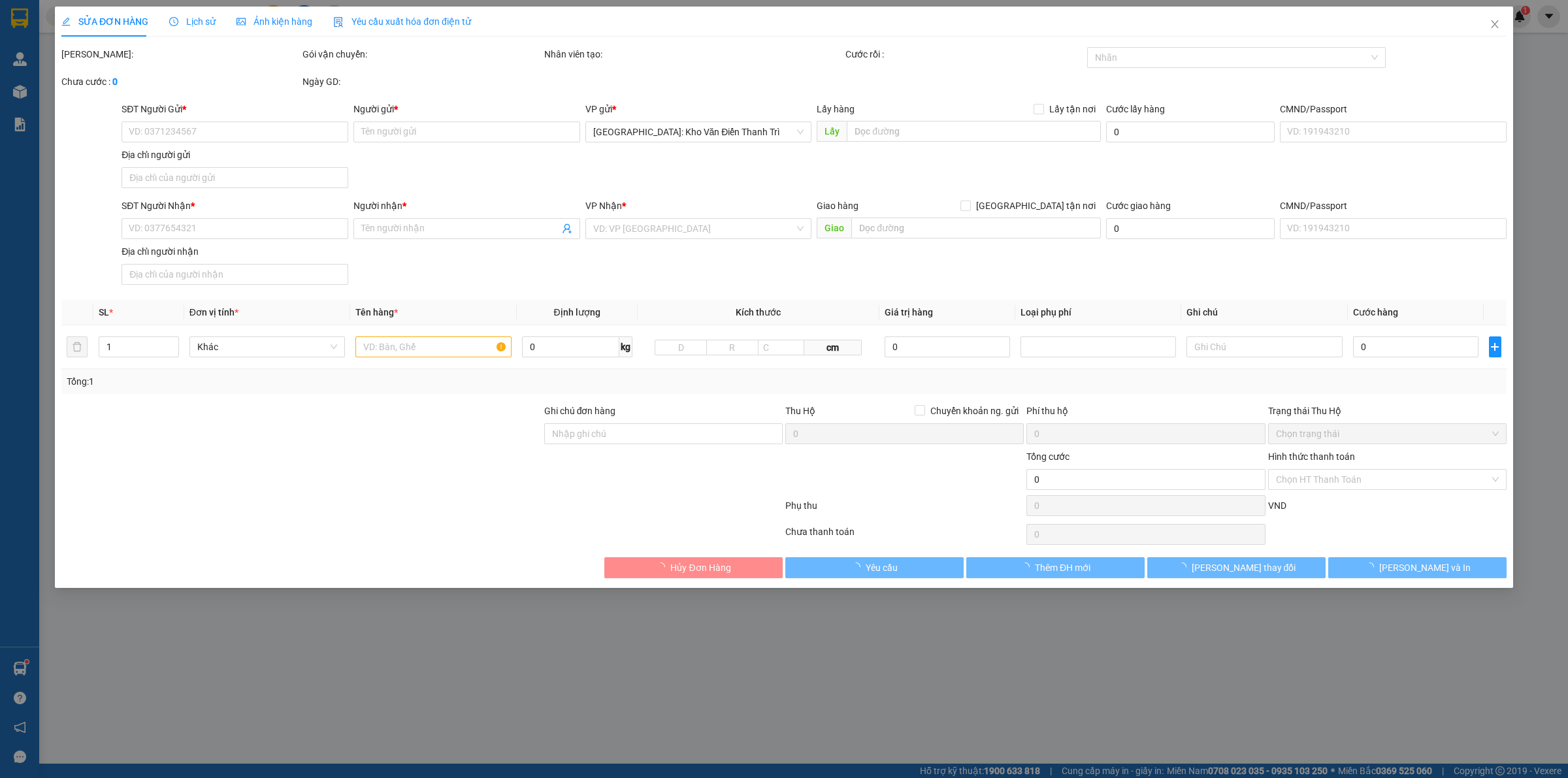
type input "[PERSON_NAME]"
checkbox input "true"
type input "Địa chỉ nhận: [STREET_ADDRESS][PERSON_NAME] Đồng"
type input "hàng giao nguyên kiện, hư vỡ ko đền"
type input "480.000"
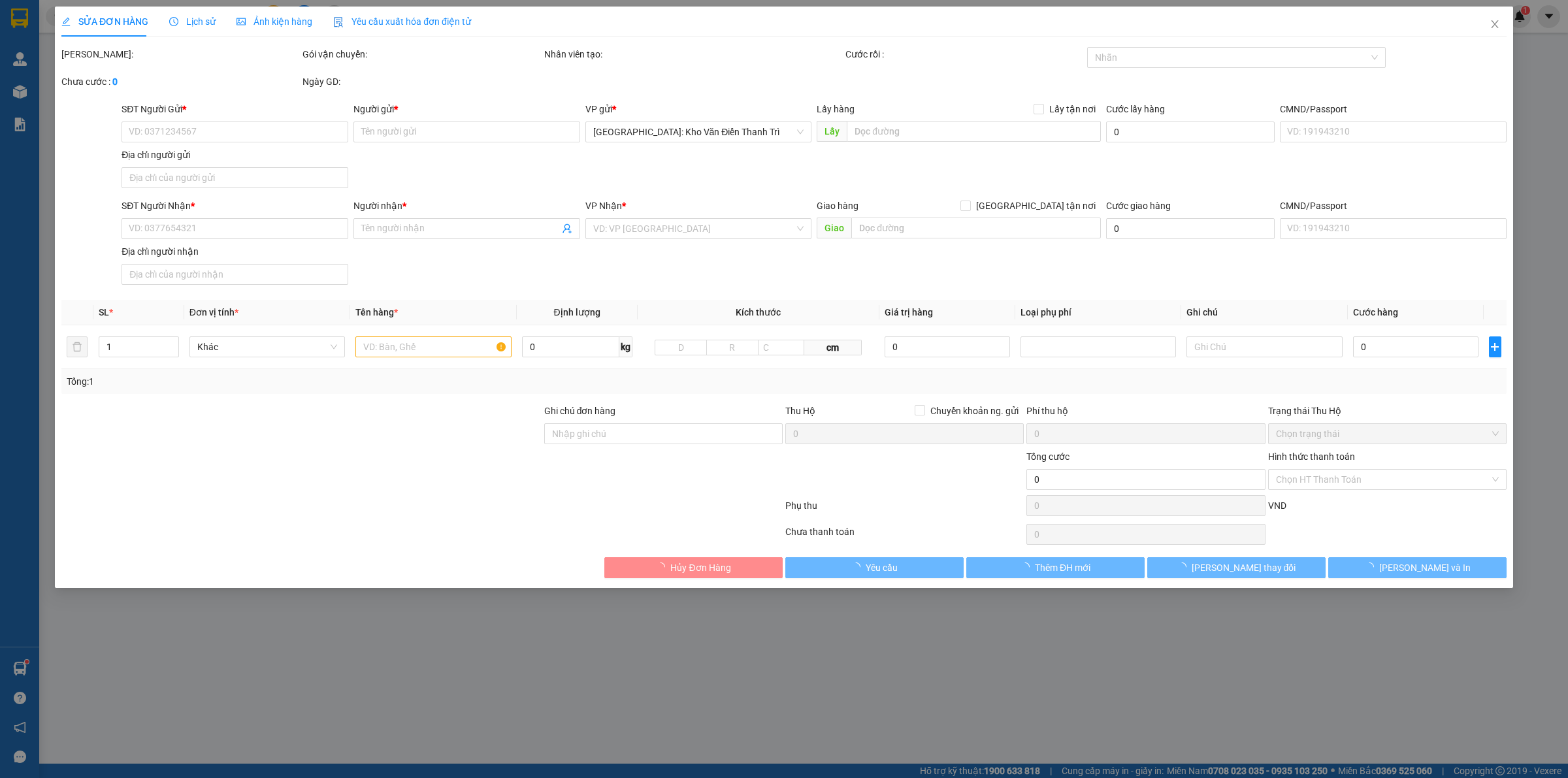
type input "480.000"
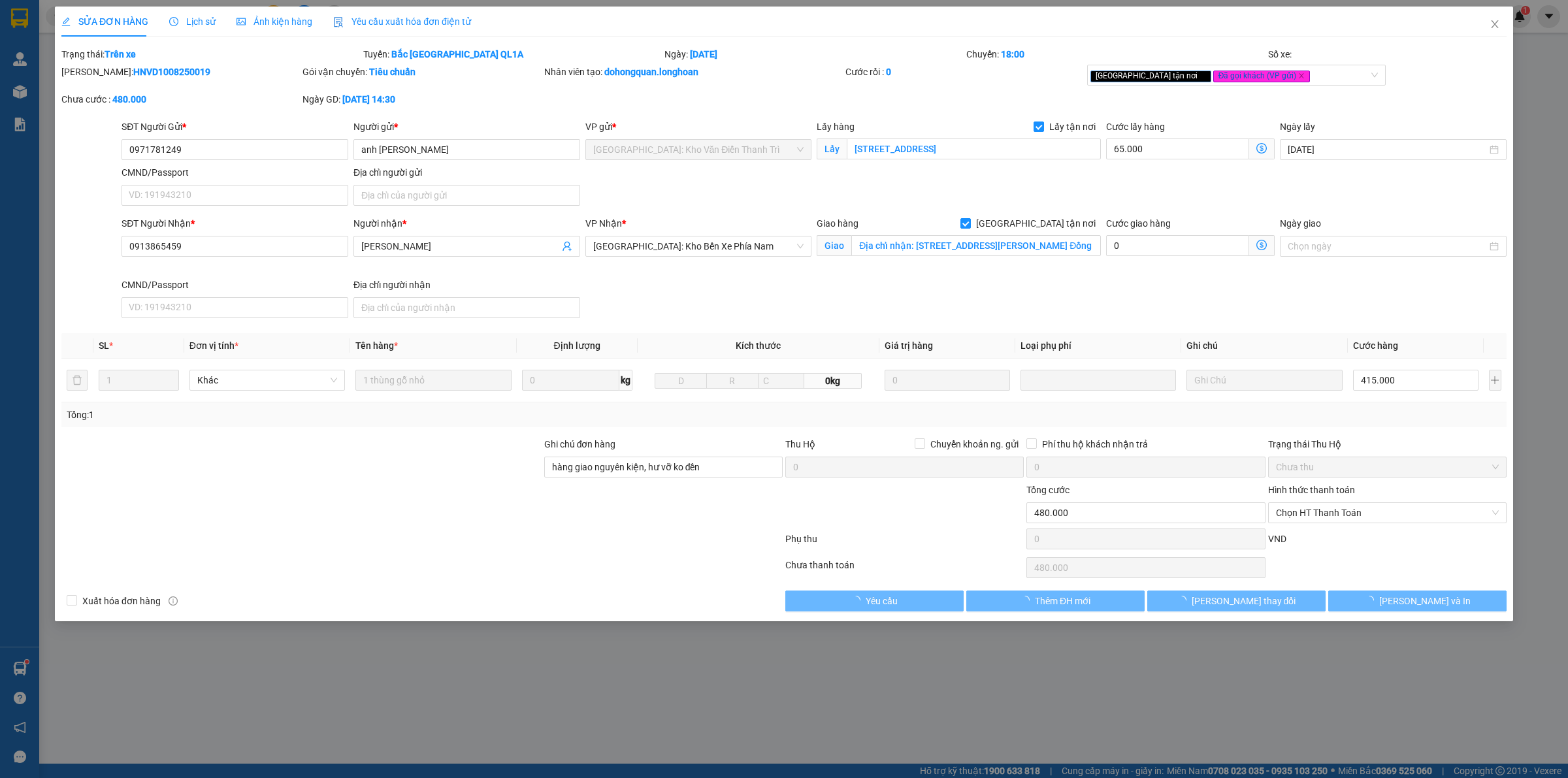
click at [188, 27] on div "Lịch sử" at bounding box center [192, 22] width 47 height 15
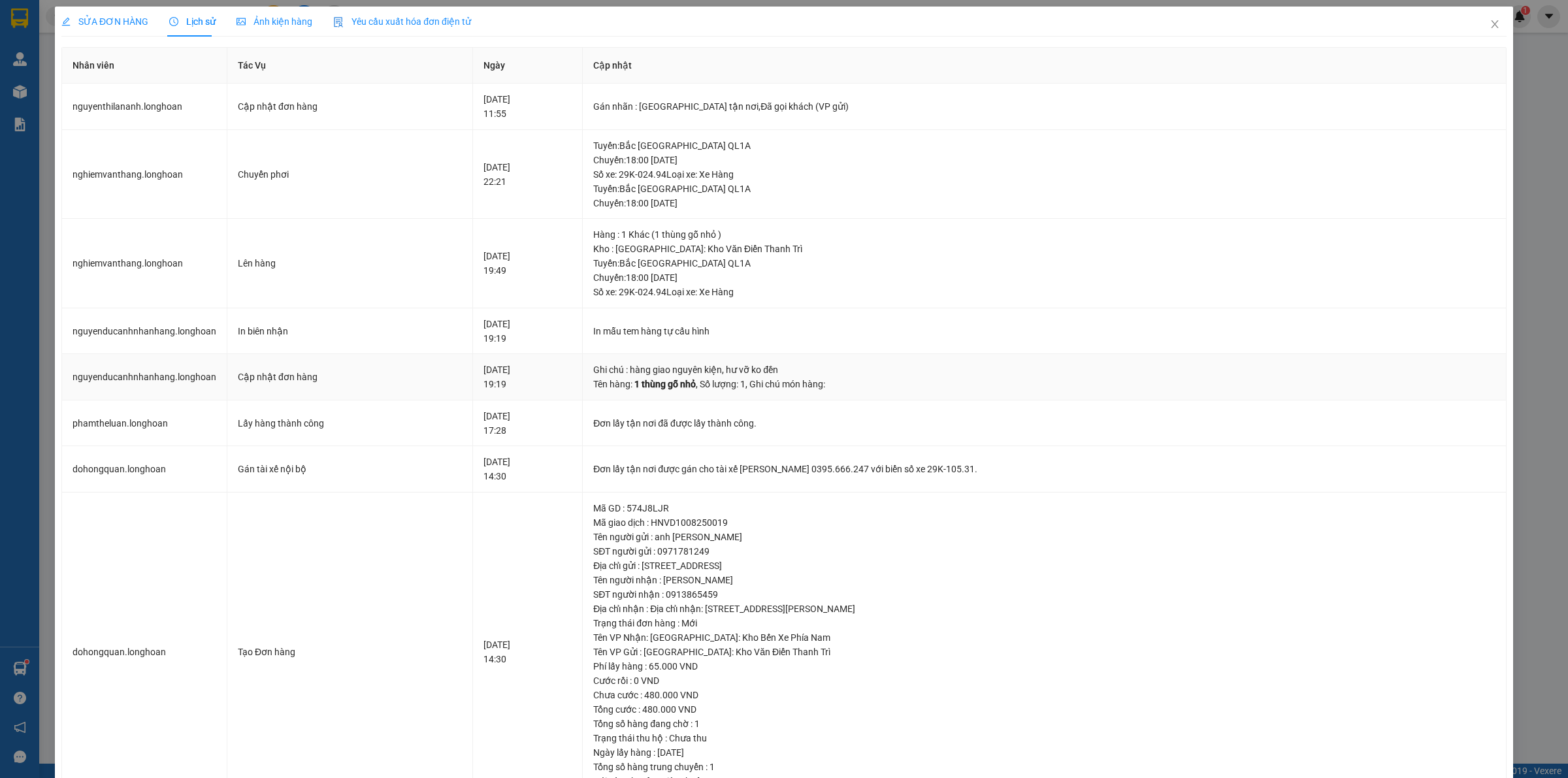
click at [673, 382] on span "1 thùng gỗ nhỏ" at bounding box center [664, 383] width 61 height 10
click at [776, 382] on div "Tên hàng: 1 thùng gỗ nhỏ , Số lượng: 1 , Ghi chú món hàng:" at bounding box center [1044, 384] width 902 height 15
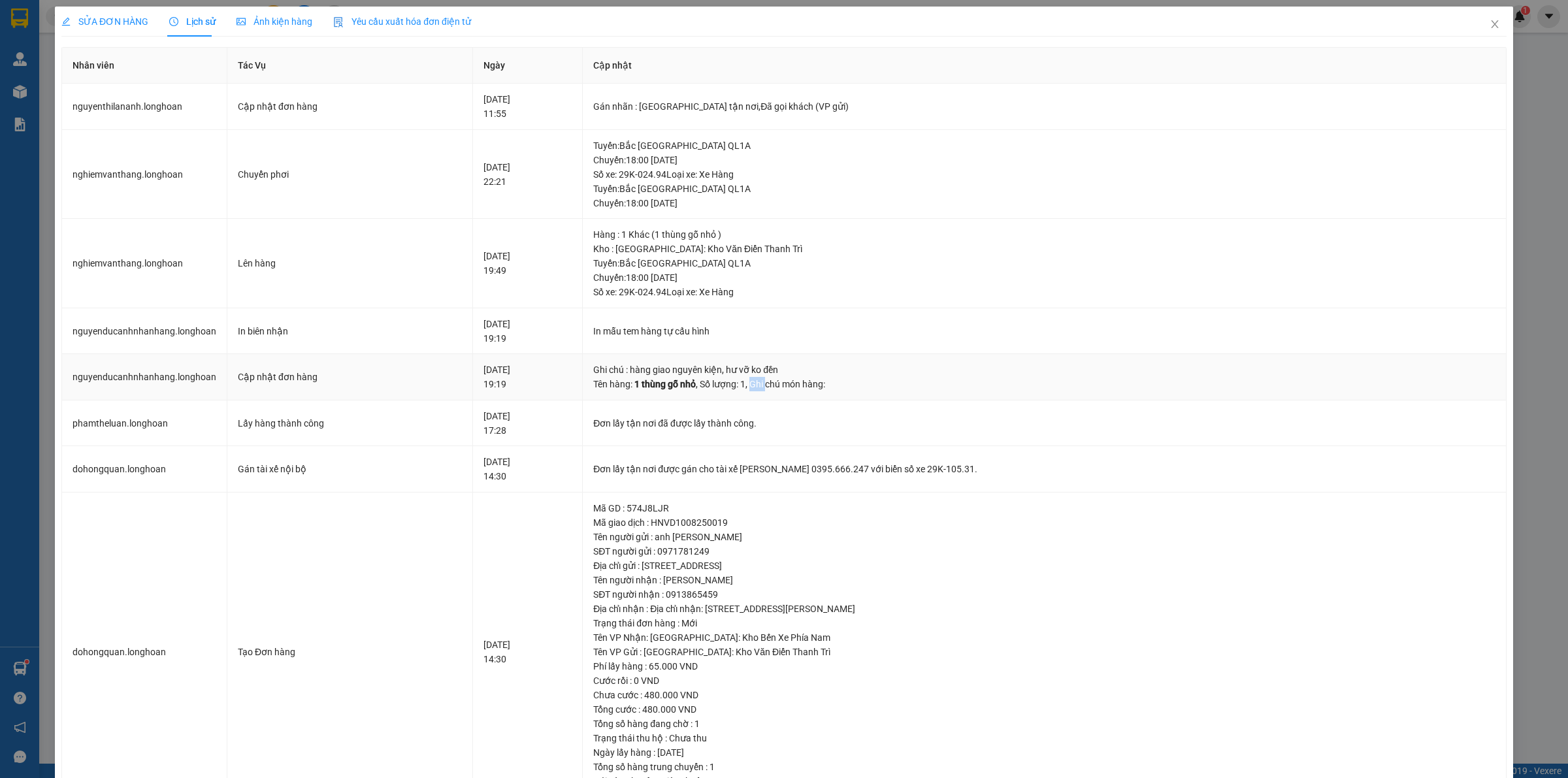
click at [776, 382] on div "Tên hàng: 1 thùng gỗ nhỏ , Số lượng: 1 , Ghi chú món hàng:" at bounding box center [1044, 384] width 902 height 15
click at [798, 380] on div "Tên hàng: 1 thùng gỗ nhỏ , Số lượng: 1 , Ghi chú món hàng:" at bounding box center [1044, 384] width 902 height 15
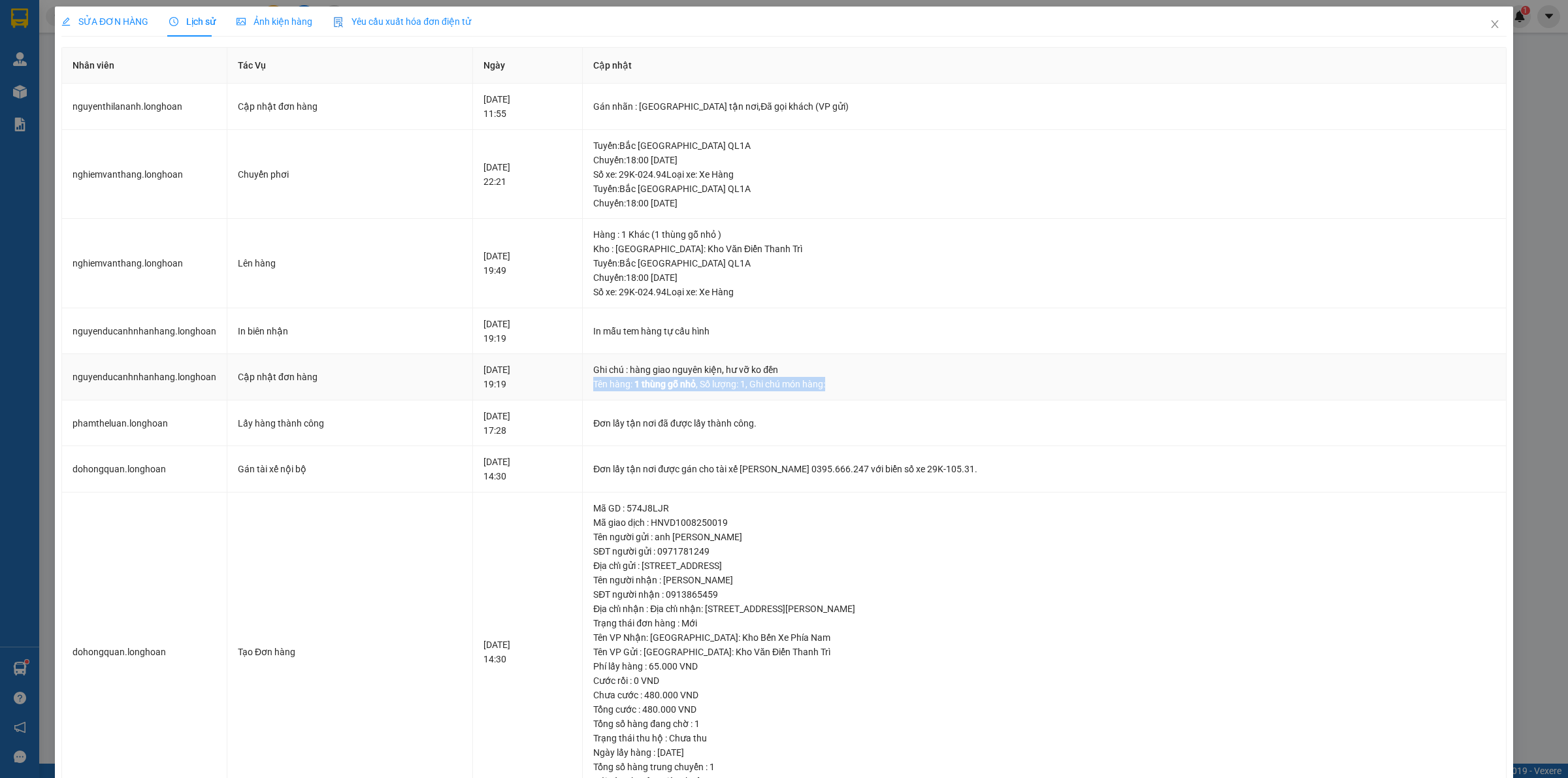
click at [798, 380] on div "Tên hàng: 1 thùng gỗ nhỏ , Số lượng: 1 , Ghi chú món hàng:" at bounding box center [1044, 384] width 902 height 15
click at [717, 431] on td "Đơn lấy tận nơi đã được lấy thành công." at bounding box center [1044, 423] width 924 height 47
click at [691, 430] on div "Đơn lấy tận nơi đã được lấy thành công." at bounding box center [1044, 423] width 902 height 15
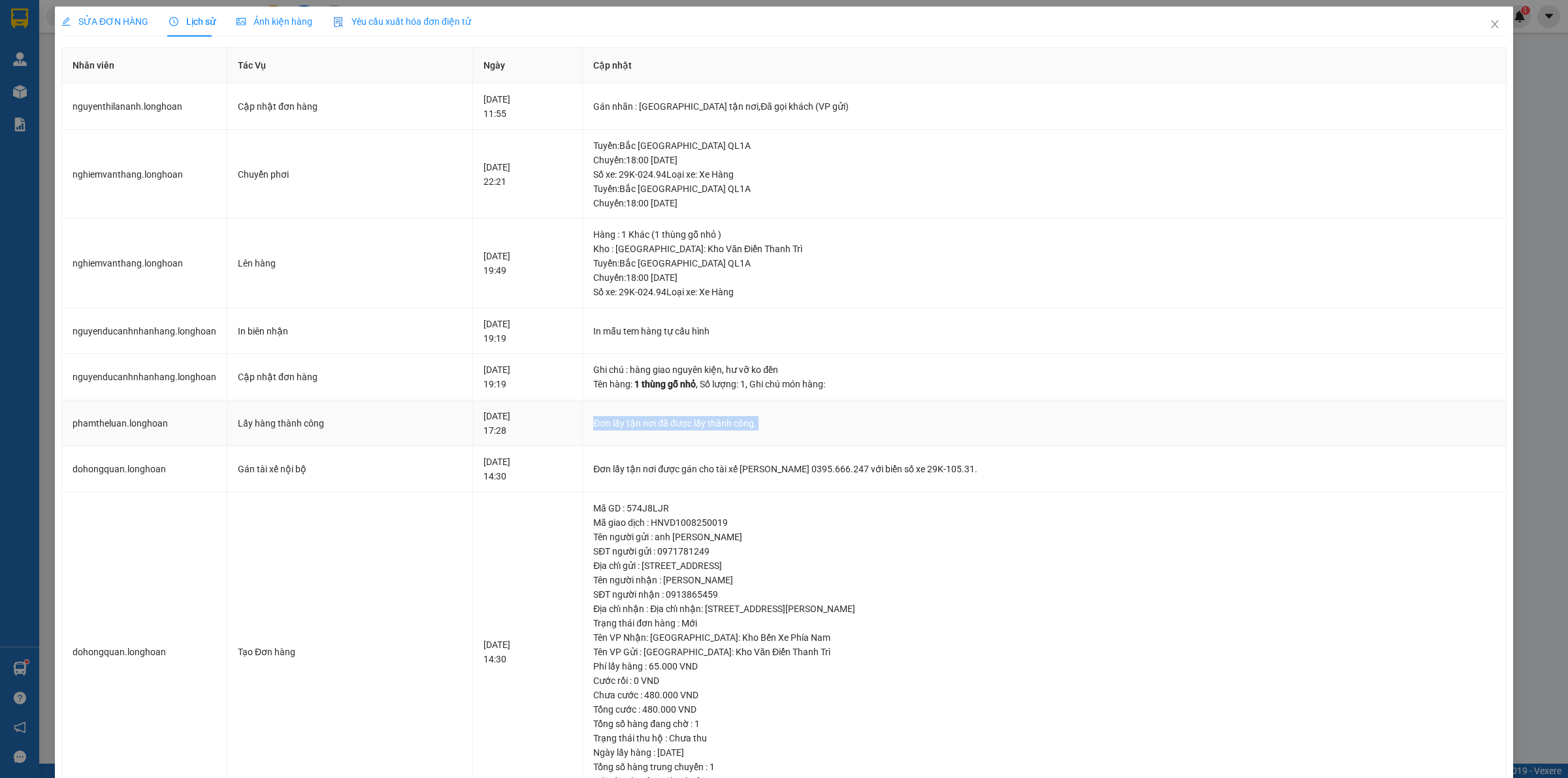
click at [691, 430] on div "Đơn lấy tận nơi đã được lấy thành công." at bounding box center [1044, 423] width 902 height 15
click at [731, 472] on div "Đơn lấy tận nơi được gán cho tài xế [PERSON_NAME] 0395.666.247 với biển số xe 2…" at bounding box center [1044, 469] width 902 height 15
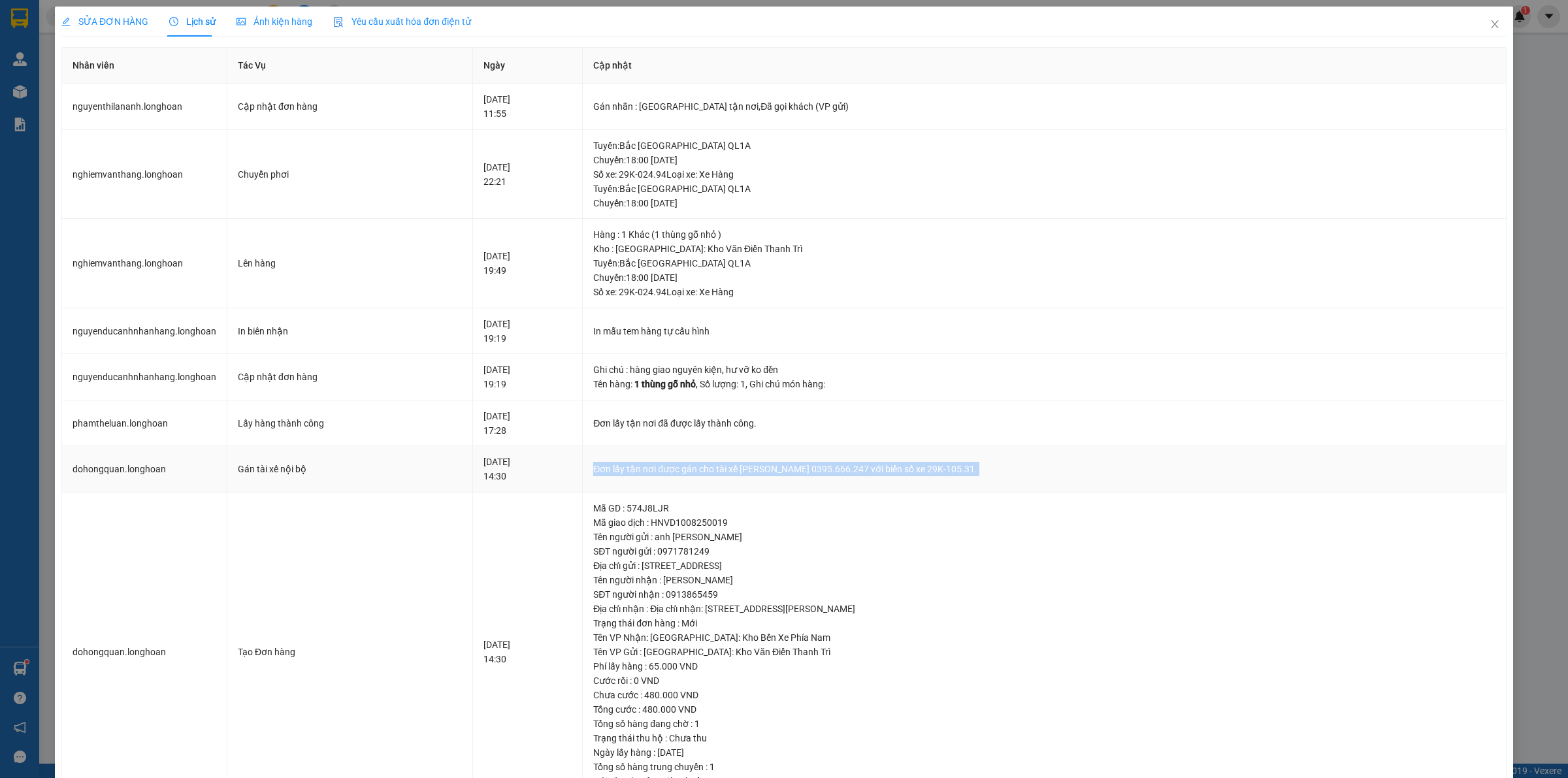
click at [731, 472] on div "Đơn lấy tận nơi được gán cho tài xế [PERSON_NAME] 0395.666.247 với biển số xe 2…" at bounding box center [1044, 469] width 902 height 15
click at [1490, 26] on icon "close" at bounding box center [1494, 24] width 10 height 10
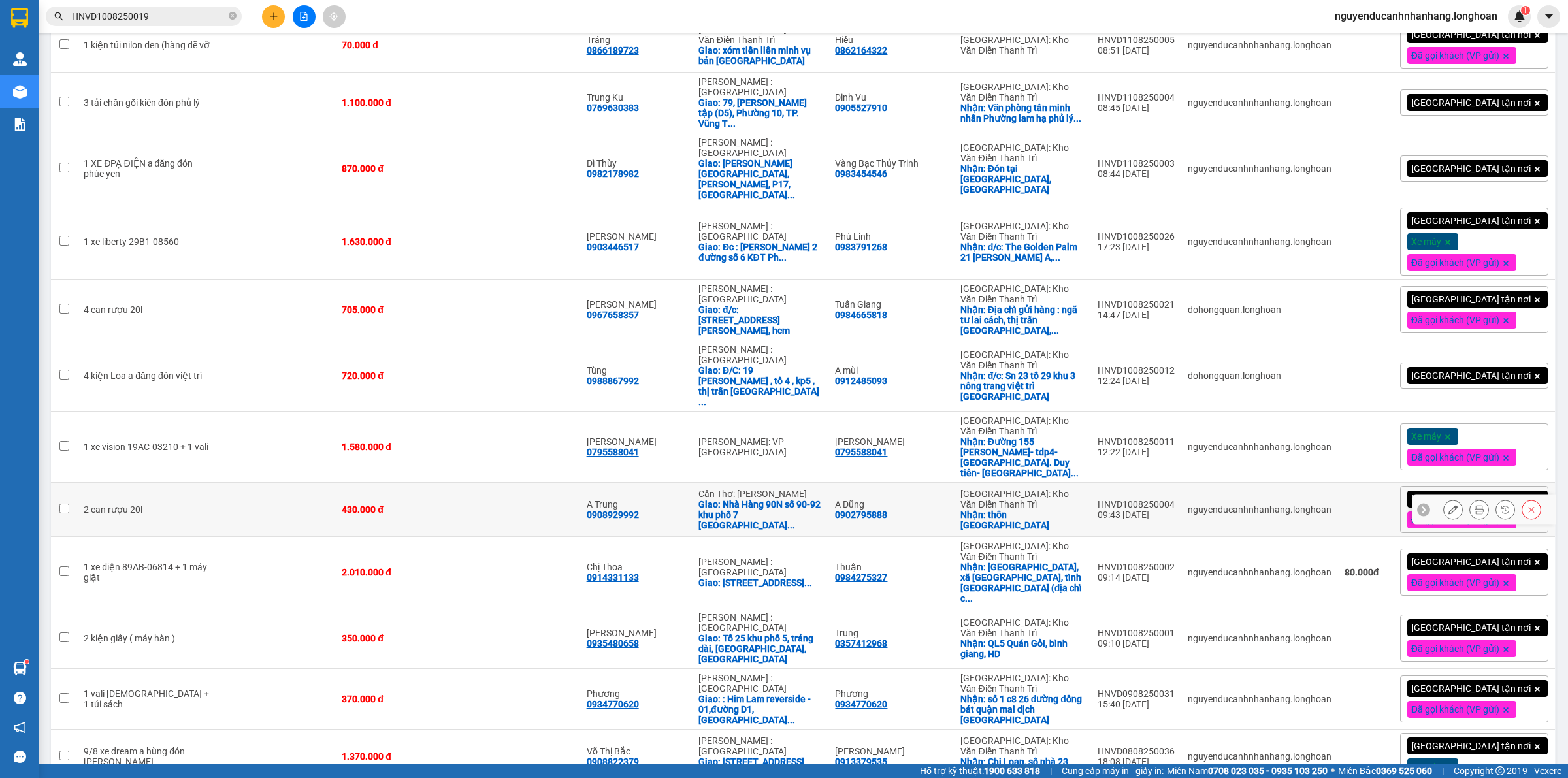
scroll to position [514, 0]
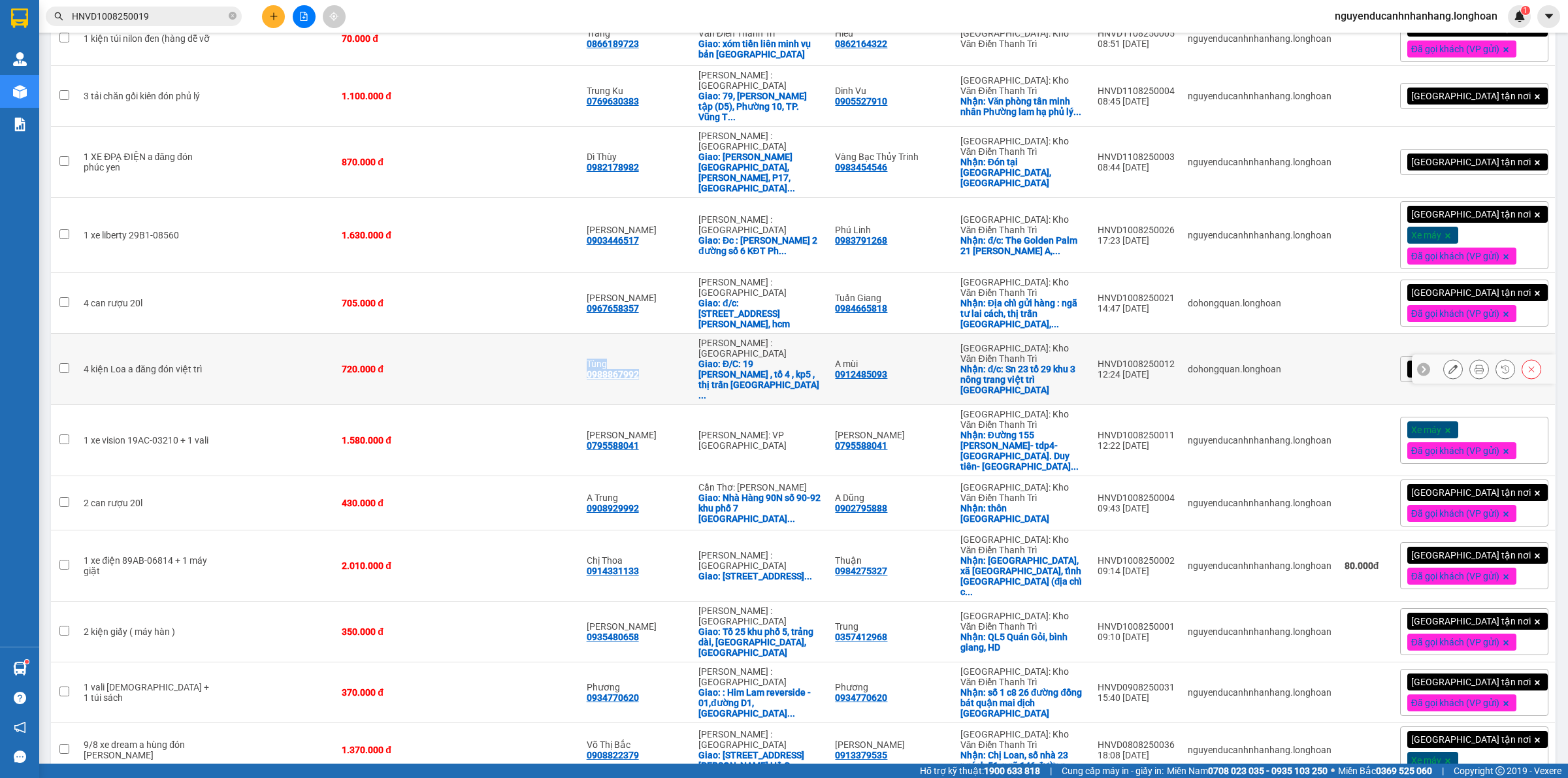
drag, startPoint x: 648, startPoint y: 255, endPoint x: 654, endPoint y: 256, distance: 6.1
click at [654, 334] on tr "4 kiện Loa a đăng đón việt trì 720.000 đ Tùng 0988867992 [GEOGRAPHIC_DATA] : [G…" at bounding box center [804, 369] width 1505 height 71
copy div "Tùng 0988867992"
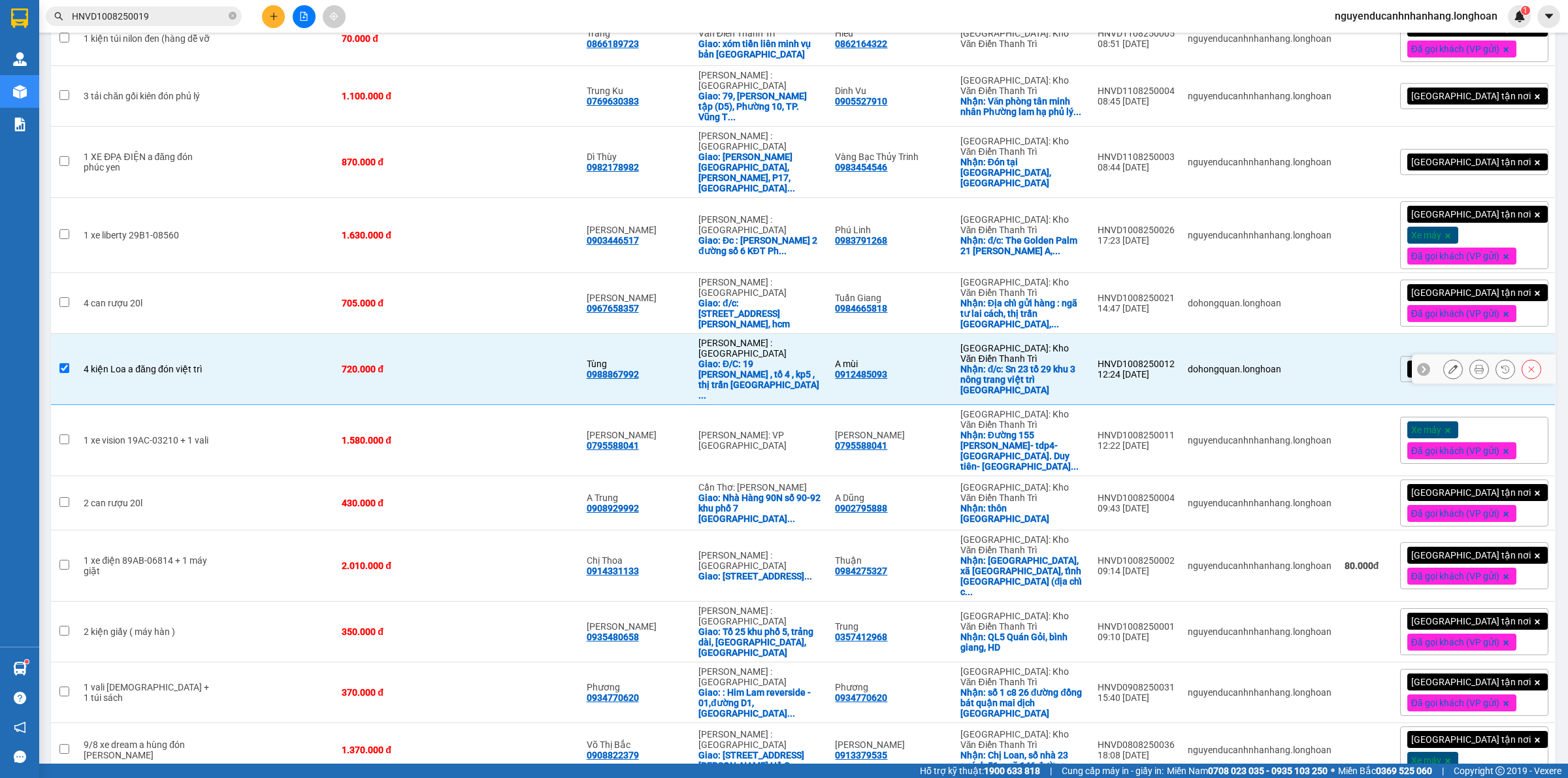
click at [421, 334] on td "720.000 đ" at bounding box center [396, 369] width 122 height 71
checkbox input "false"
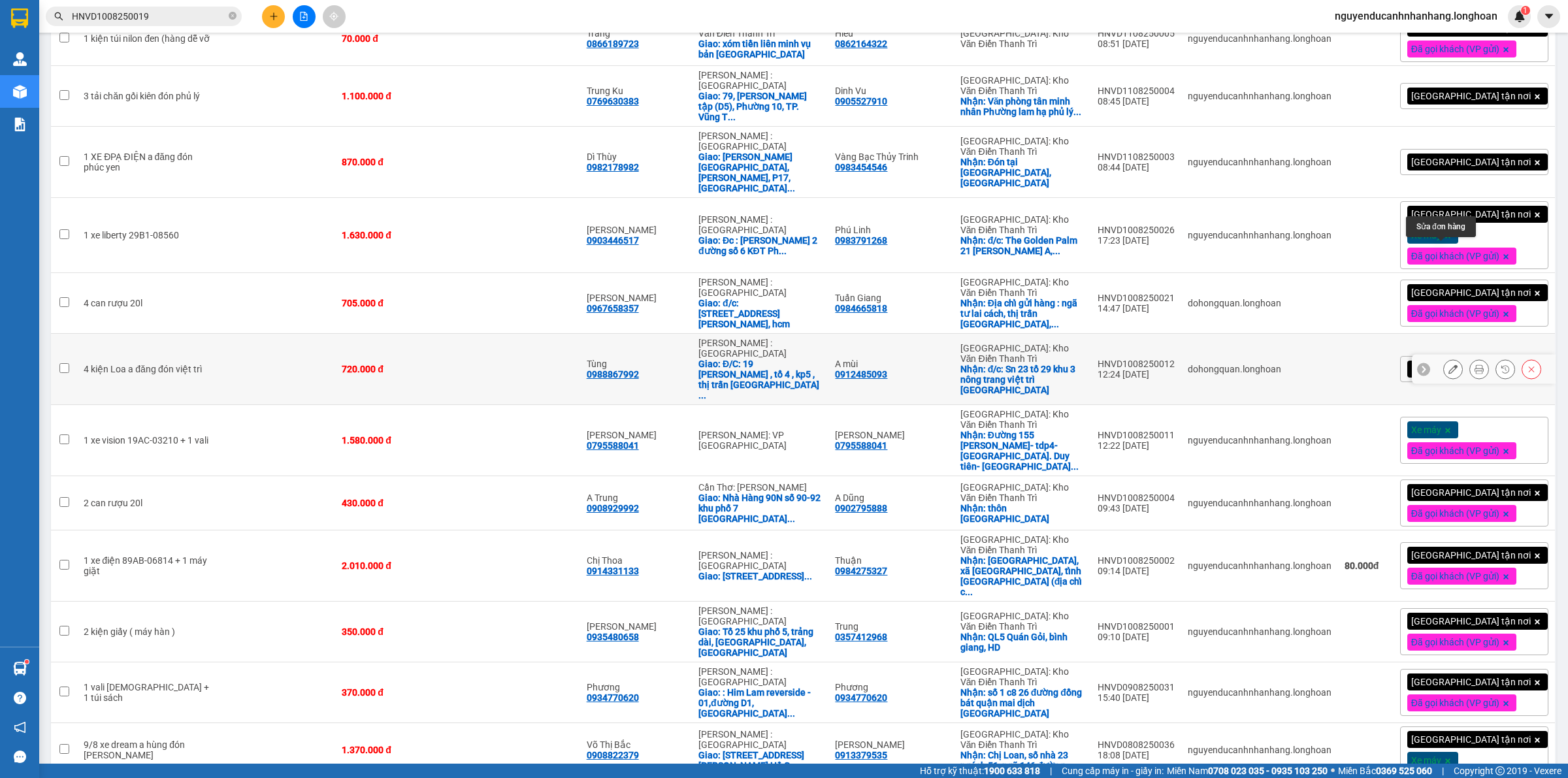
click at [1449, 365] on icon at bounding box center [1453, 369] width 9 height 9
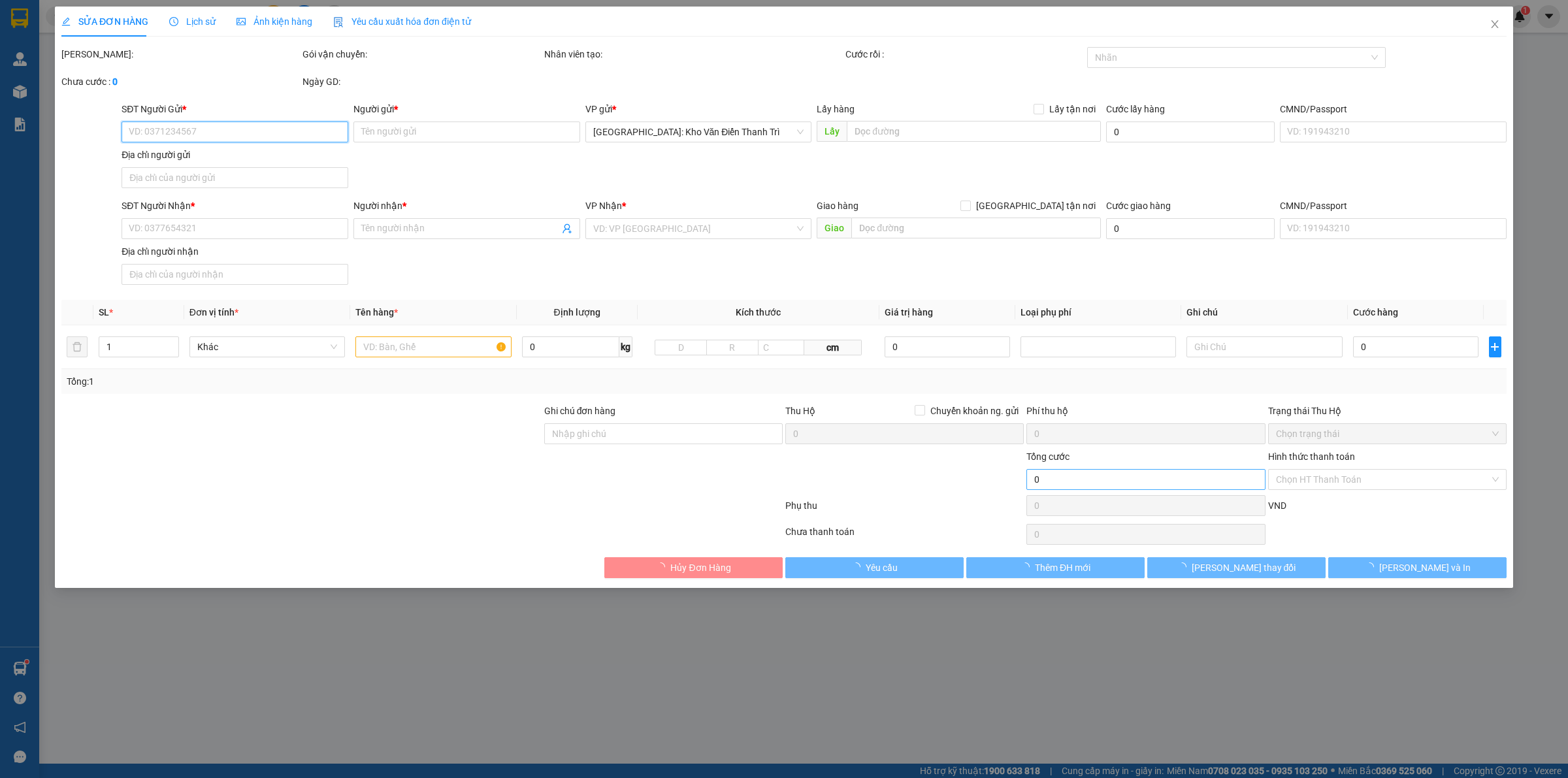
type input "0912485093"
type input "A mùi"
checkbox input "true"
type input "đ/c: Sn 23 tổ 29 khu 3 nông trang việt trì [GEOGRAPHIC_DATA]"
type input "0988867992"
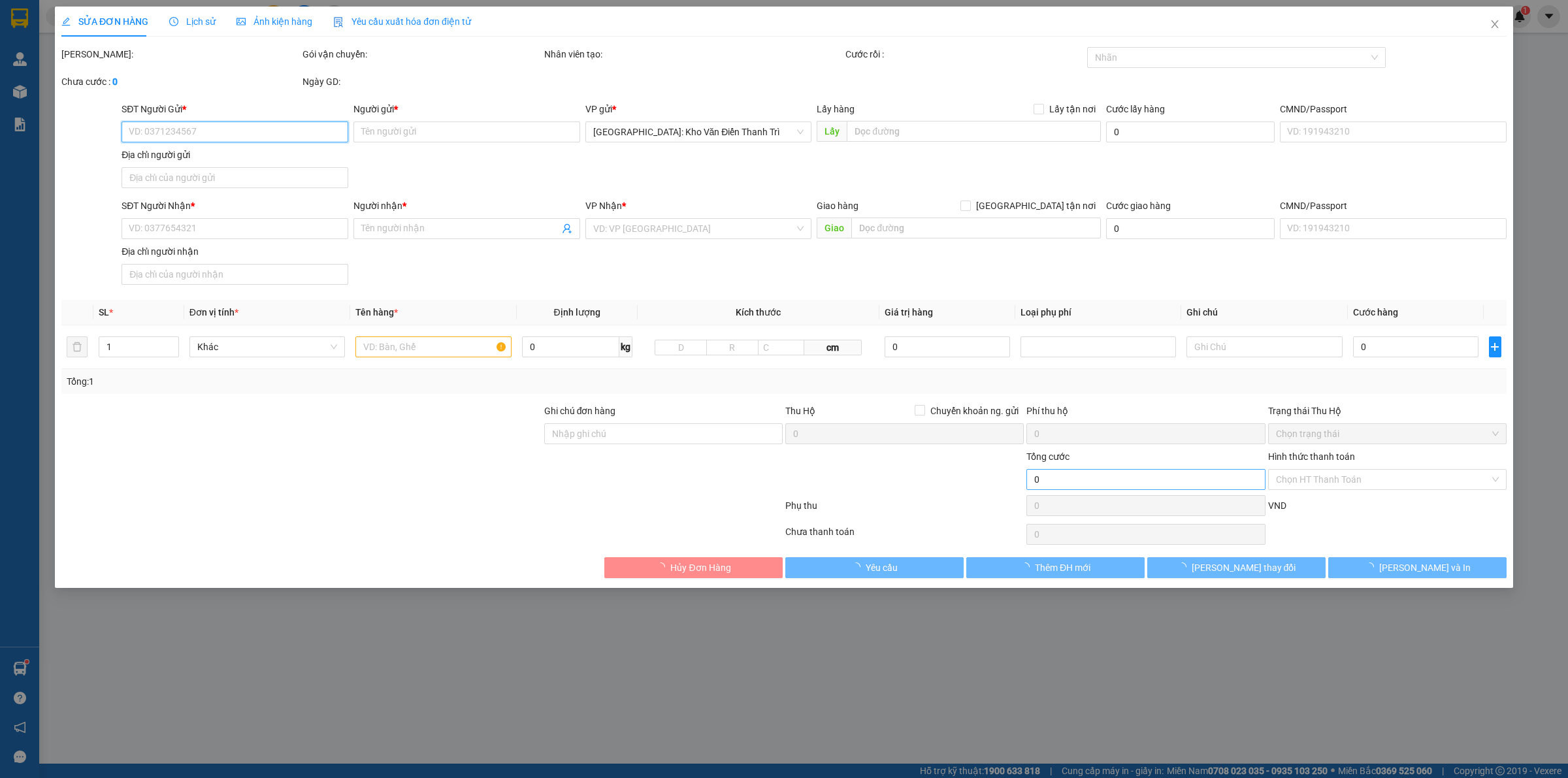
type input "Tùng"
checkbox input "true"
type input "Đ/C: 19 [PERSON_NAME] , tổ 4 , kp5 , thị trấn [GEOGRAPHIC_DATA] an huyện [GEOGR…"
type input "lh khách ạ về bọc tính phí và cước lại cho khách báo ng nhận giúp em ạ"
type input "720.000"
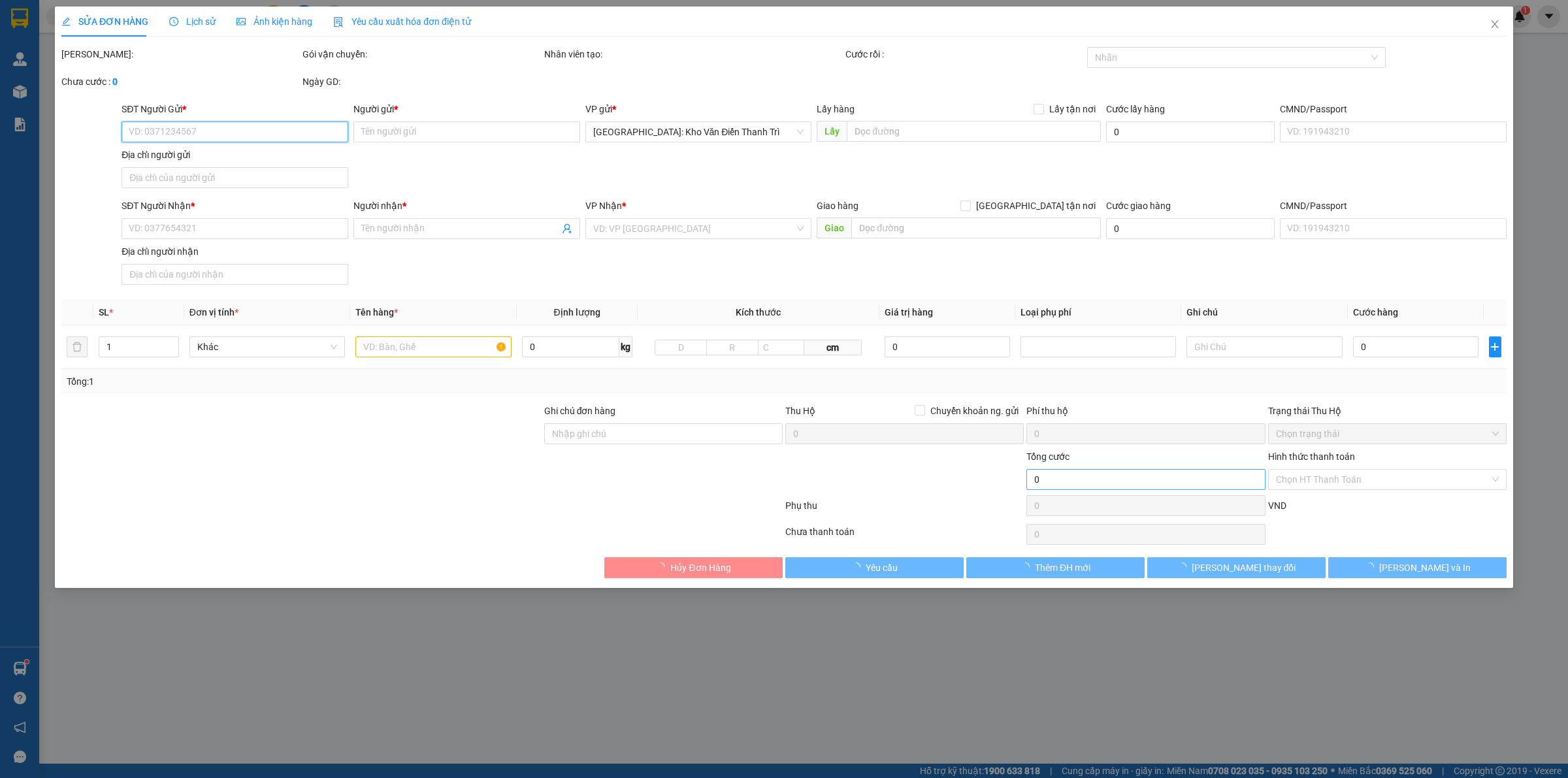
type input "720.000"
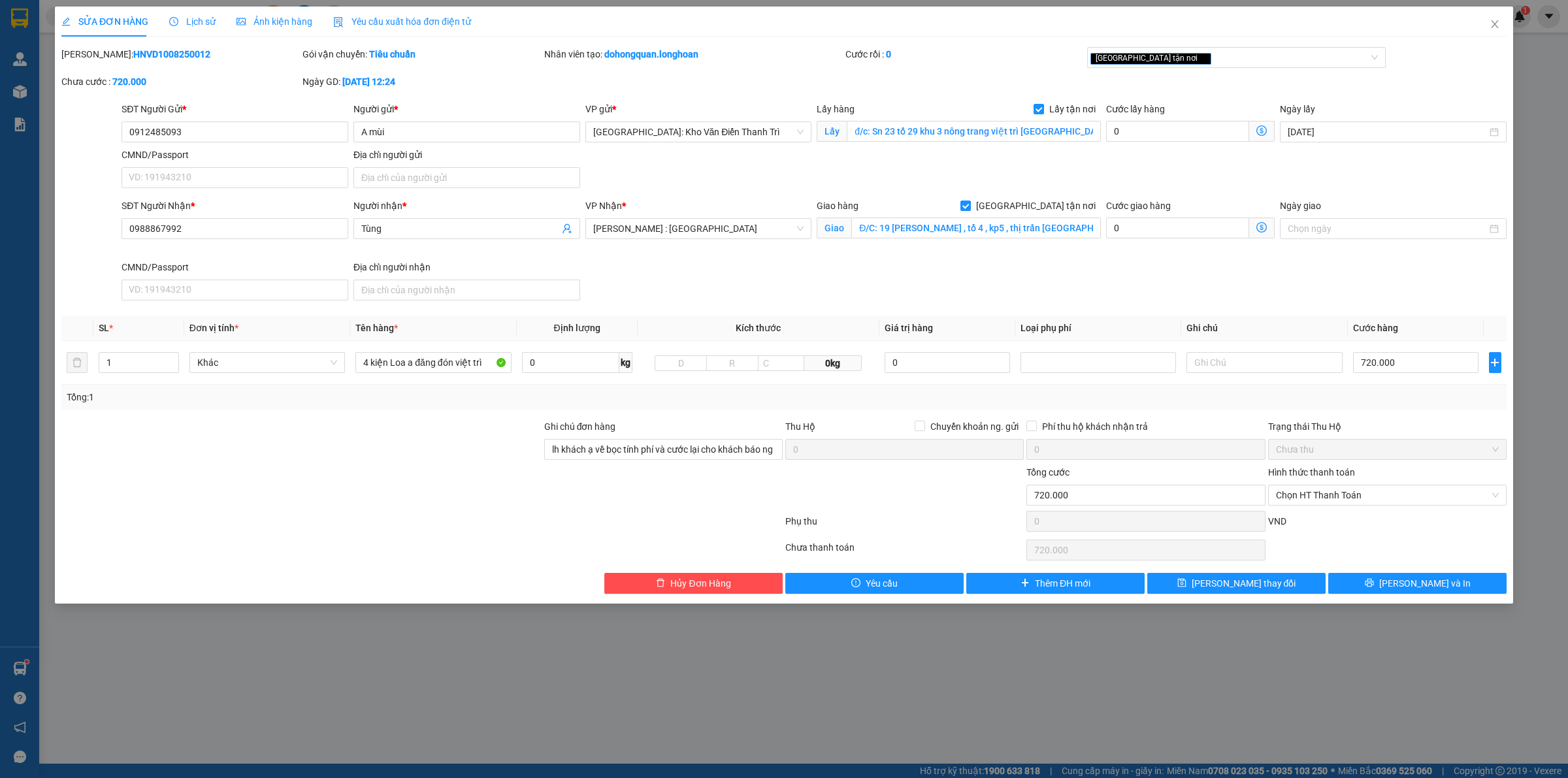
click at [1057, 213] on div "Giao hàng [GEOGRAPHIC_DATA] tận nơi" at bounding box center [959, 208] width 285 height 19
click at [1065, 229] on input "Đ/C: 19 [PERSON_NAME] , tổ 4 , kp5 , thị trấn [GEOGRAPHIC_DATA] an huyện [GEOGR…" at bounding box center [976, 227] width 250 height 21
click at [1085, 229] on input "Đ/C: 19 [PERSON_NAME] , tổ 4 , kp5 , thị trấn [GEOGRAPHIC_DATA] an huyện [GEOGR…" at bounding box center [976, 227] width 250 height 21
